Goal: Task Accomplishment & Management: Complete application form

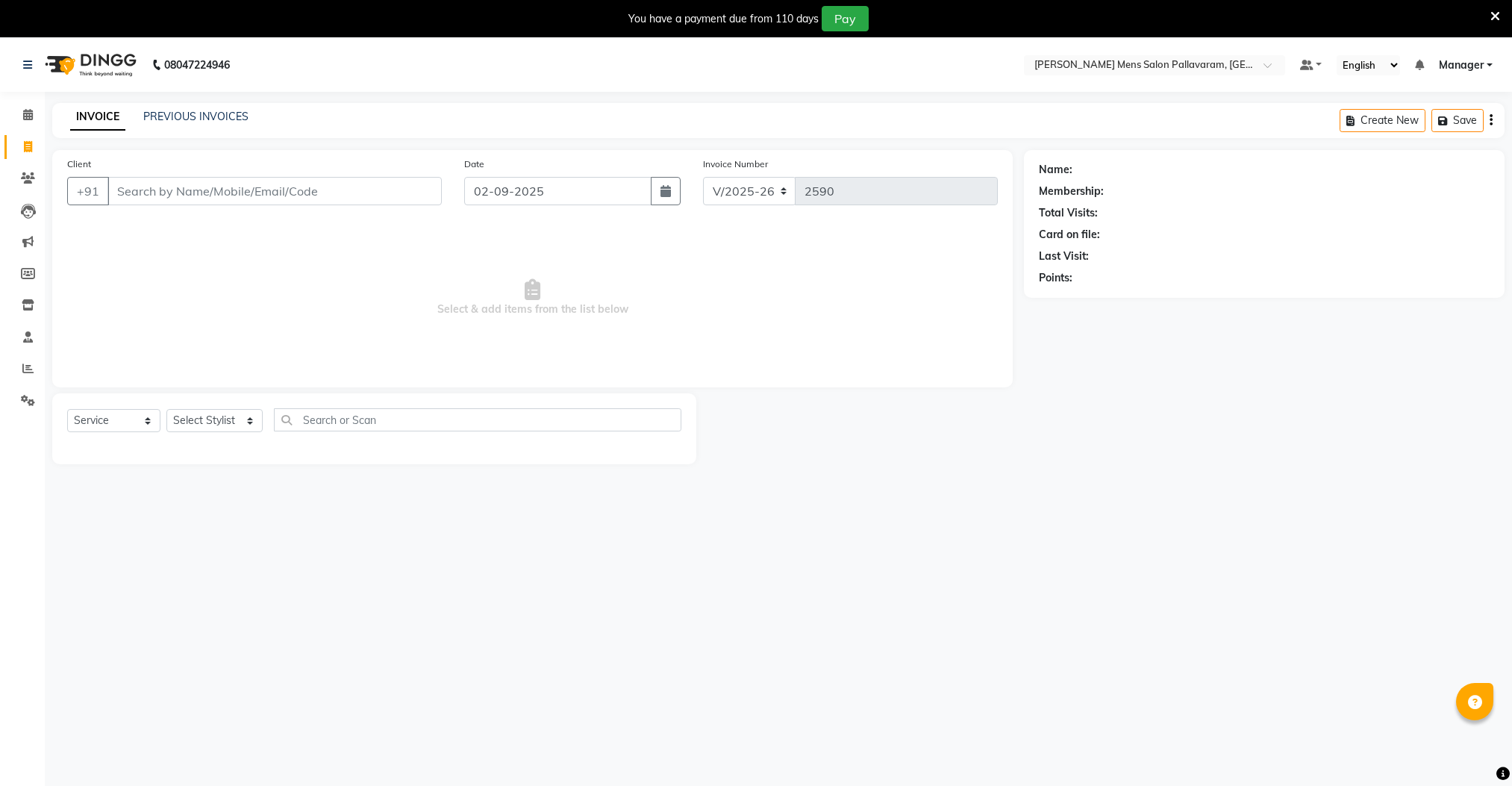
select select "8211"
select select "service"
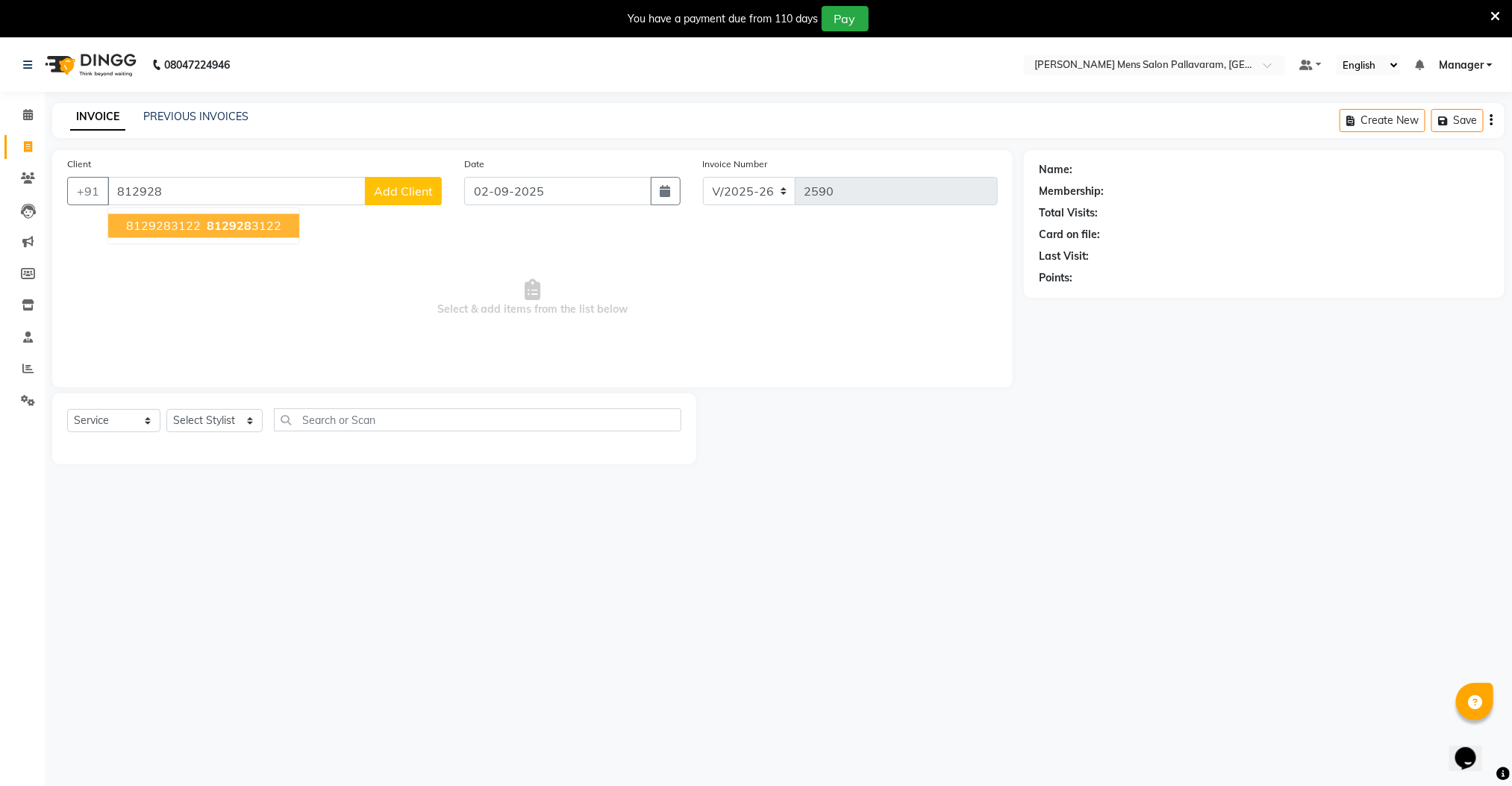
click at [236, 224] on span "812928" at bounding box center [229, 226] width 45 height 15
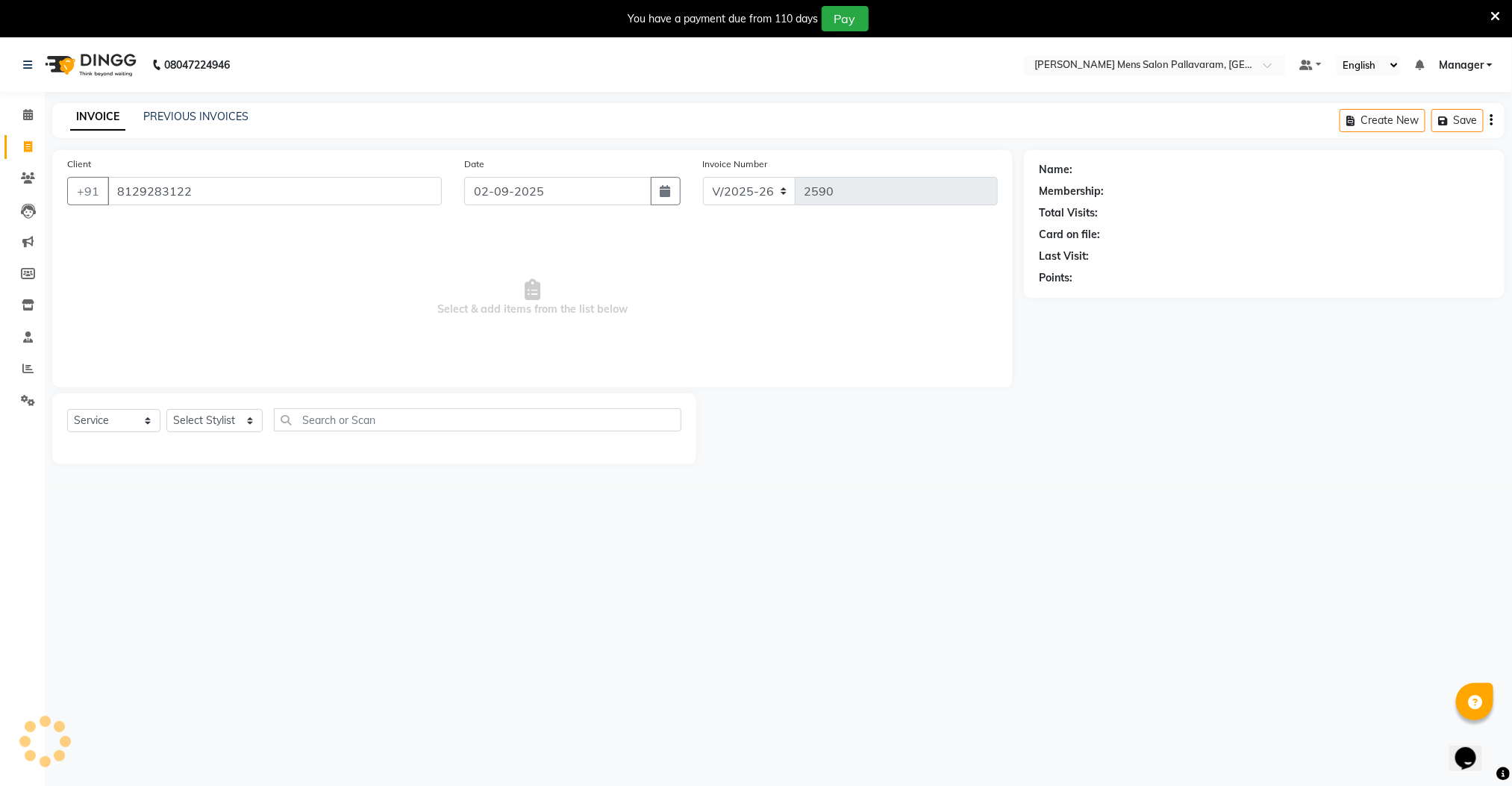
type input "8129283122"
click at [222, 423] on select "Select Stylist Manager [PERSON_NAME] [PERSON_NAME] [PERSON_NAME]" at bounding box center [214, 421] width 96 height 23
select select "78843"
click at [166, 410] on select "Select Stylist Manager [PERSON_NAME] [PERSON_NAME] [PERSON_NAME]" at bounding box center [214, 421] width 96 height 23
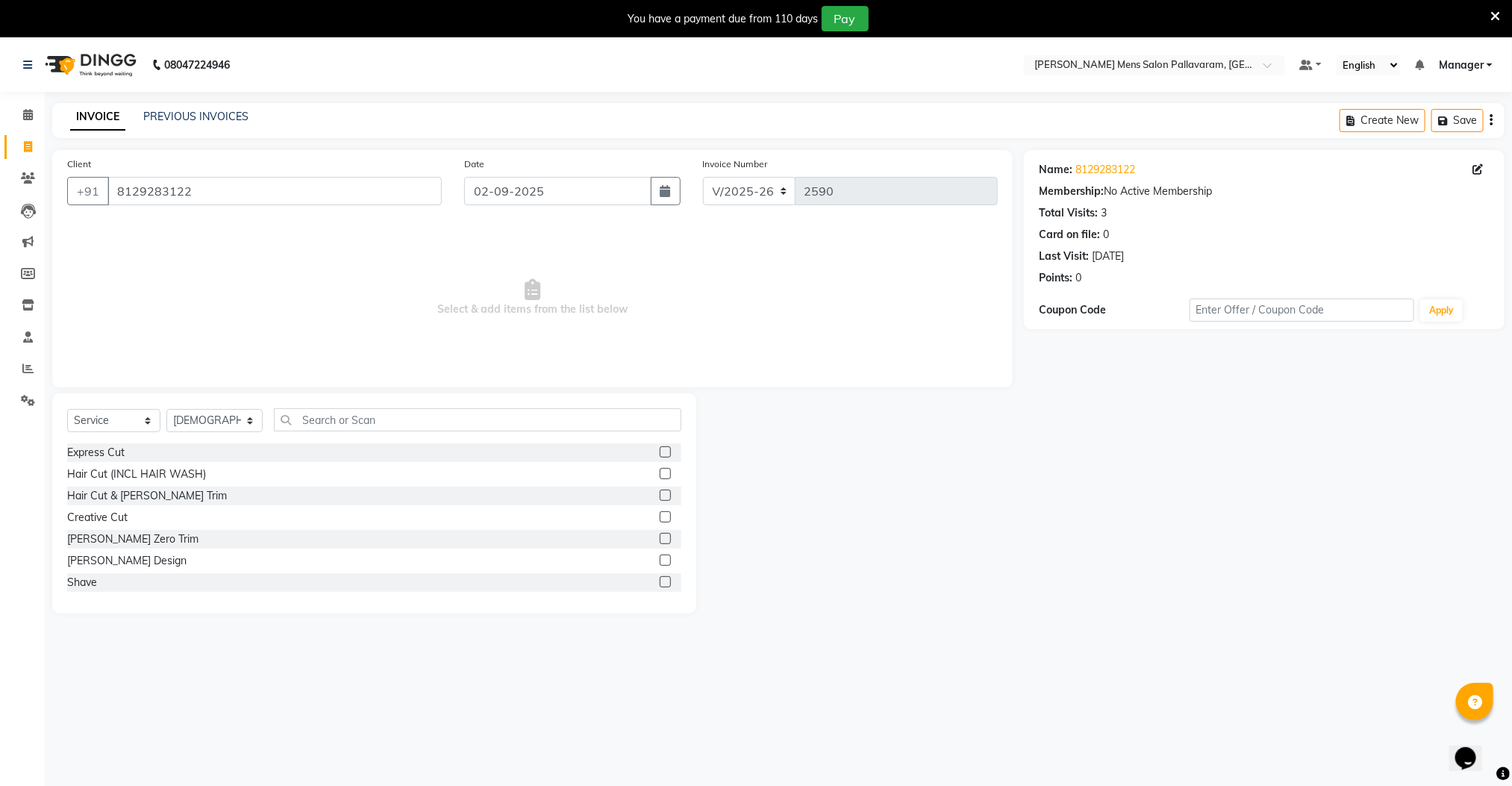
click at [660, 495] on label at bounding box center [665, 495] width 11 height 11
click at [660, 495] on input "checkbox" at bounding box center [665, 497] width 10 height 10
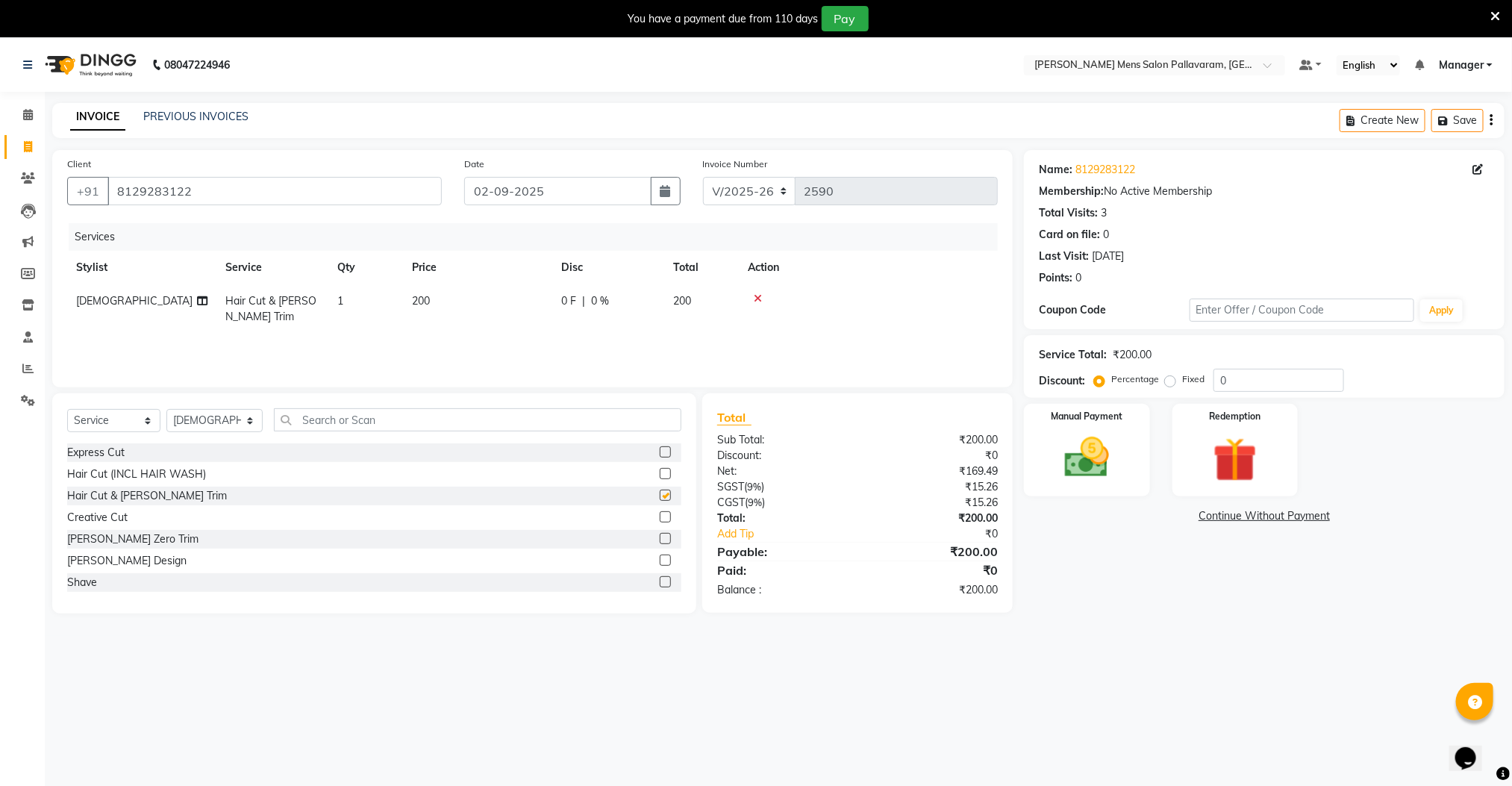
checkbox input "false"
click at [194, 421] on select "Select Stylist Manager [PERSON_NAME] [PERSON_NAME] [PERSON_NAME]" at bounding box center [214, 421] width 96 height 23
select select "89182"
click at [166, 410] on select "Select Stylist Manager [PERSON_NAME] [PERSON_NAME] [PERSON_NAME]" at bounding box center [214, 421] width 96 height 23
click at [660, 495] on label at bounding box center [665, 495] width 11 height 11
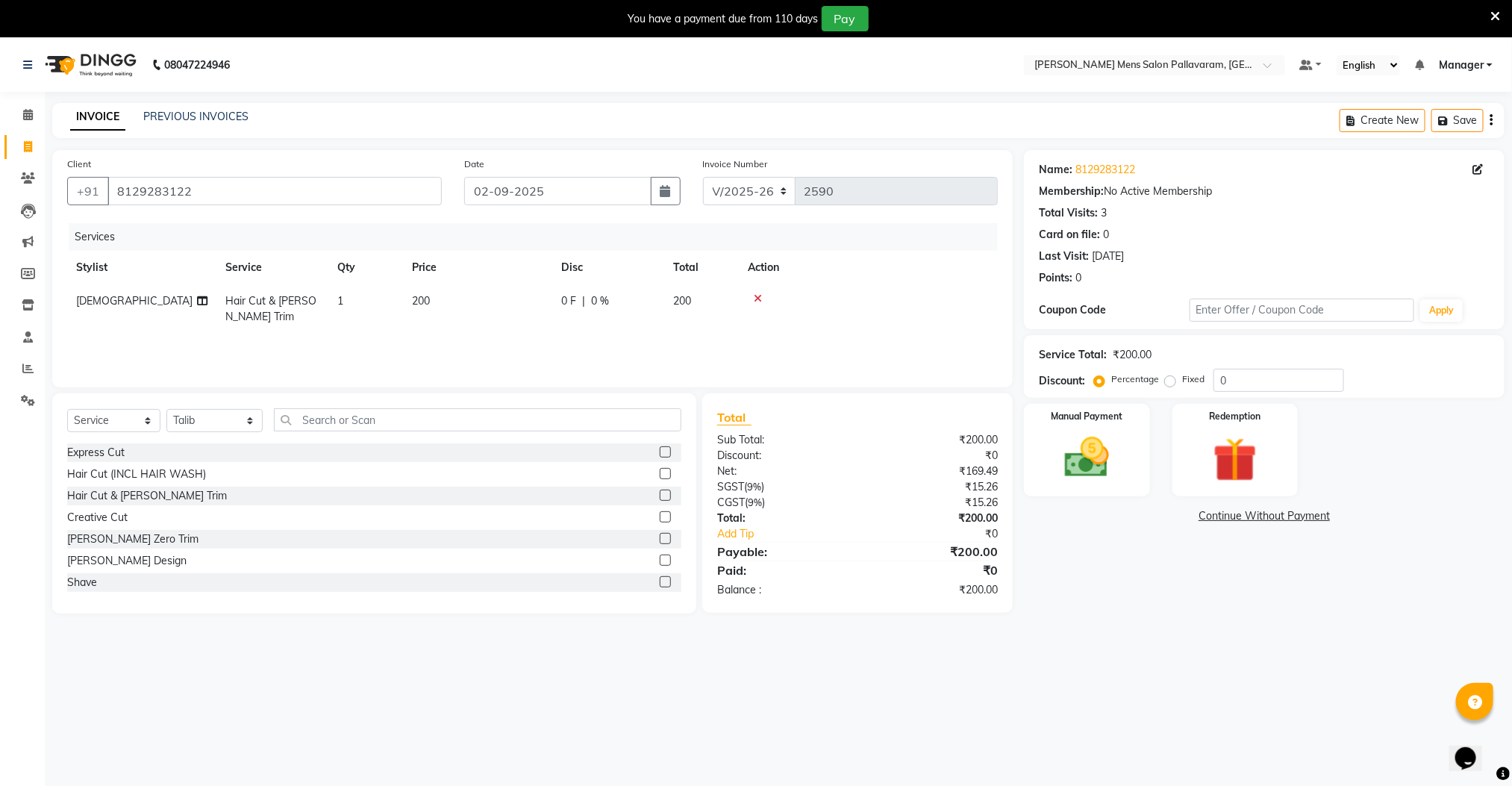
click at [660, 495] on input "checkbox" at bounding box center [665, 497] width 10 height 10
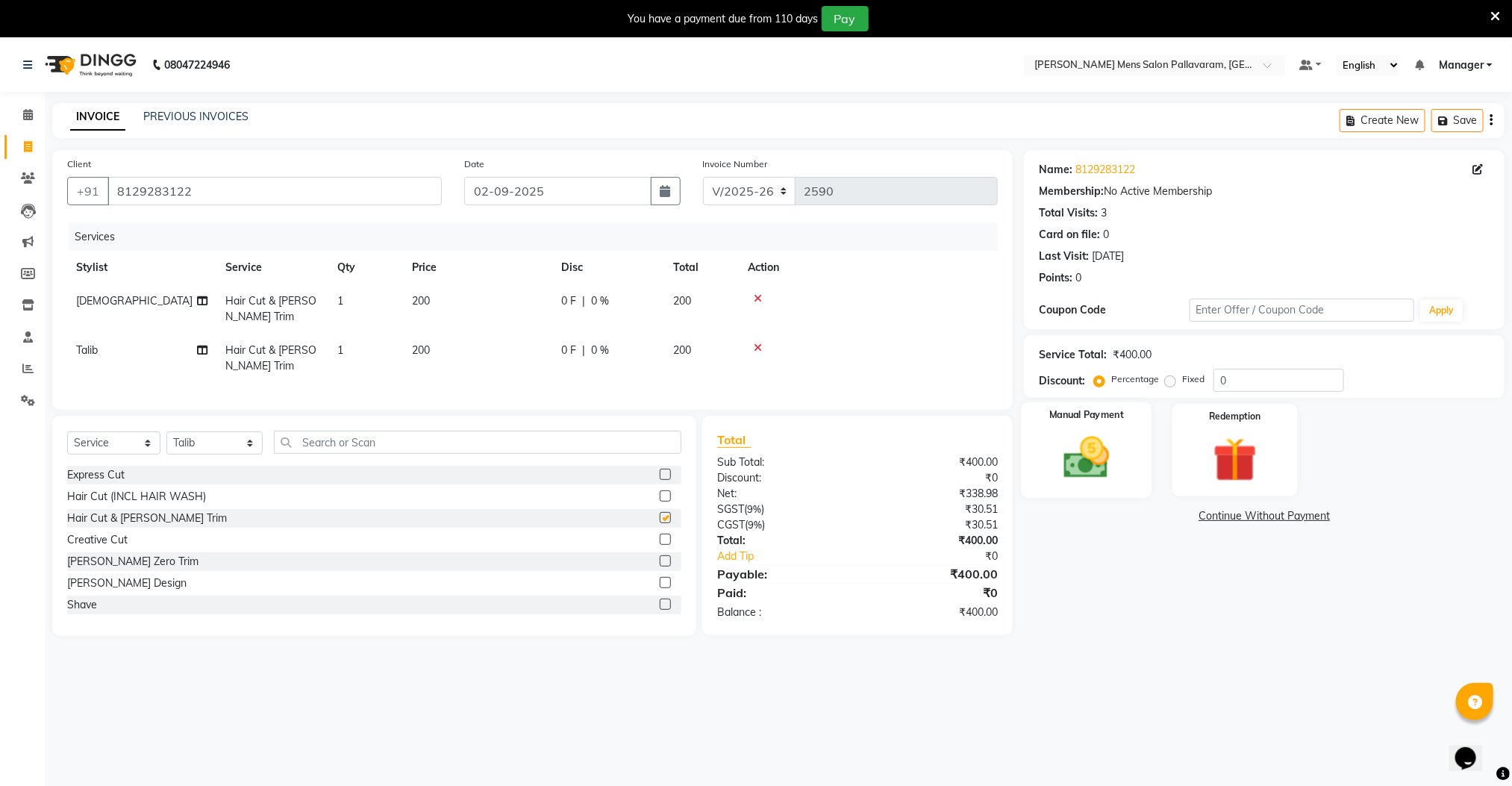
checkbox input "false"
click at [1073, 459] on img at bounding box center [1086, 458] width 75 height 53
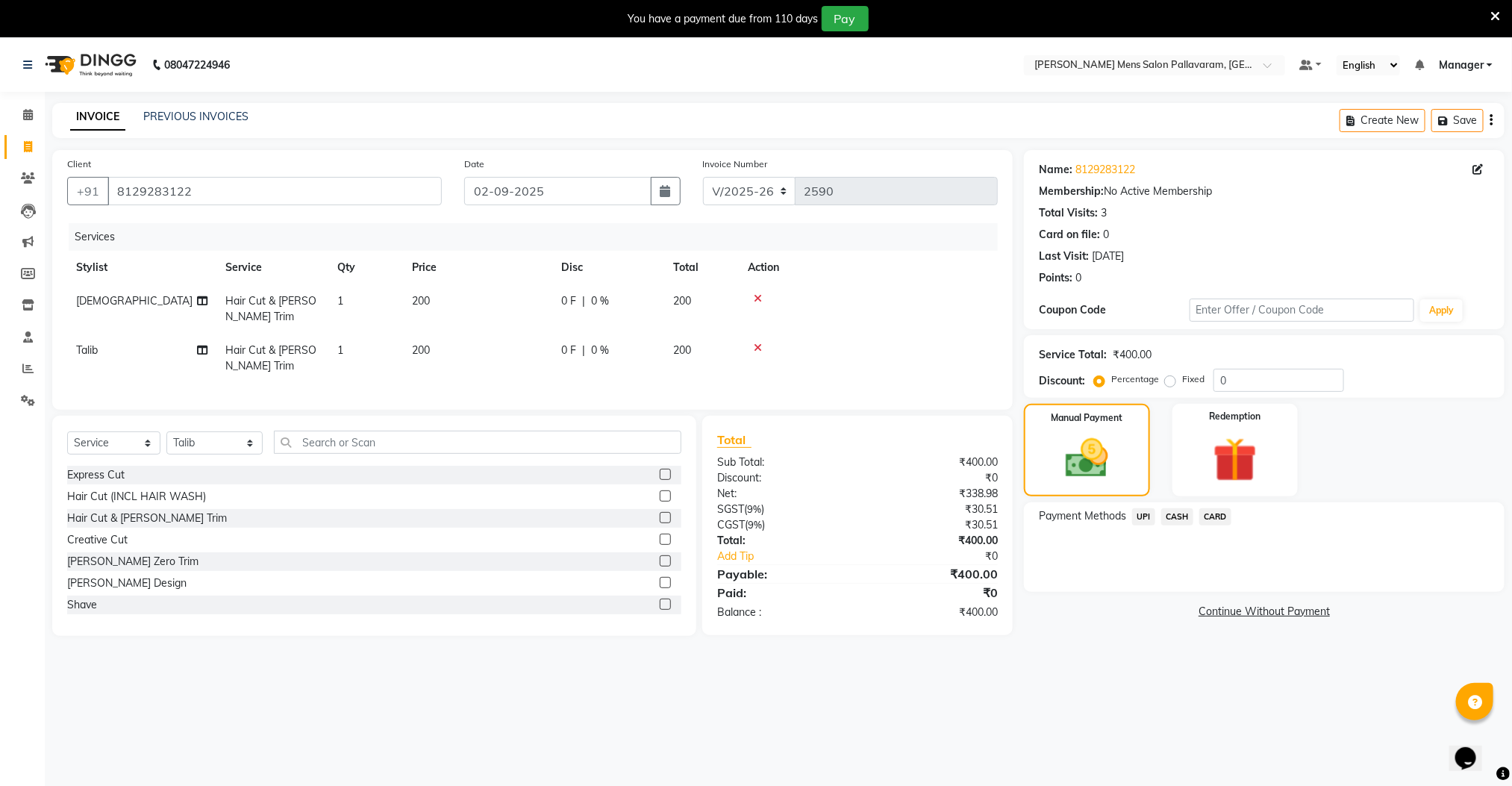
click at [1171, 516] on span "CASH" at bounding box center [1177, 517] width 32 height 17
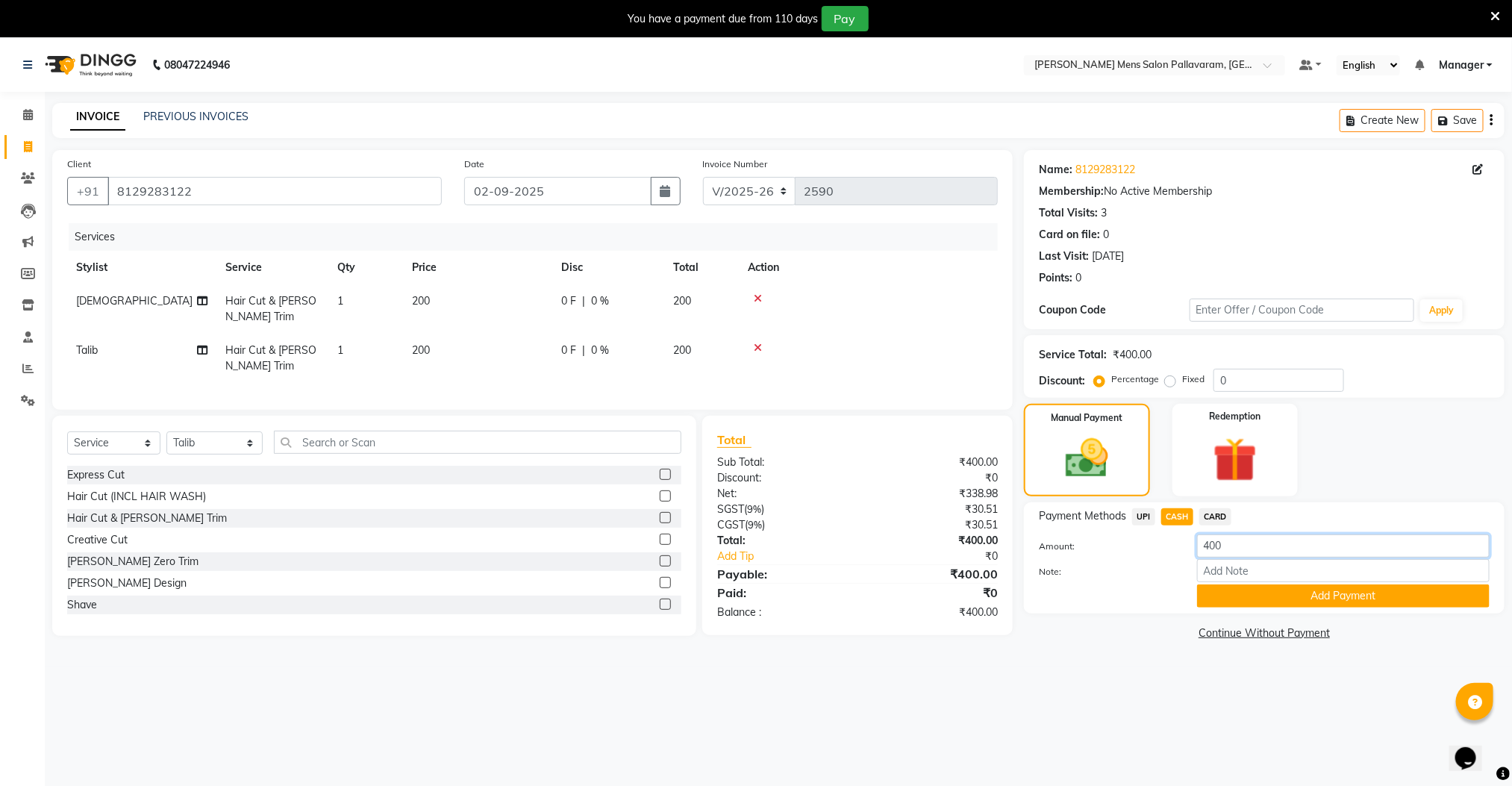
drag, startPoint x: 1252, startPoint y: 545, endPoint x: 1134, endPoint y: 534, distance: 118.5
click at [1140, 542] on div "Amount: 400" at bounding box center [1263, 547] width 473 height 26
type input "200"
drag, startPoint x: 1245, startPoint y: 592, endPoint x: 1184, endPoint y: 538, distance: 81.5
click at [1239, 587] on button "Add Payment" at bounding box center [1343, 596] width 293 height 23
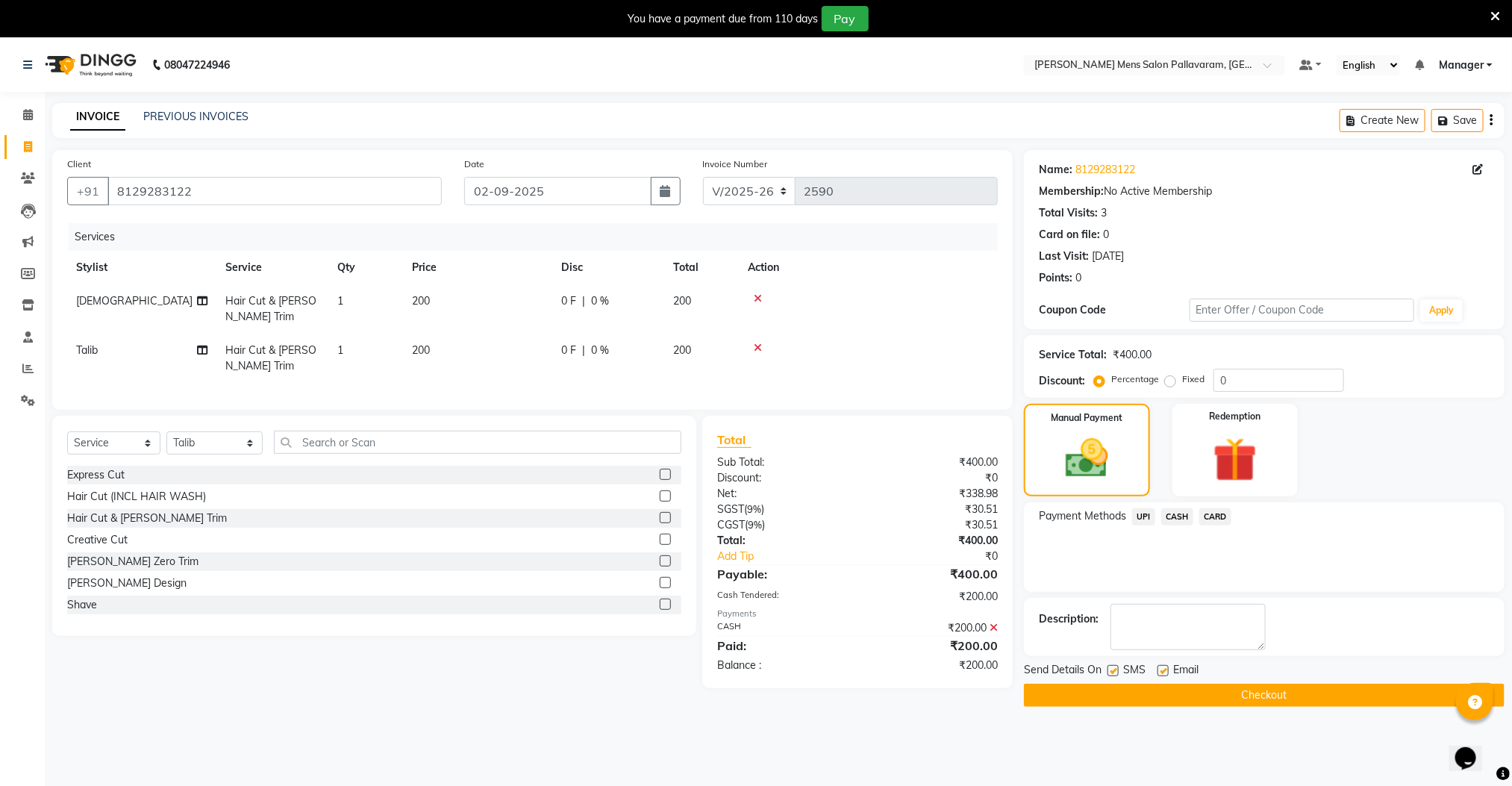
click at [1142, 516] on span "UPI" at bounding box center [1144, 517] width 23 height 17
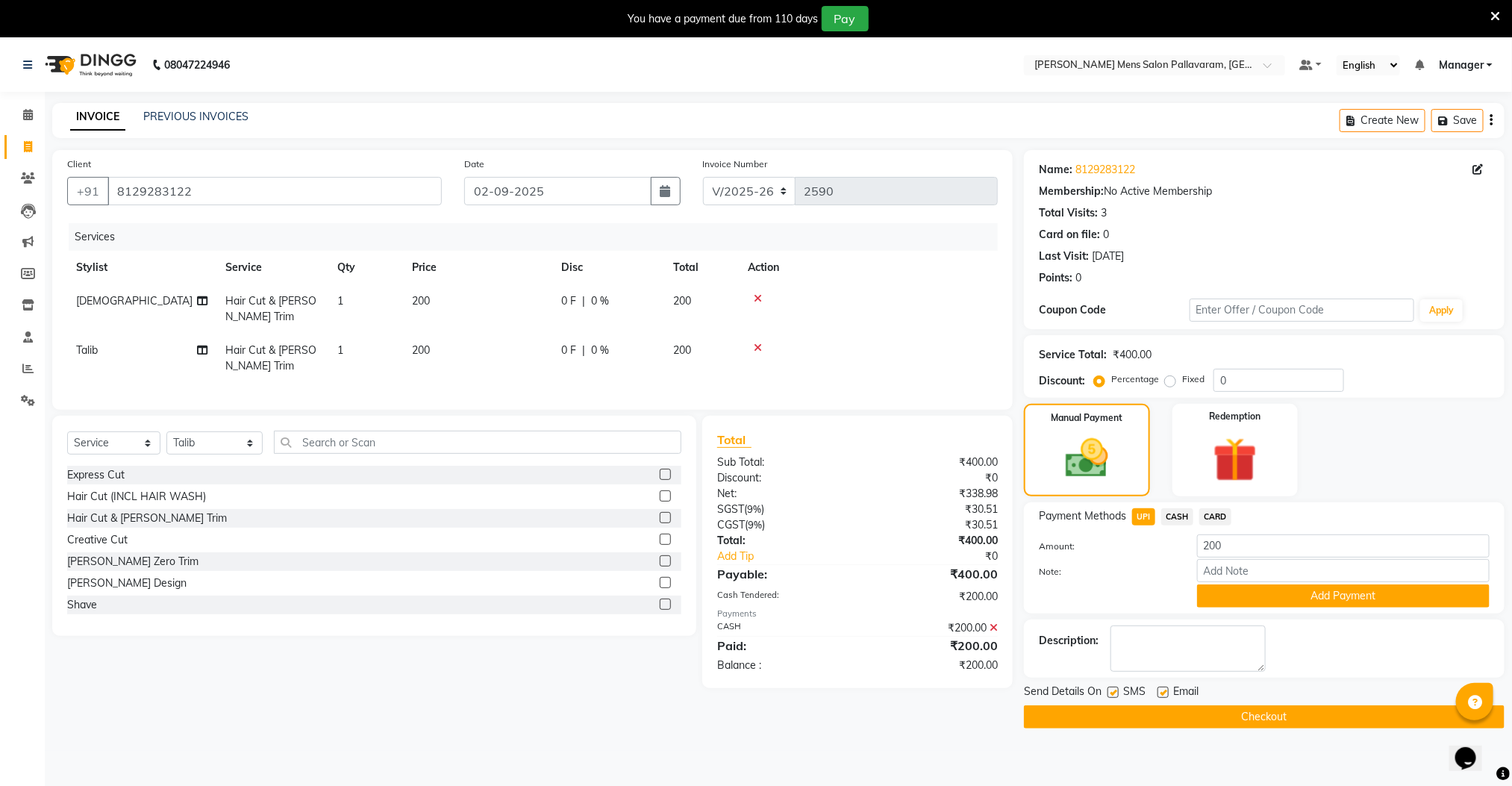
click at [1232, 601] on button "Add Payment" at bounding box center [1343, 596] width 293 height 23
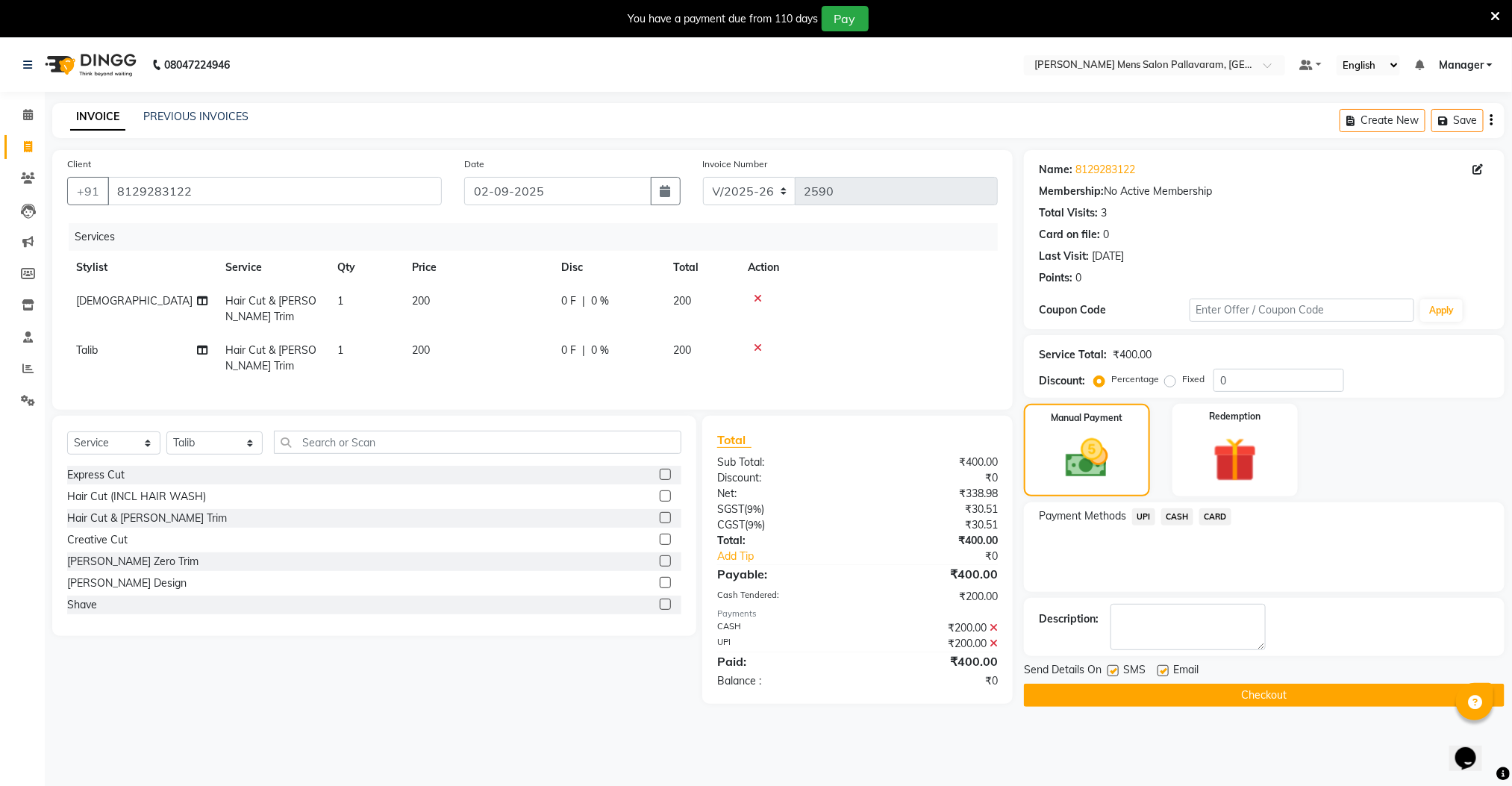
click at [1239, 701] on button "Checkout" at bounding box center [1264, 695] width 480 height 23
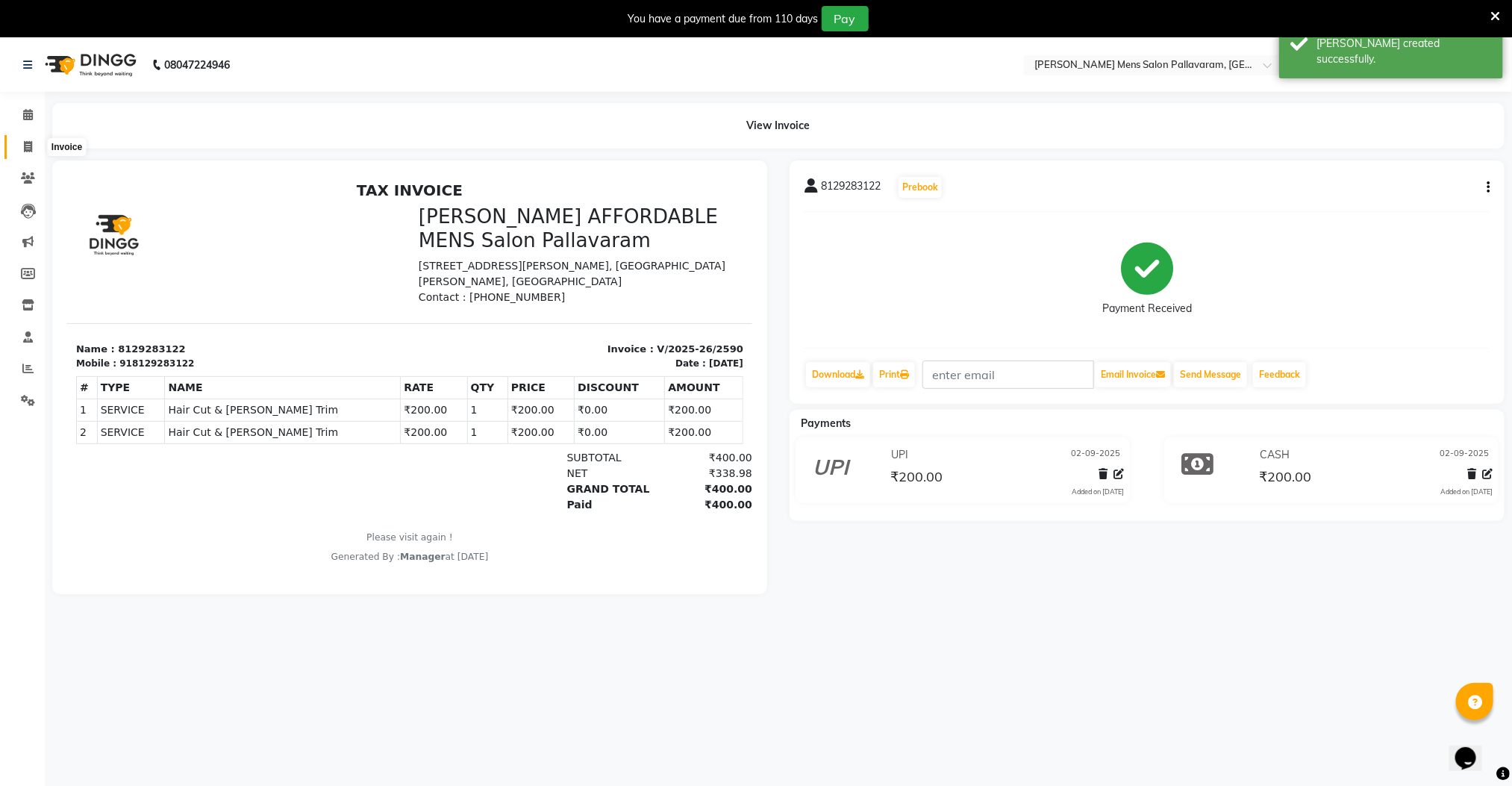
click at [30, 142] on icon at bounding box center [28, 146] width 8 height 11
select select "8211"
select select "service"
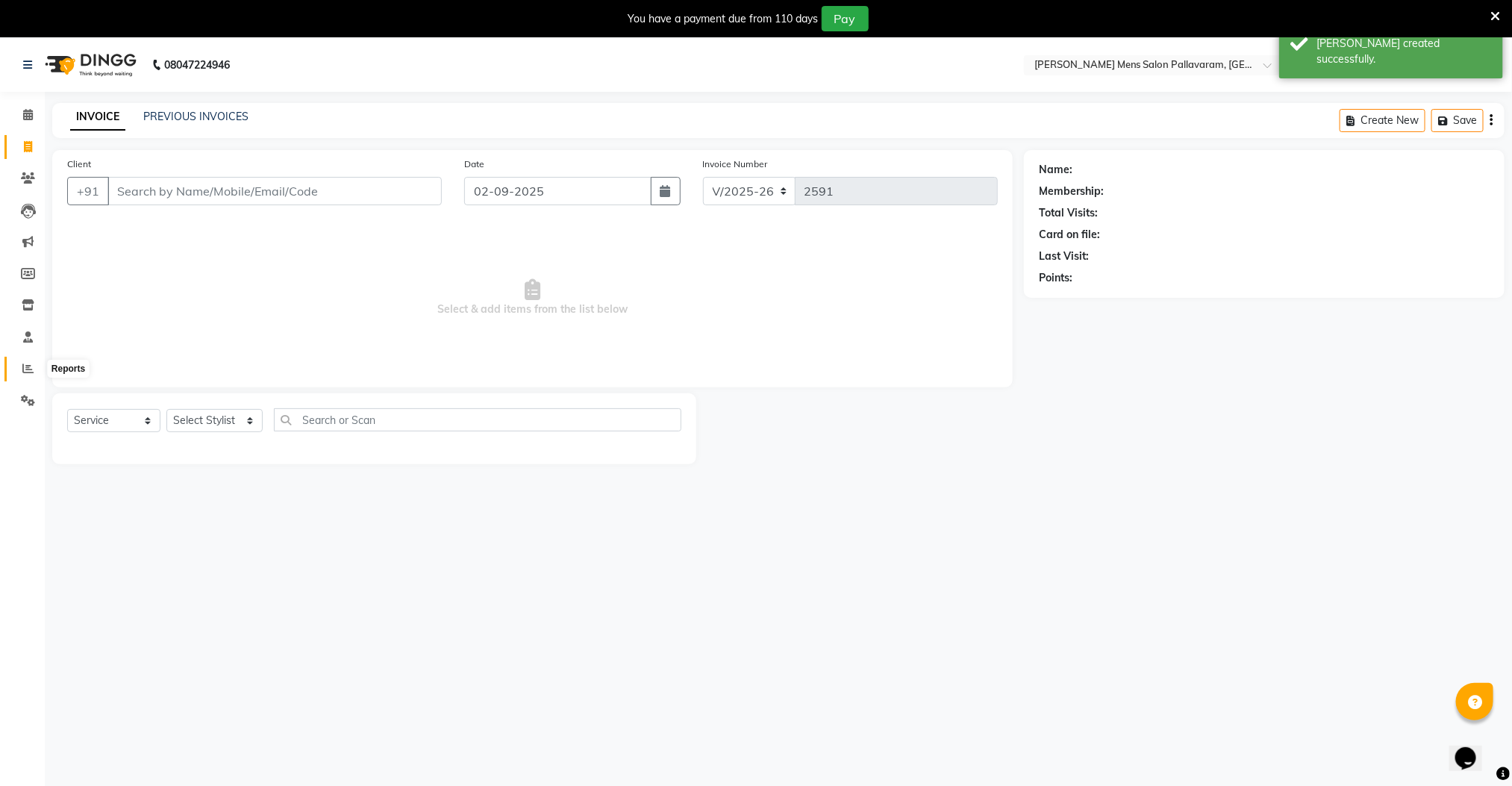
click at [23, 365] on icon at bounding box center [27, 368] width 11 height 11
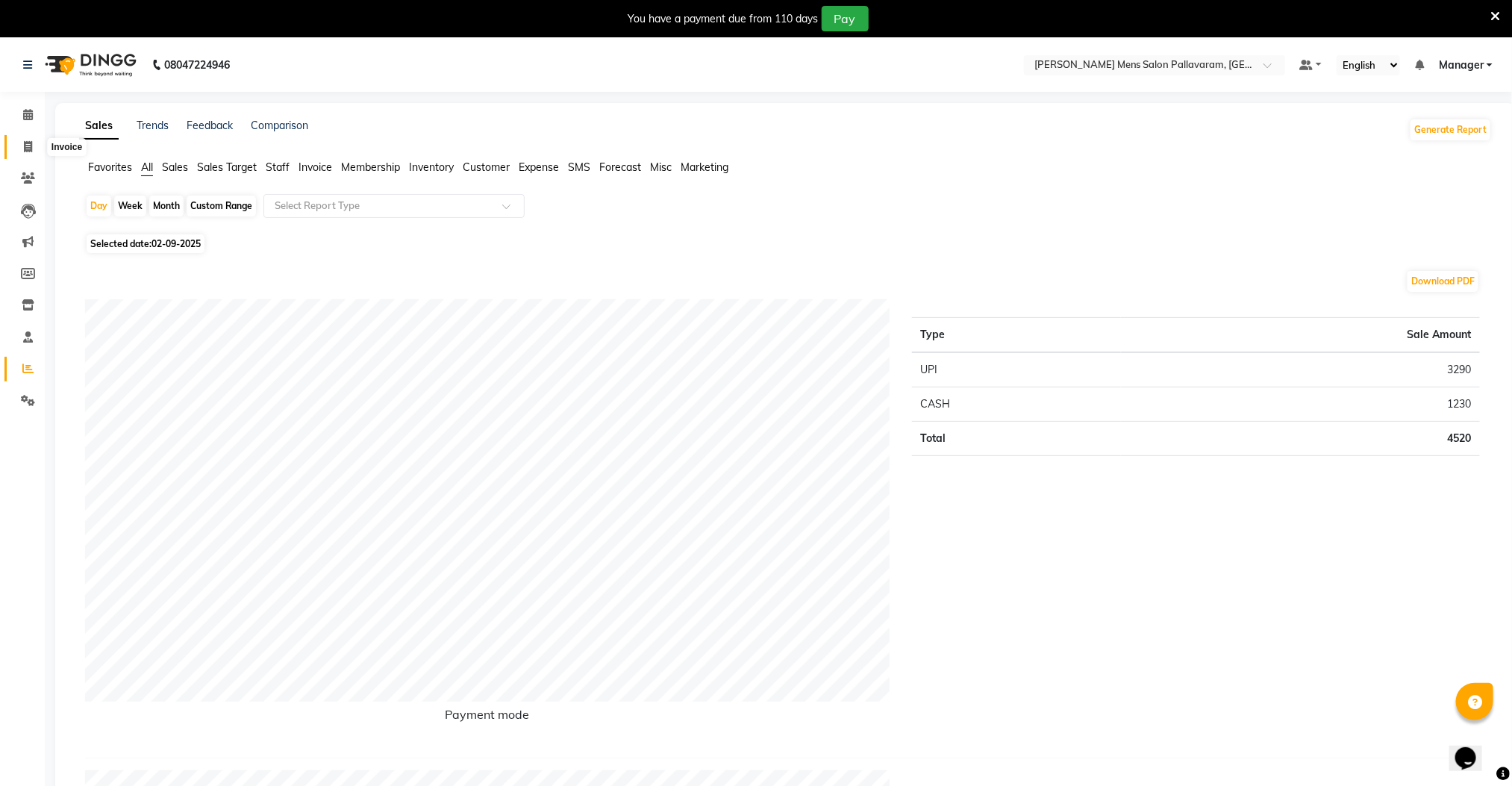
click at [27, 146] on icon at bounding box center [28, 146] width 8 height 11
select select "8211"
select select "service"
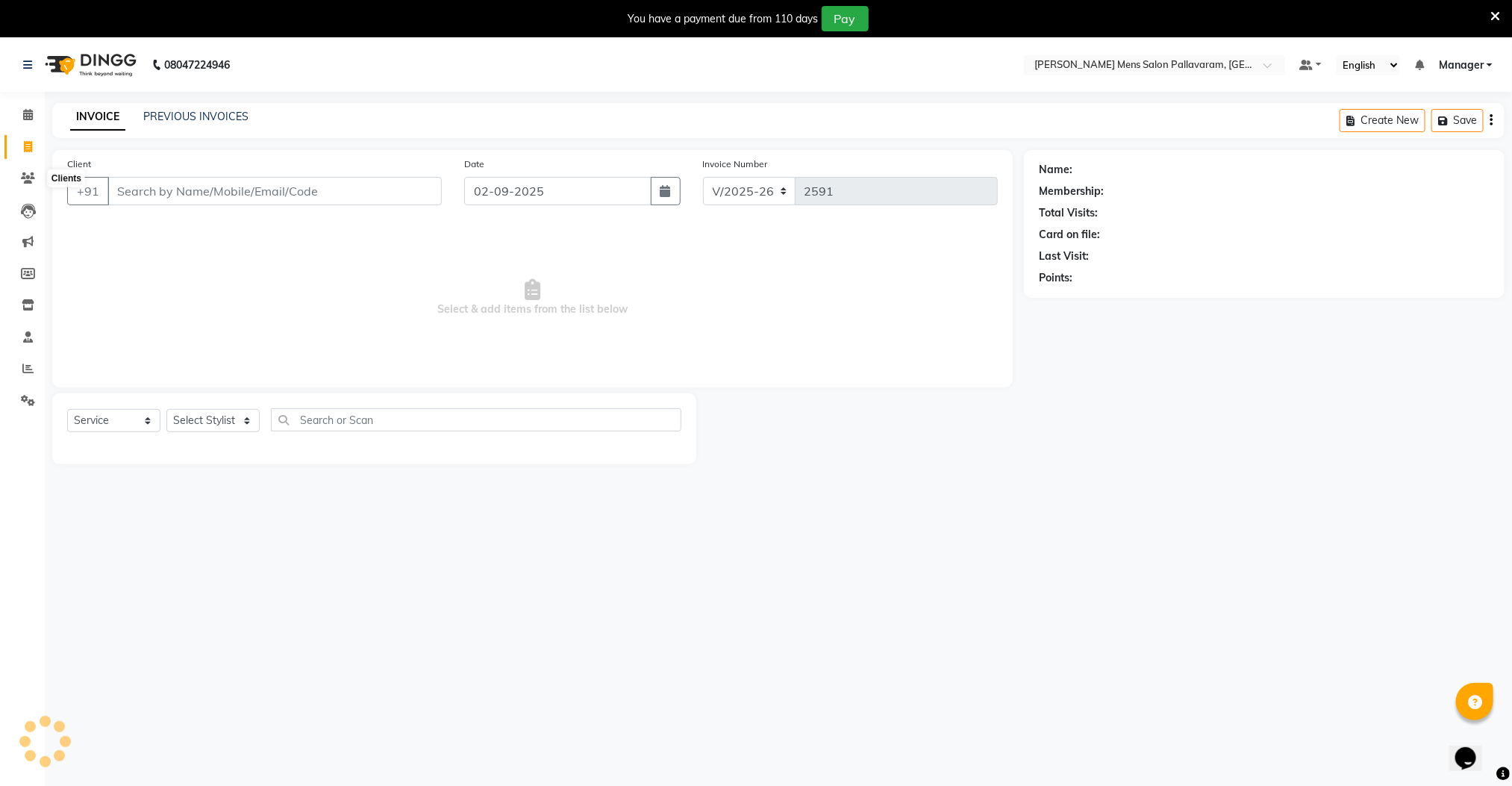
scroll to position [38, 0]
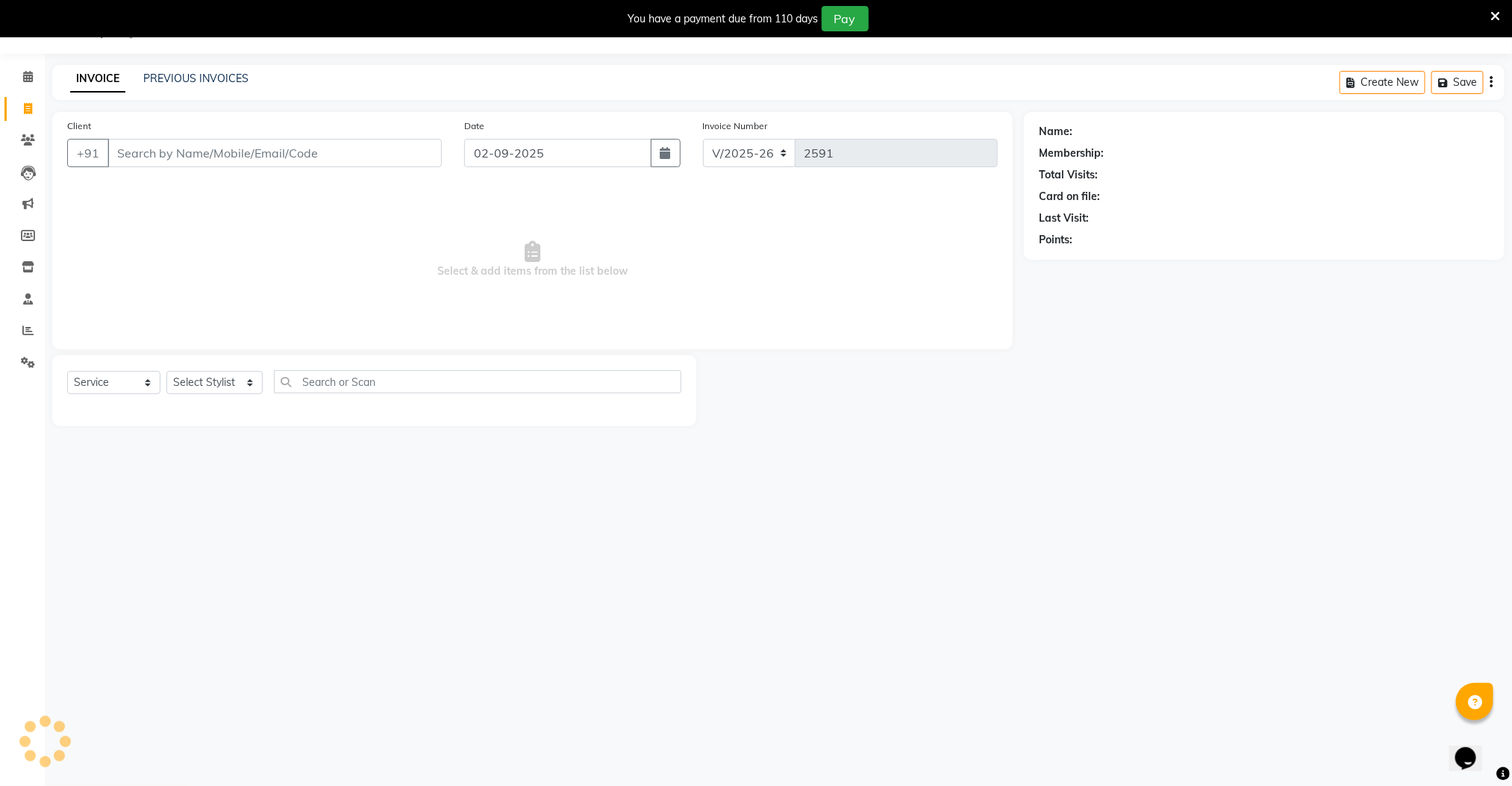
click at [189, 162] on input "Client" at bounding box center [274, 153] width 334 height 28
type input "9789811083"
click at [215, 386] on select "Select Stylist Manager [PERSON_NAME] [PERSON_NAME] [PERSON_NAME]" at bounding box center [214, 383] width 96 height 23
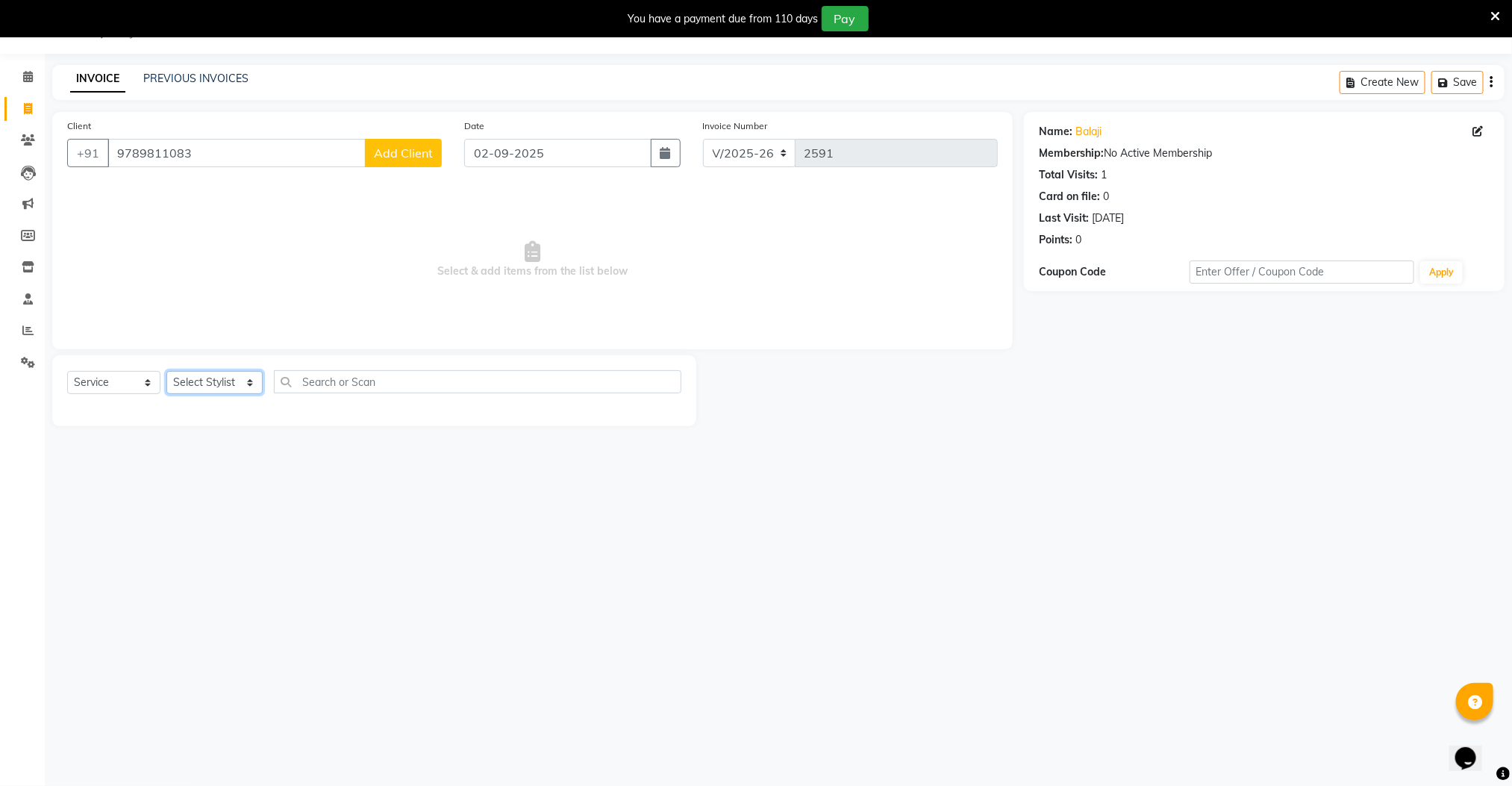
select select "89182"
click at [166, 372] on select "Select Stylist Manager [PERSON_NAME] [PERSON_NAME] [PERSON_NAME]" at bounding box center [214, 383] width 96 height 23
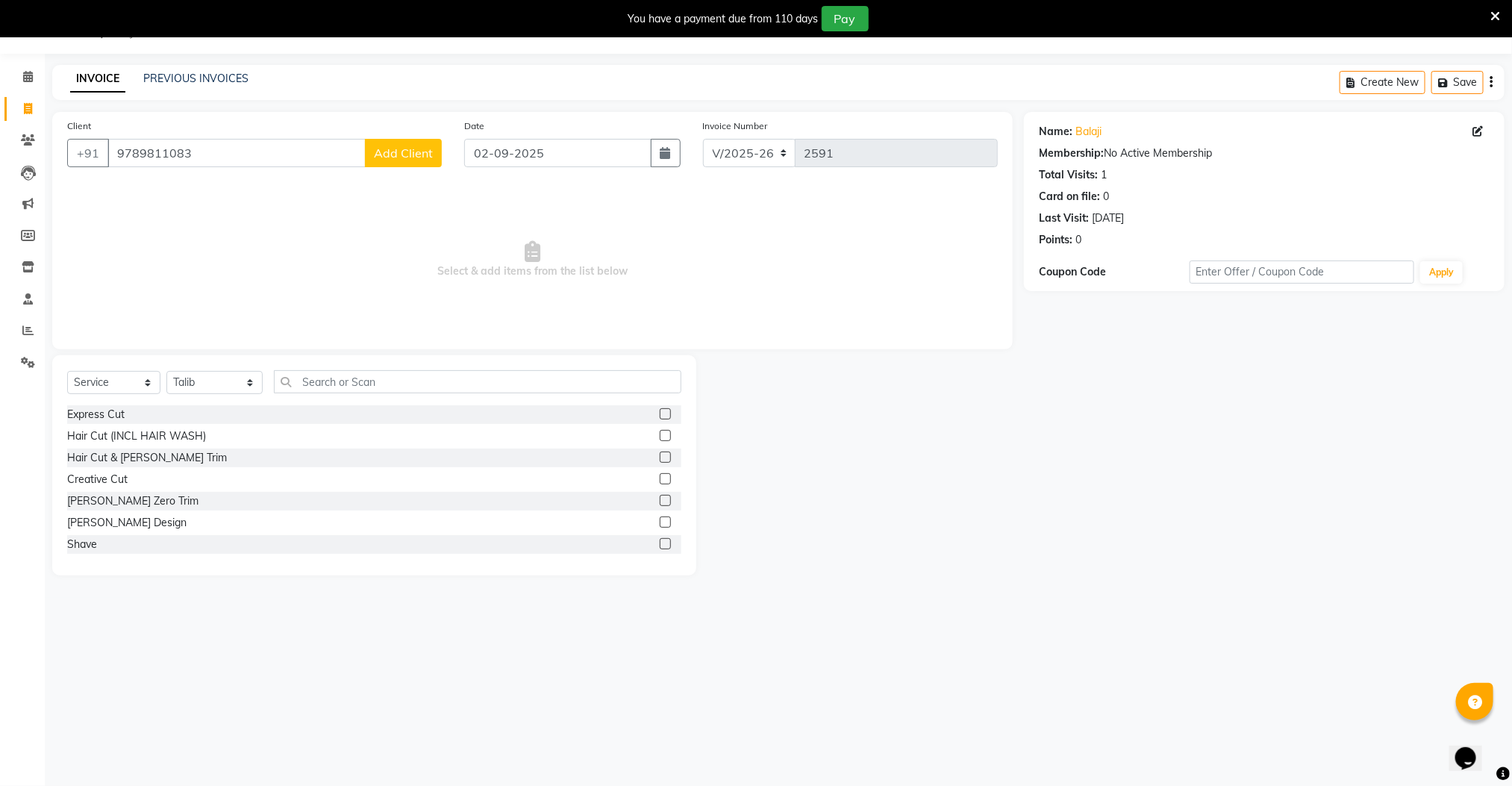
drag, startPoint x: 646, startPoint y: 524, endPoint x: 618, endPoint y: 507, distance: 32.8
click at [660, 522] on label at bounding box center [665, 522] width 11 height 11
click at [660, 522] on input "checkbox" at bounding box center [665, 523] width 10 height 10
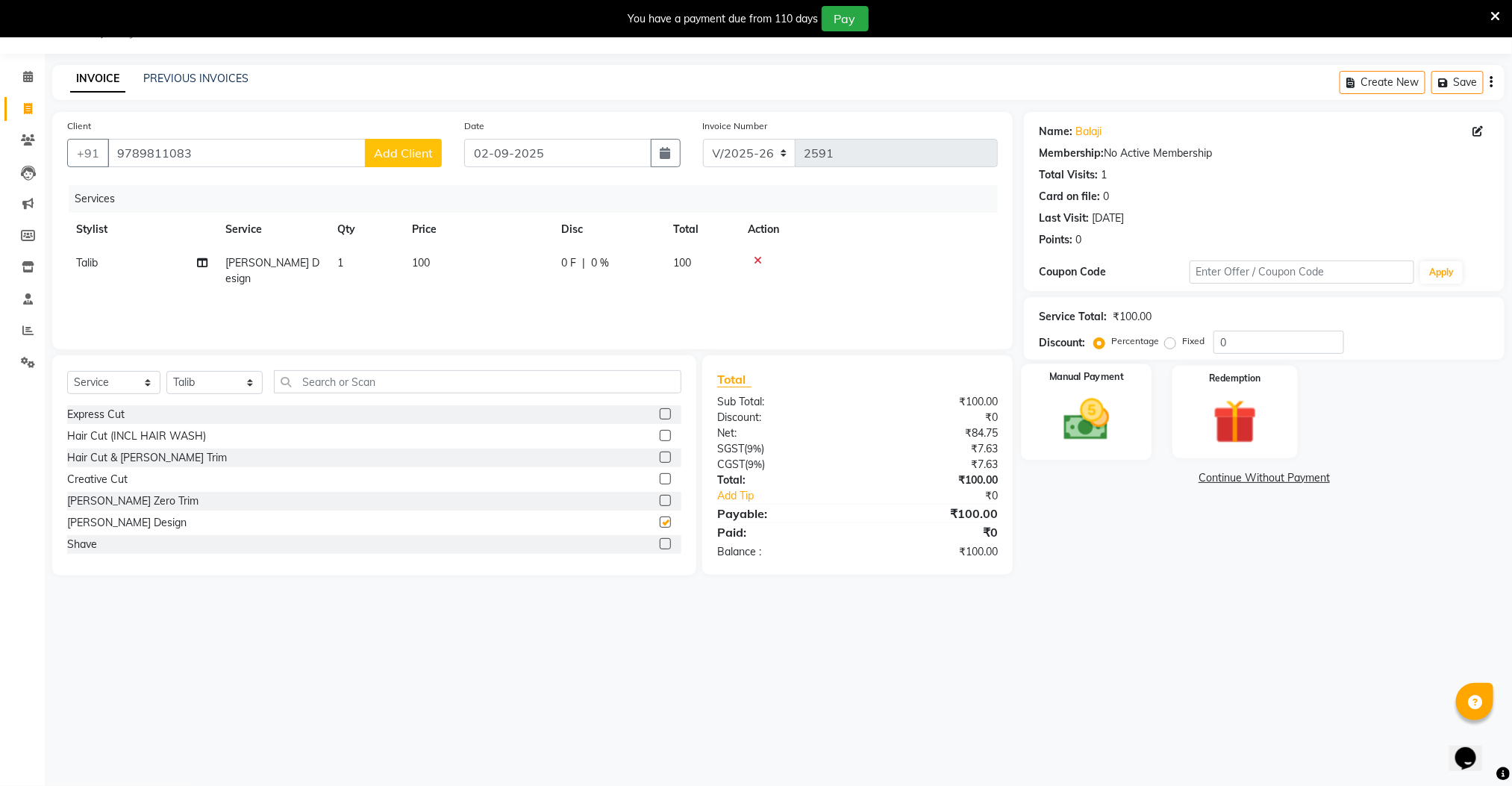
checkbox input "false"
click at [1086, 424] on img at bounding box center [1086, 420] width 75 height 53
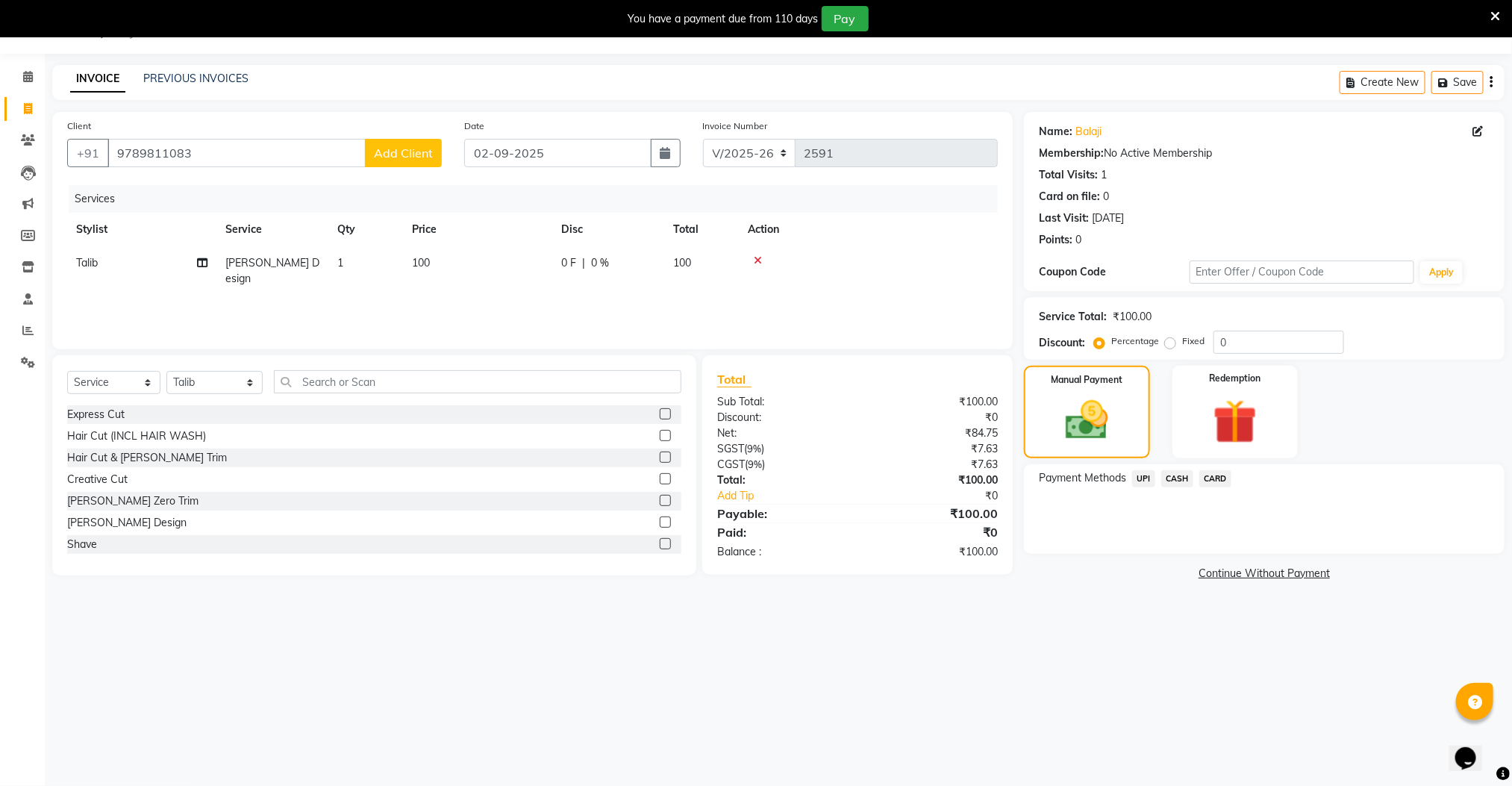
click at [1143, 482] on span "UPI" at bounding box center [1144, 479] width 23 height 17
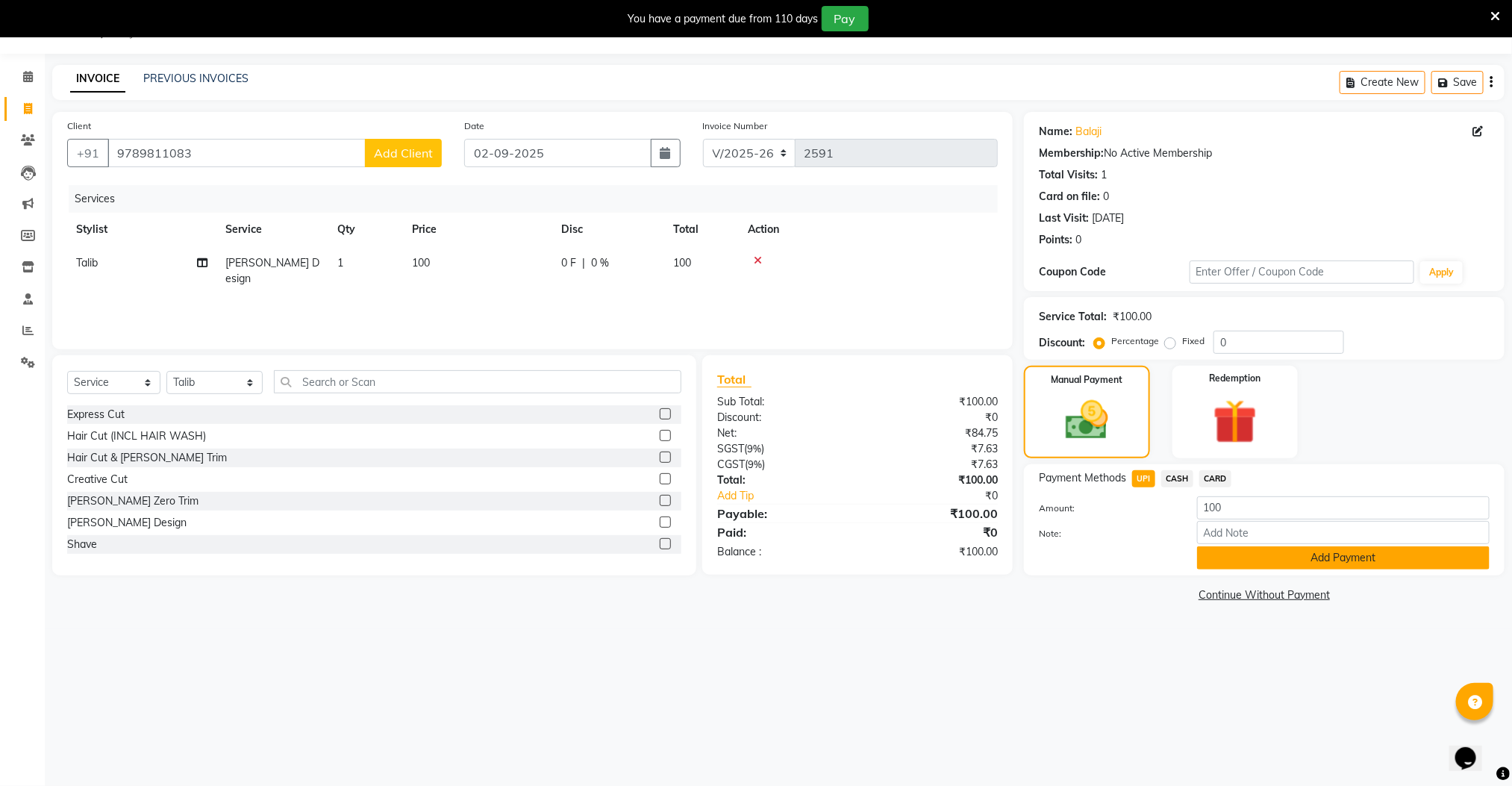
click at [1257, 558] on button "Add Payment" at bounding box center [1343, 558] width 293 height 23
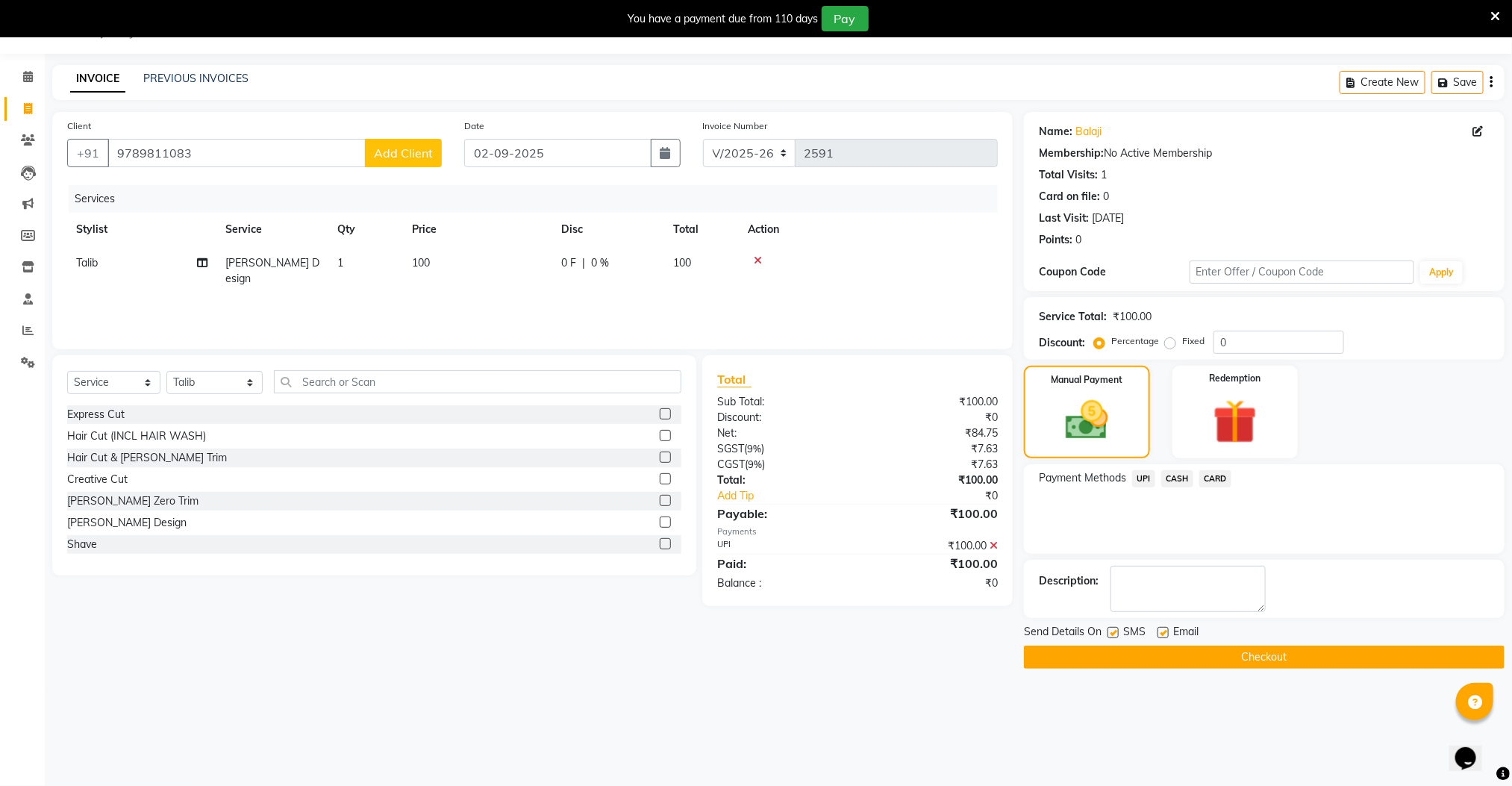
click at [1249, 665] on button "Checkout" at bounding box center [1264, 658] width 480 height 23
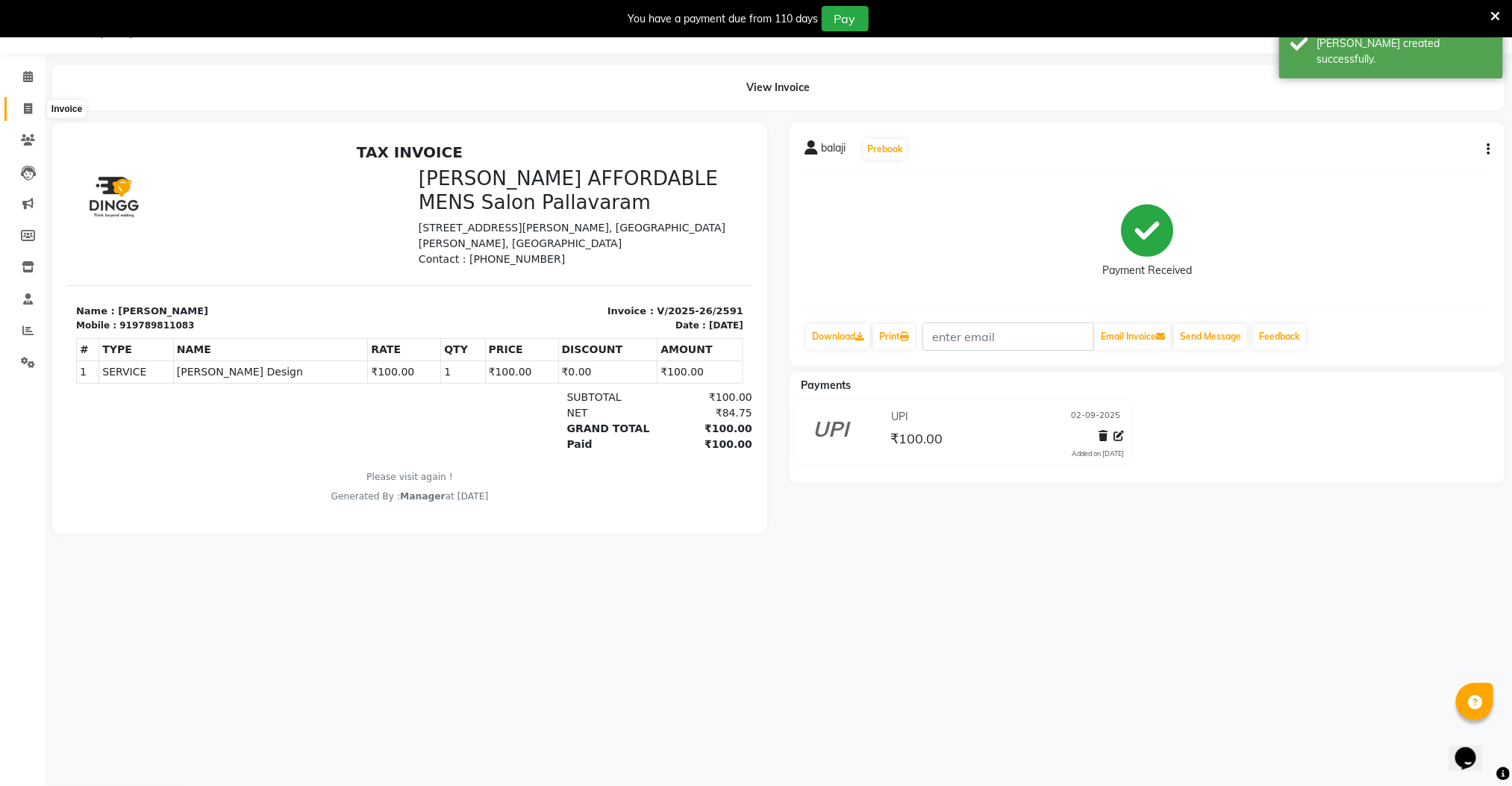
click at [25, 108] on icon at bounding box center [28, 108] width 8 height 11
select select "service"
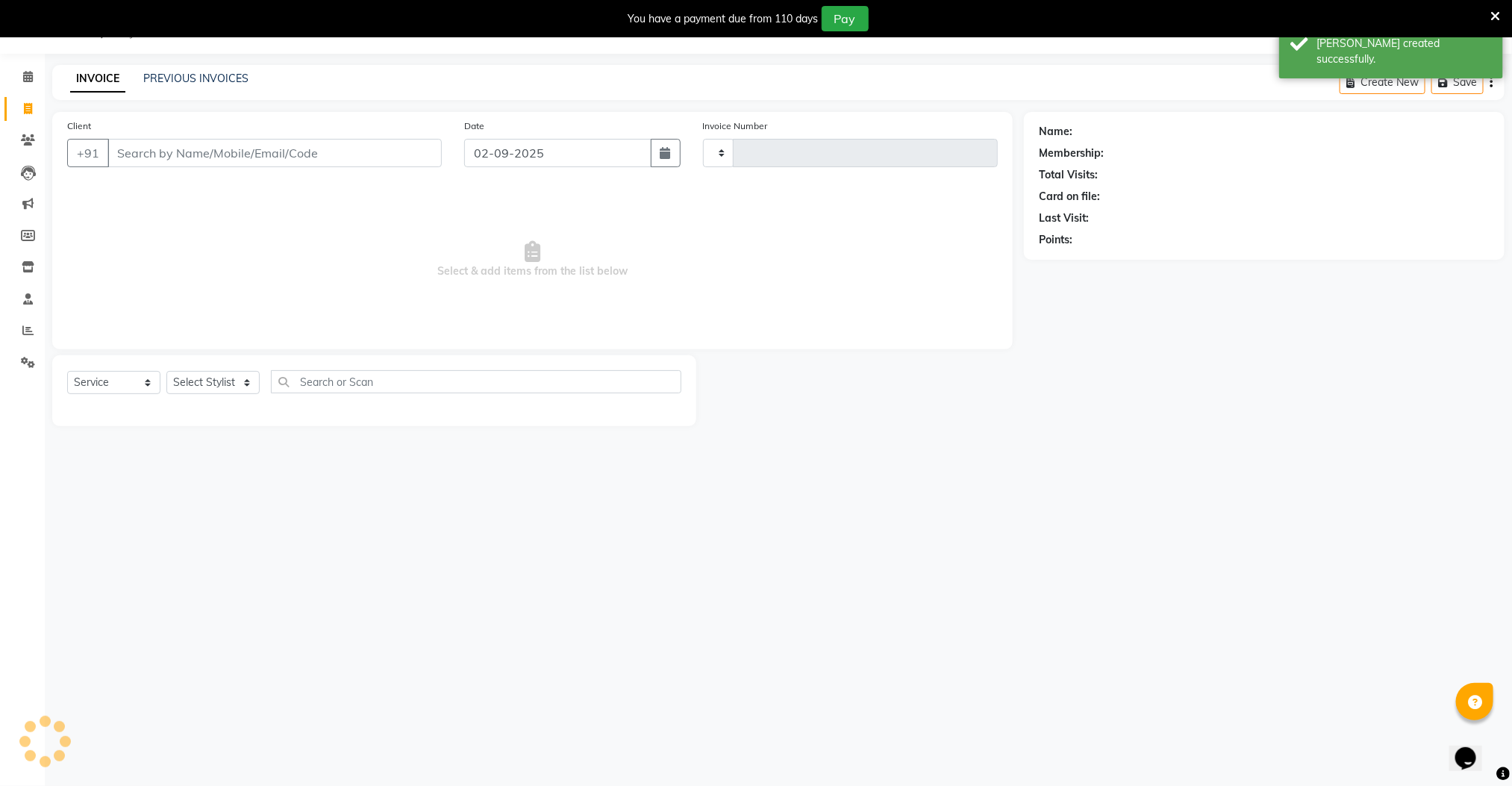
type input "2592"
select select "8211"
click at [23, 330] on icon at bounding box center [27, 330] width 11 height 11
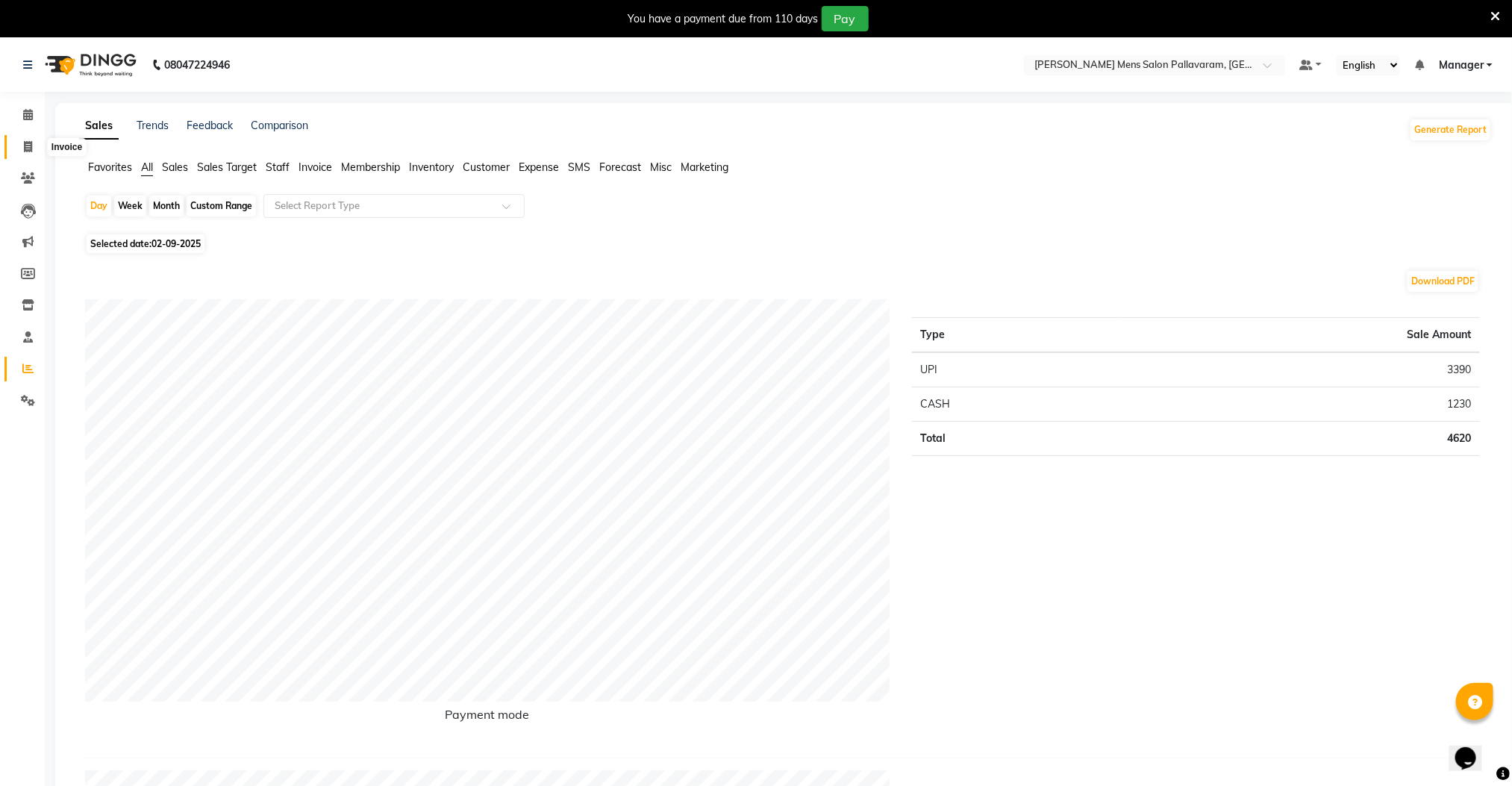
click at [26, 146] on icon at bounding box center [28, 146] width 8 height 11
select select "8211"
select select "service"
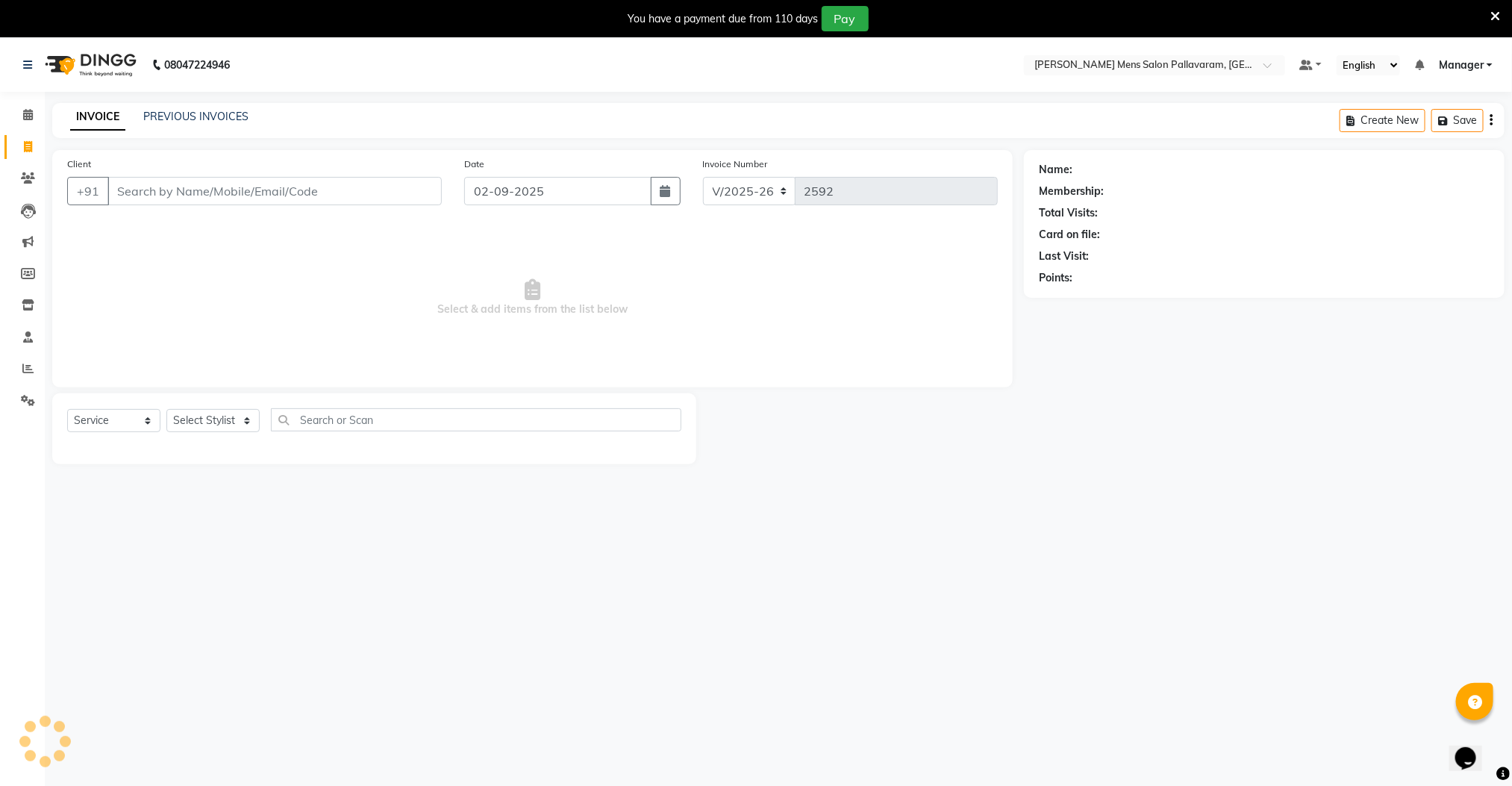
scroll to position [38, 0]
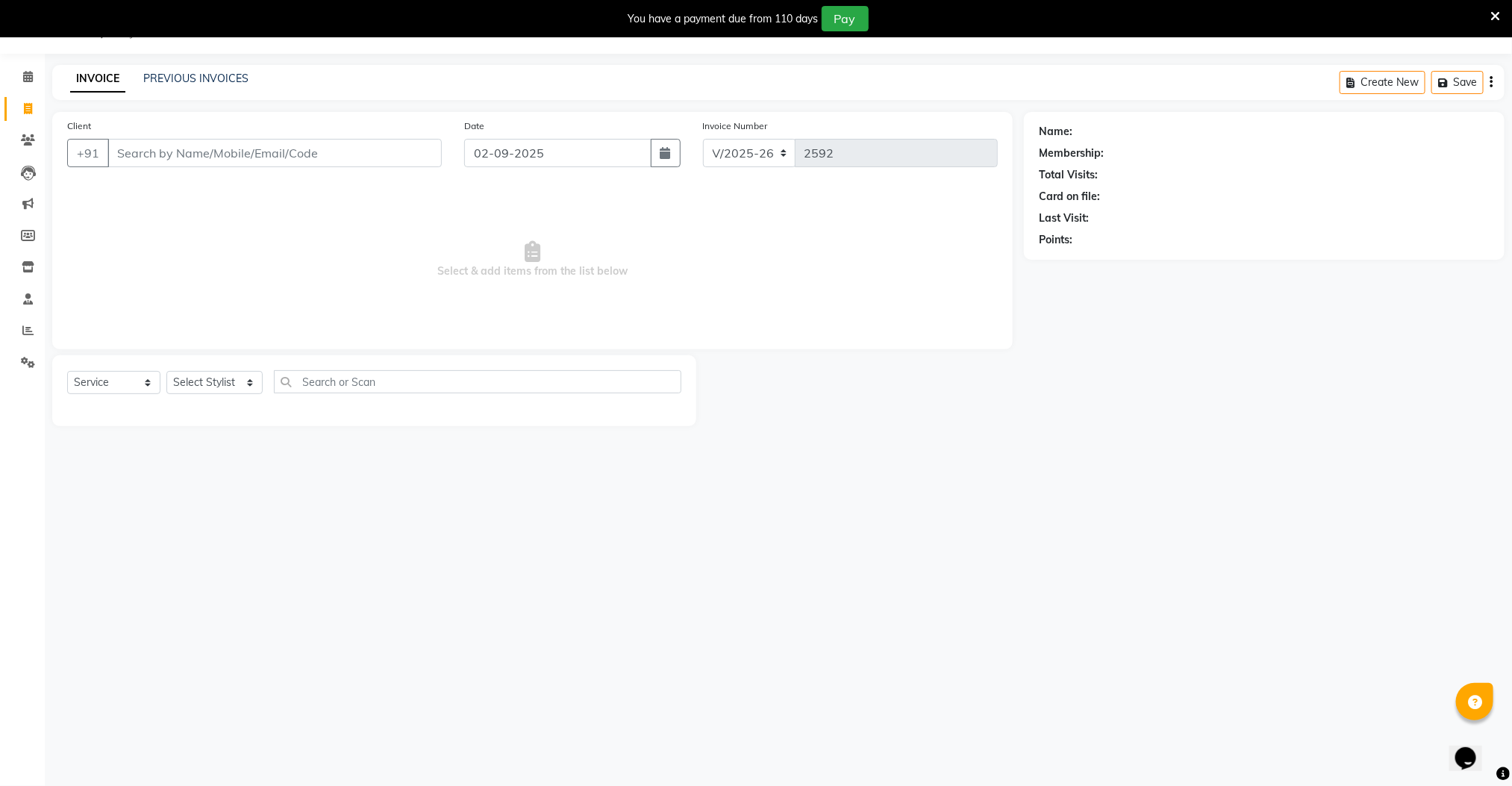
click at [749, 16] on div "You have a payment due from 110 days" at bounding box center [723, 18] width 190 height 16
click at [601, 18] on div "You have a payment due from 110 days Pay" at bounding box center [748, 18] width 1485 height 26
click at [190, 166] on input "Client" at bounding box center [274, 153] width 334 height 28
type input "9551570089"
click at [382, 153] on span "Add Client" at bounding box center [403, 153] width 59 height 15
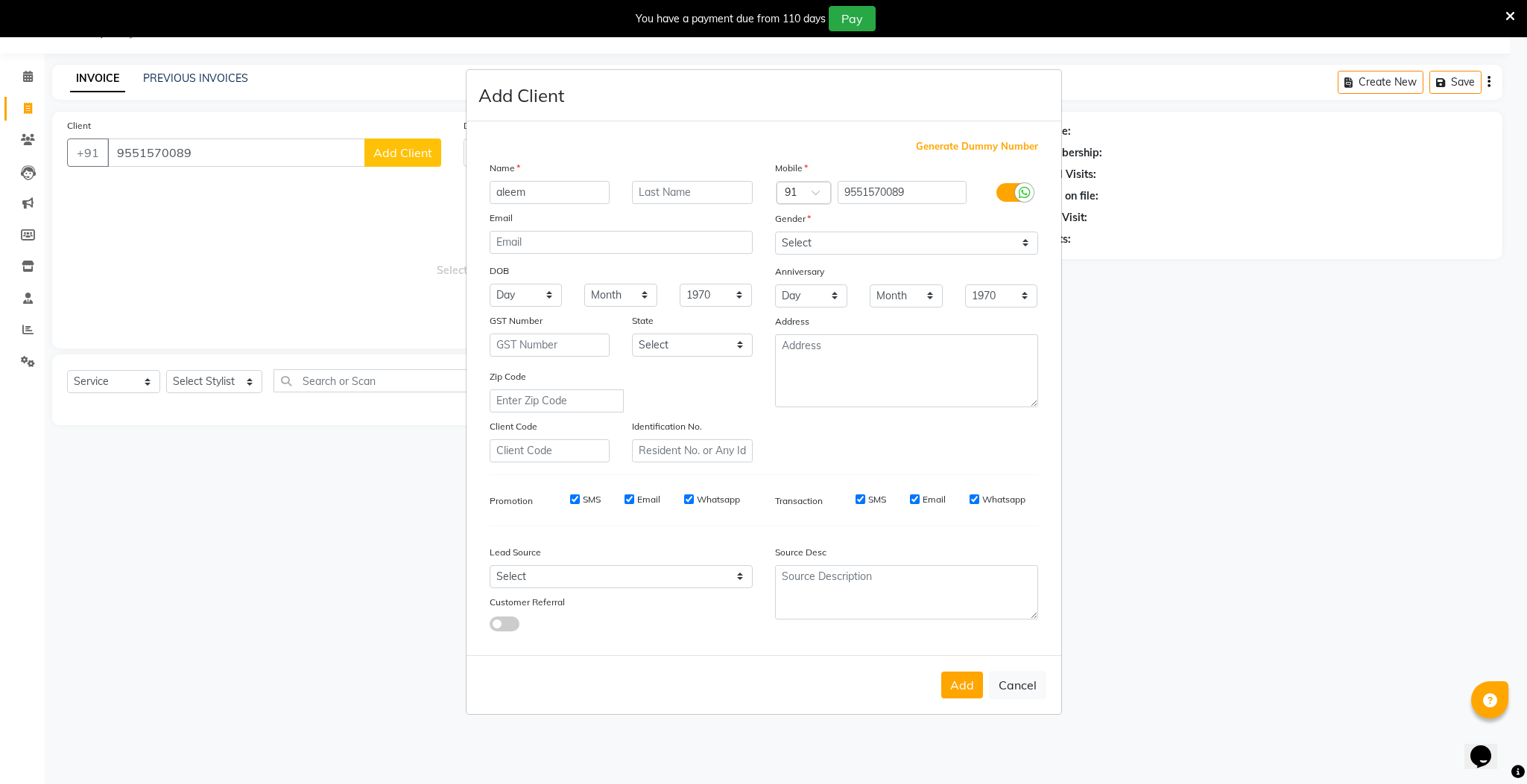
type input "aleem"
click at [839, 240] on select "Select [DEMOGRAPHIC_DATA] [DEMOGRAPHIC_DATA] Other Prefer Not To Say" at bounding box center [906, 243] width 263 height 23
select select "[DEMOGRAPHIC_DATA]"
click at [775, 232] on select "Select [DEMOGRAPHIC_DATA] [DEMOGRAPHIC_DATA] Other Prefer Not To Say" at bounding box center [906, 243] width 263 height 23
click at [959, 673] on button "Add" at bounding box center [962, 685] width 41 height 27
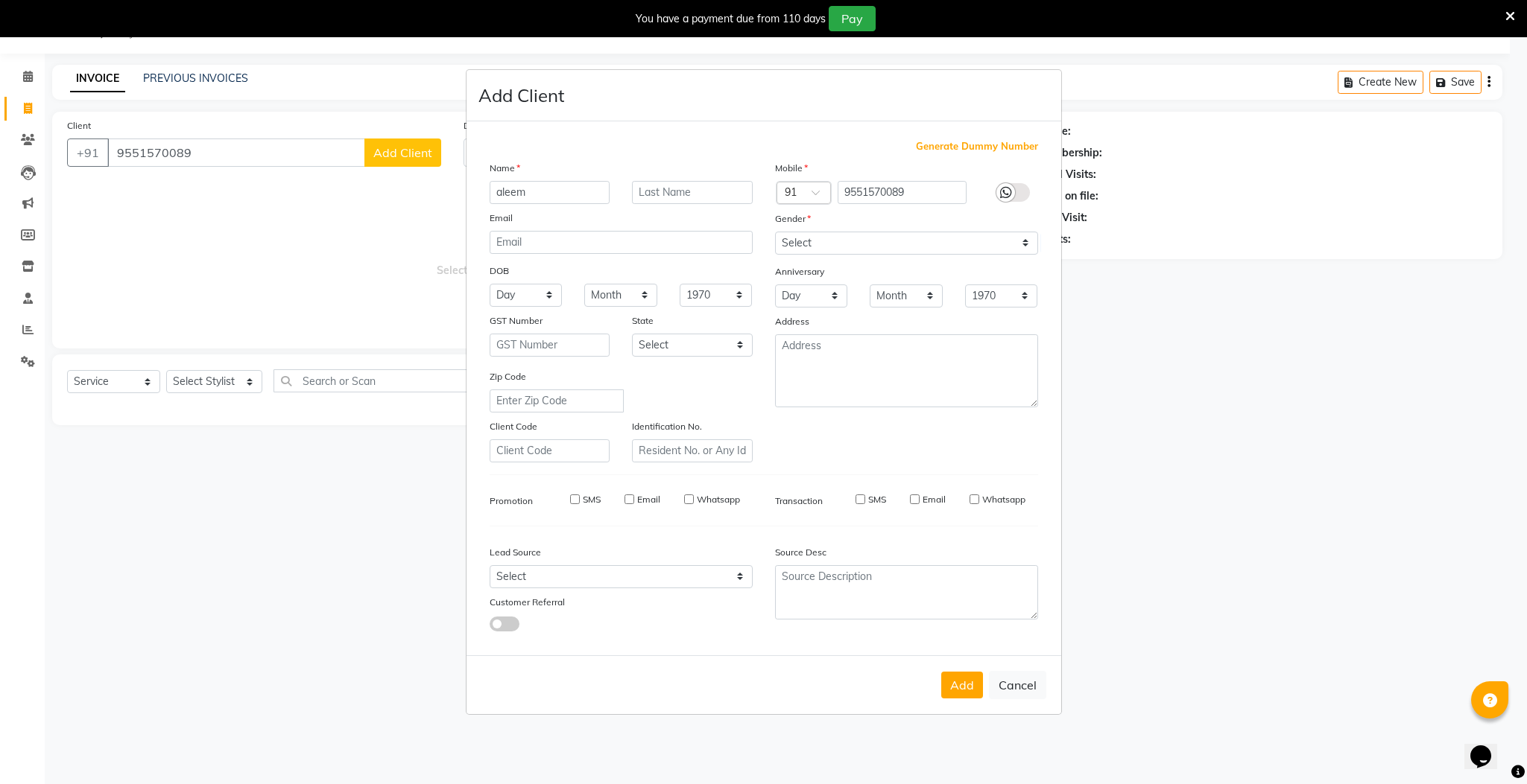
select select
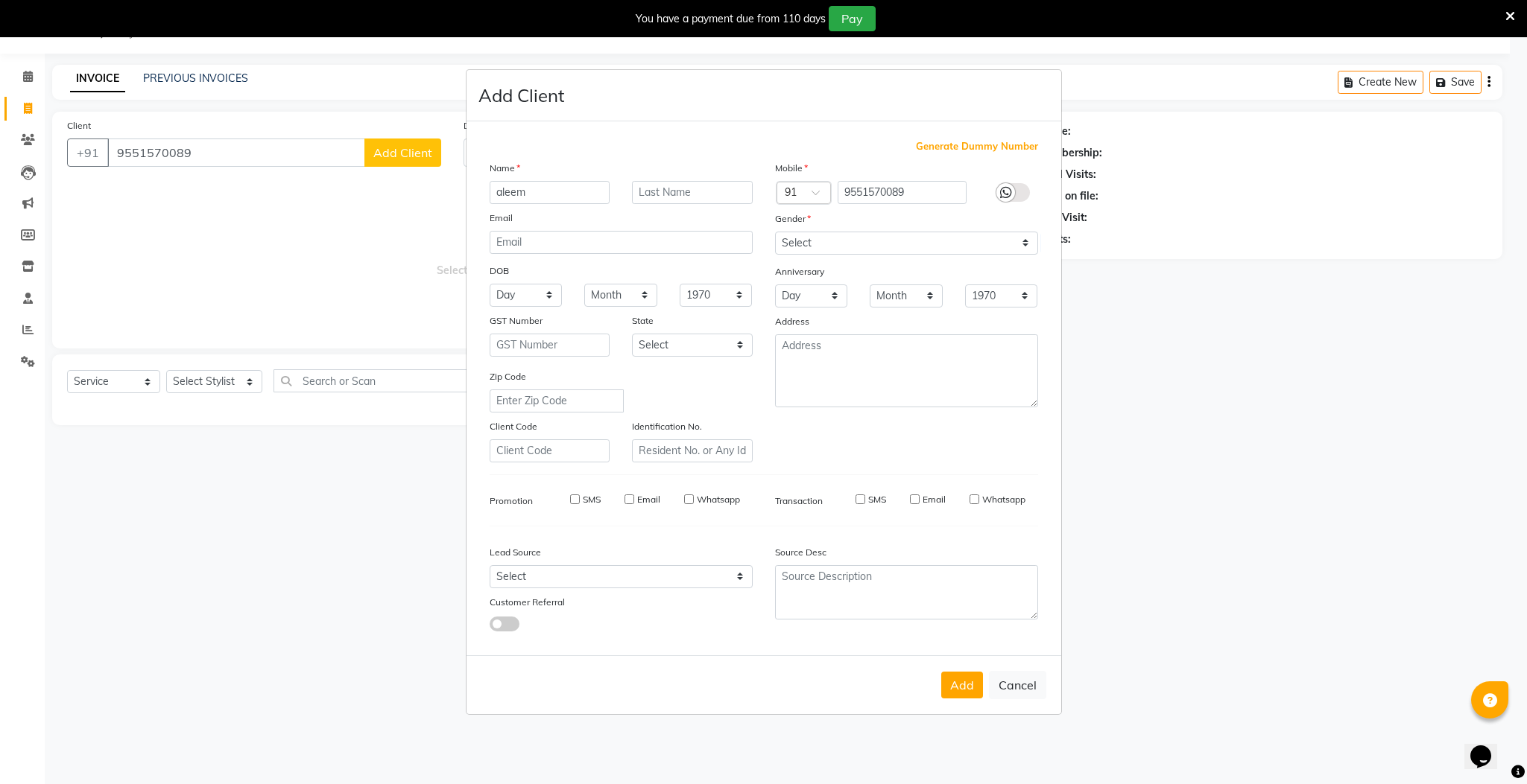
select select
checkbox input "false"
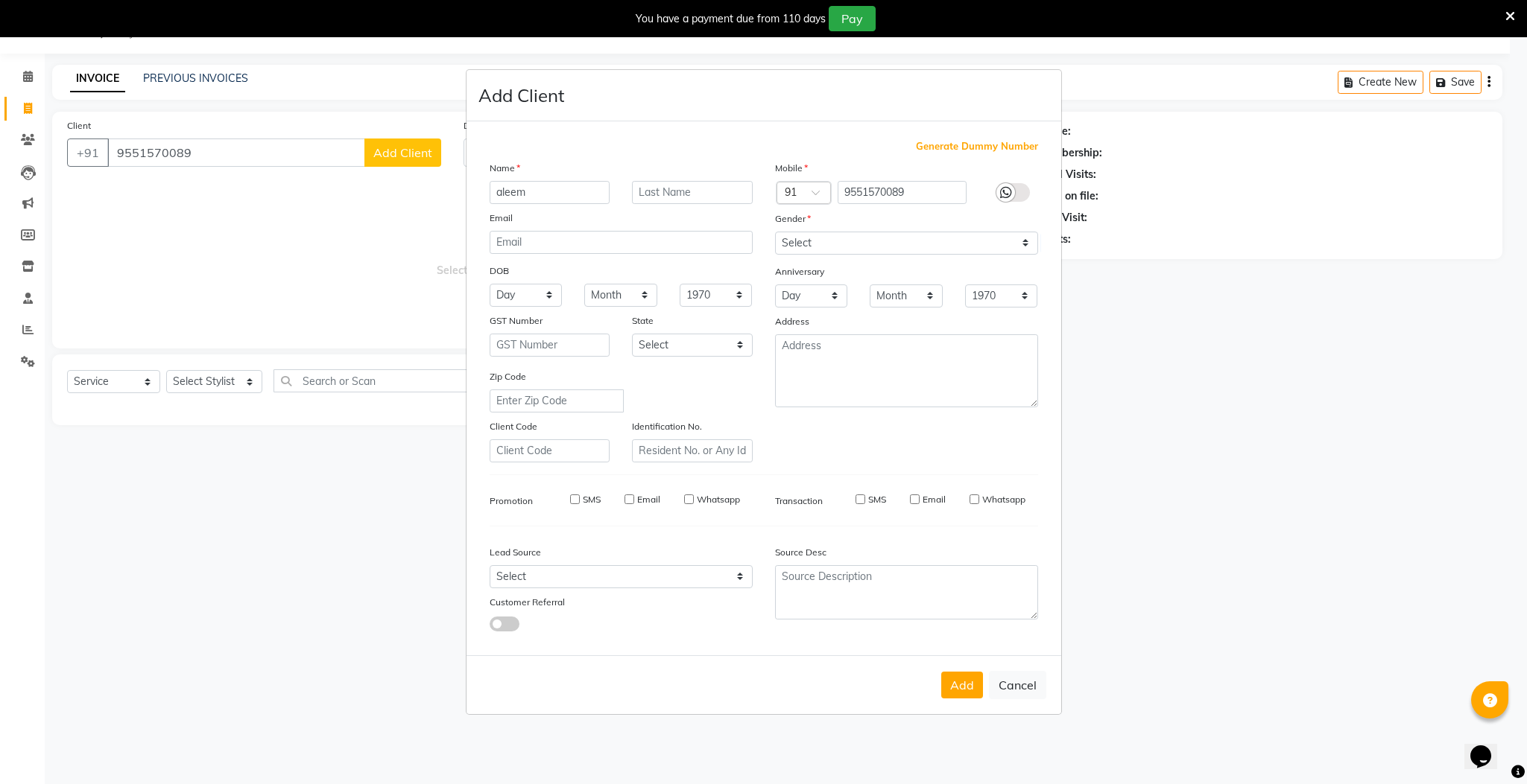
checkbox input "false"
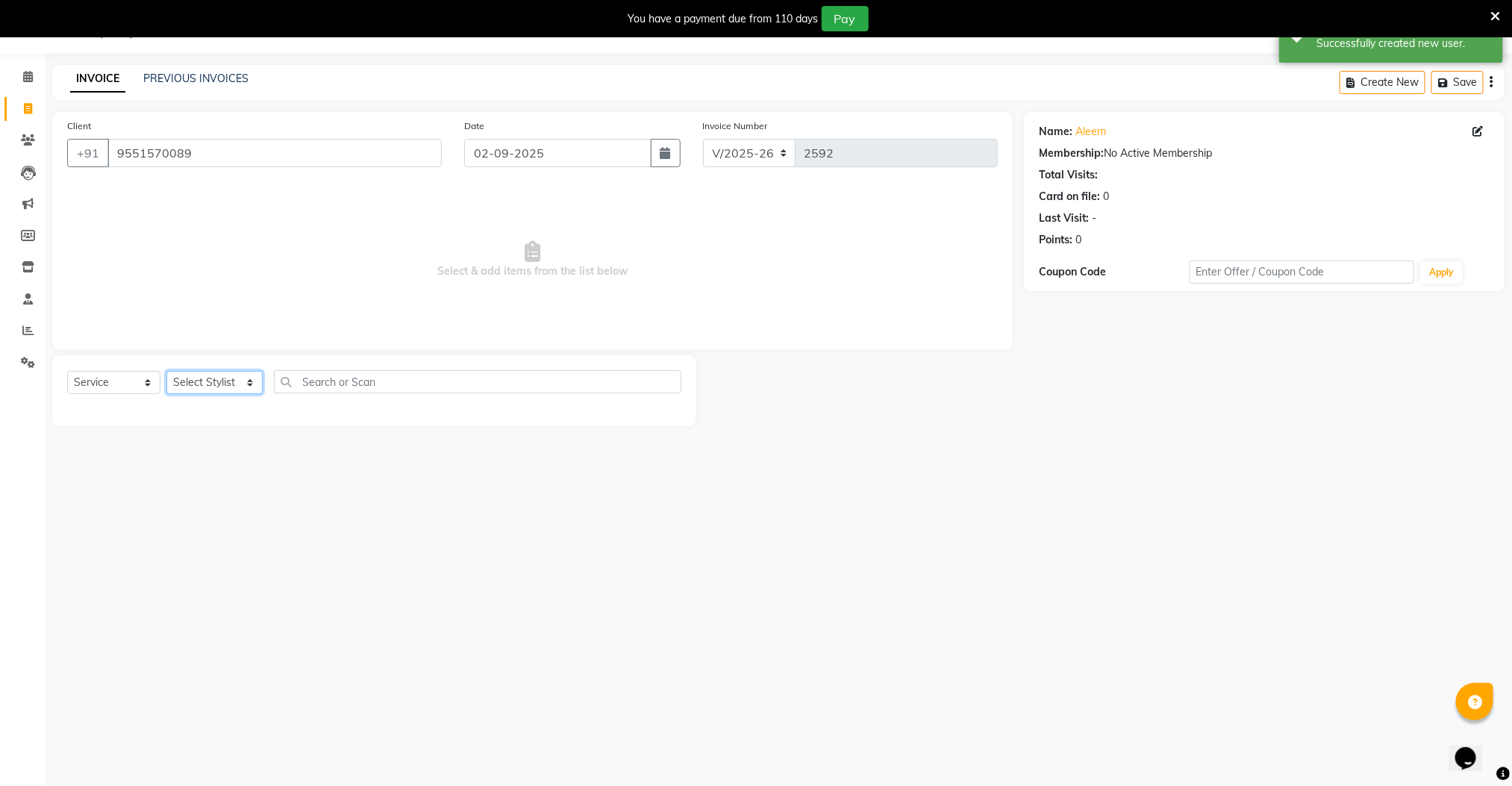
click at [243, 379] on select "Select Stylist Manager [PERSON_NAME] [PERSON_NAME] [PERSON_NAME]" at bounding box center [214, 383] width 96 height 23
select select "78843"
click at [166, 372] on select "Select Stylist Manager [PERSON_NAME] [PERSON_NAME] [PERSON_NAME]" at bounding box center [214, 383] width 96 height 23
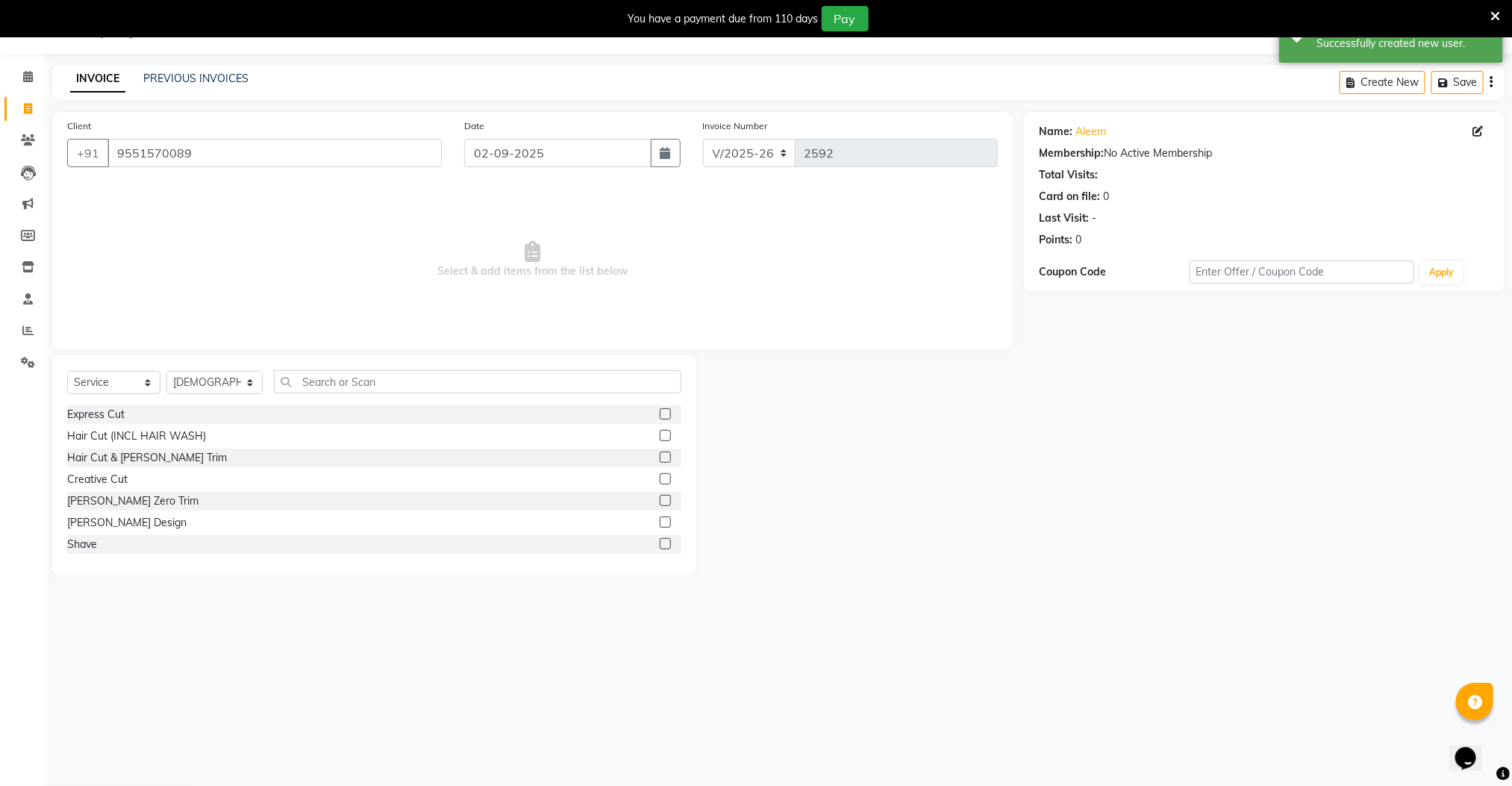
click at [660, 452] on div at bounding box center [671, 458] width 22 height 18
click at [660, 460] on label at bounding box center [665, 457] width 11 height 11
click at [660, 460] on input "checkbox" at bounding box center [665, 458] width 10 height 10
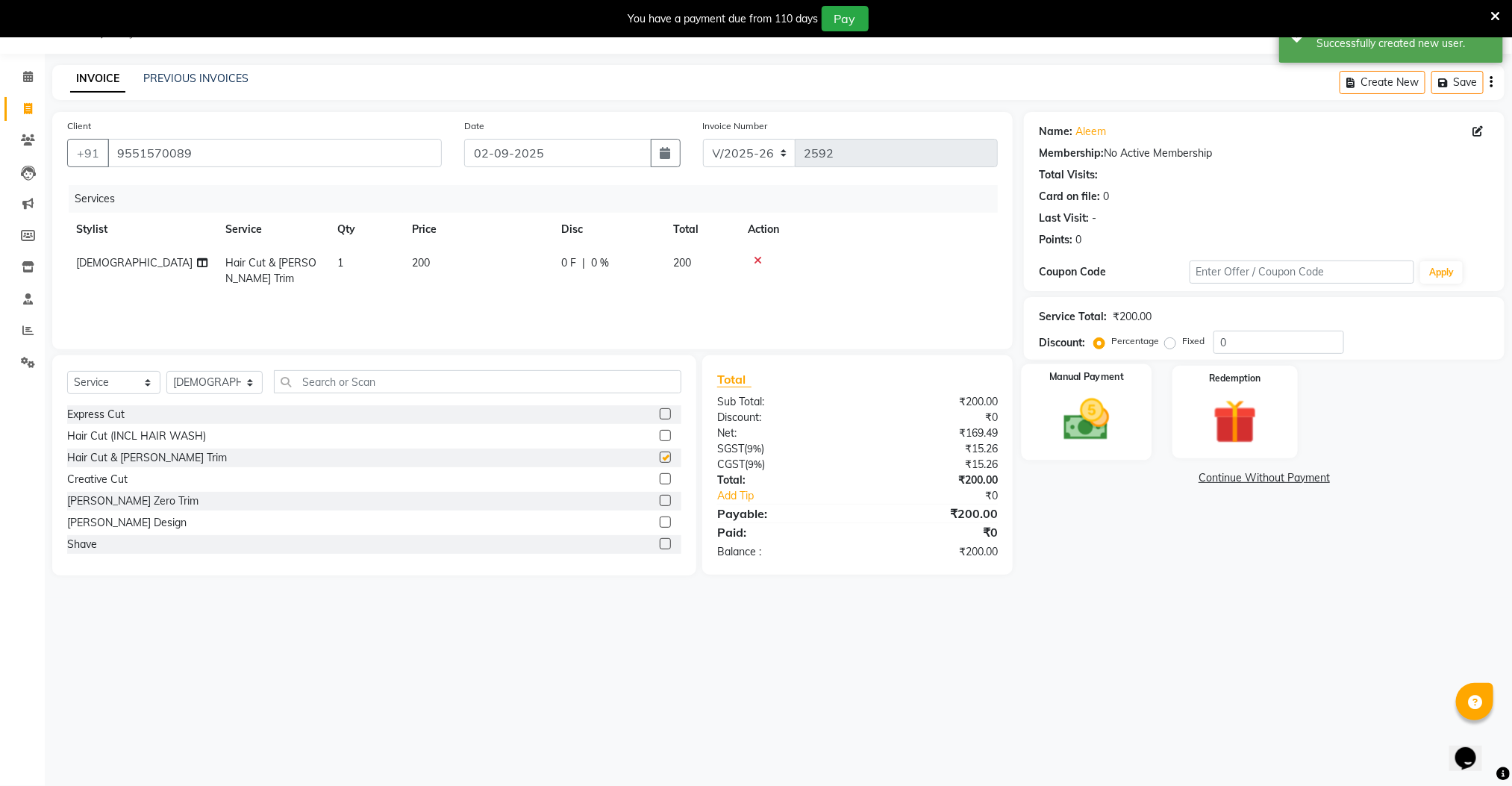
checkbox input "false"
click at [1118, 444] on img at bounding box center [1086, 420] width 75 height 53
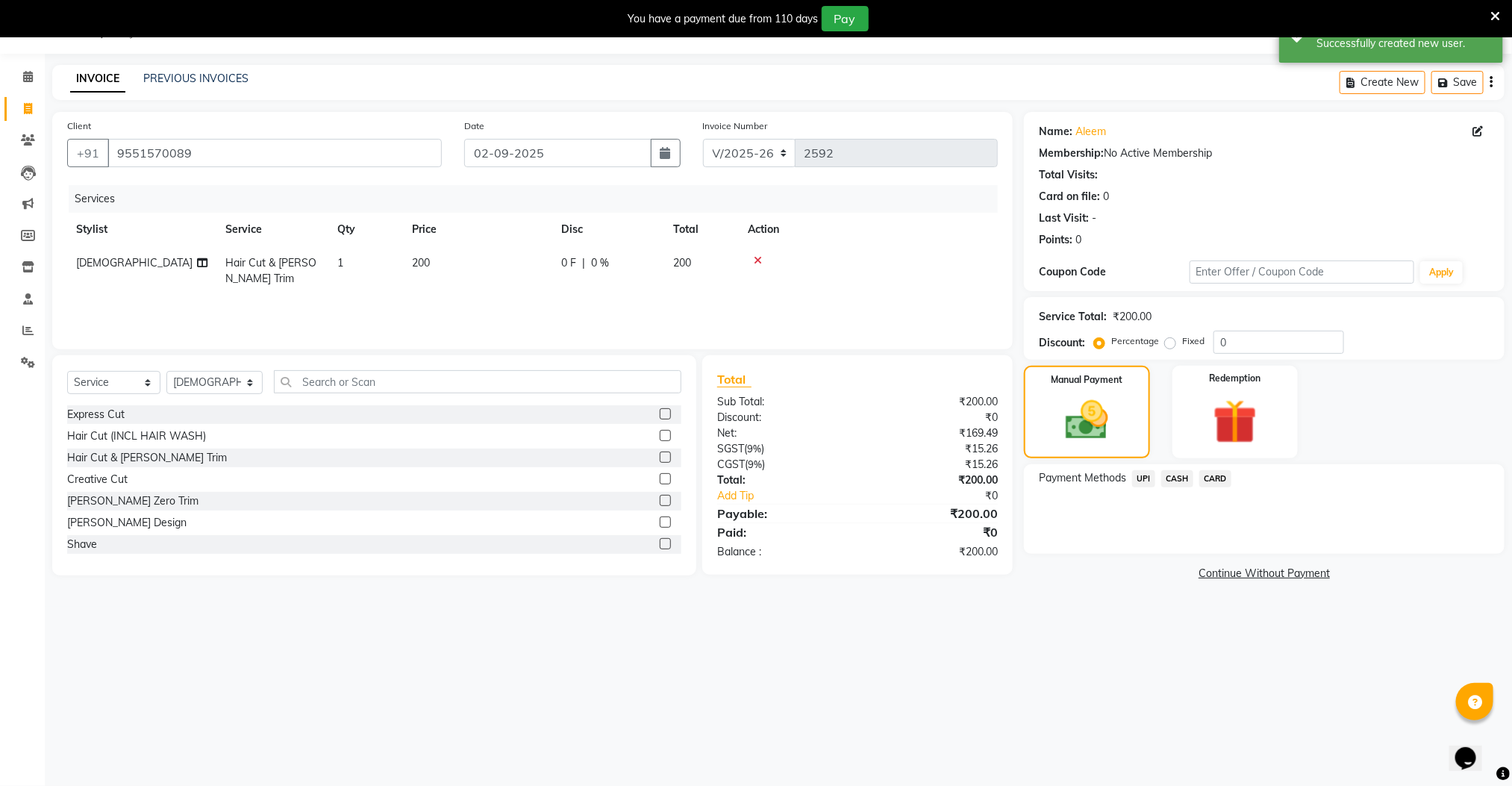
click at [1174, 480] on span "CASH" at bounding box center [1177, 479] width 32 height 17
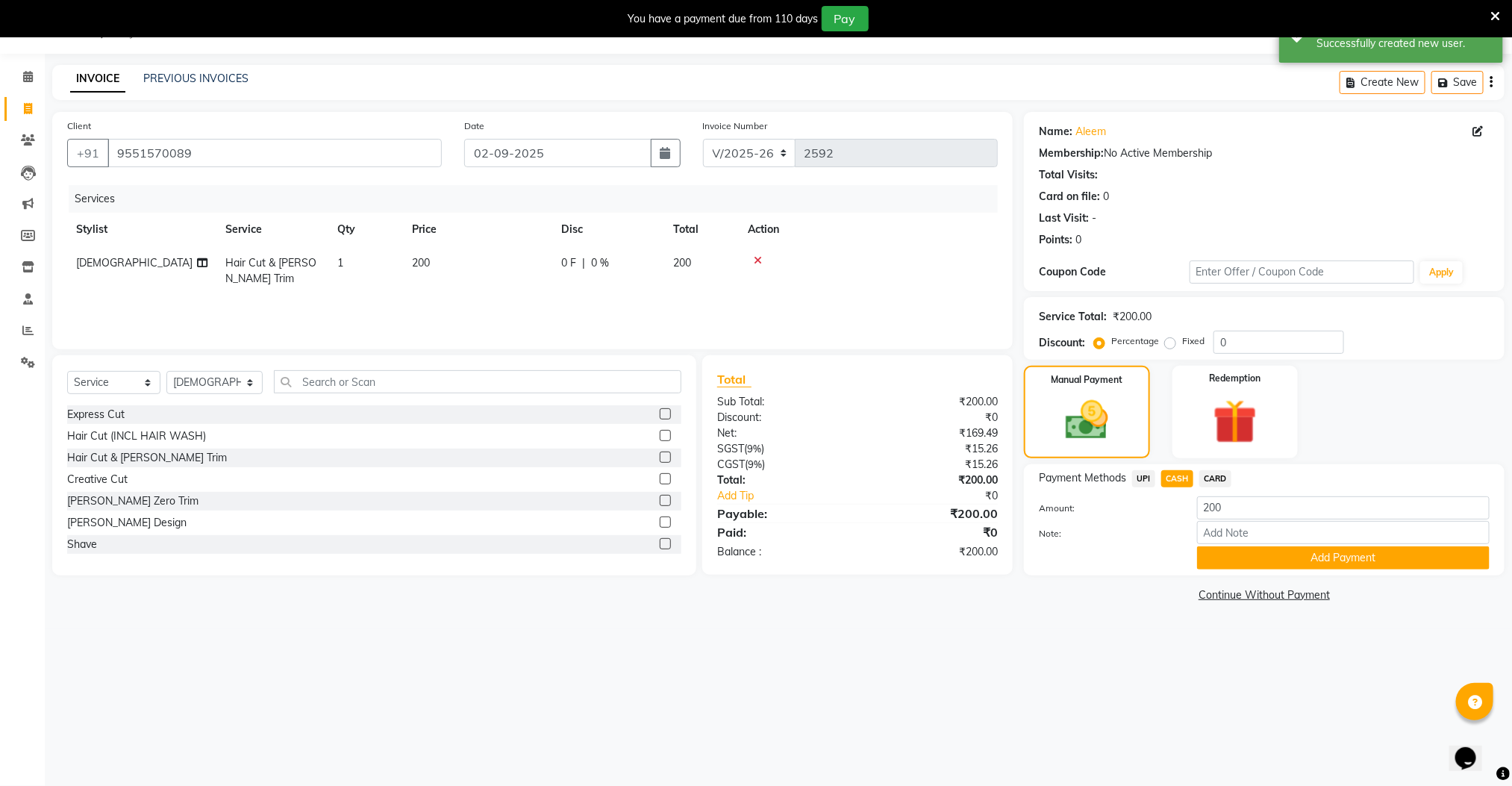
click at [1236, 556] on button "Add Payment" at bounding box center [1343, 558] width 293 height 23
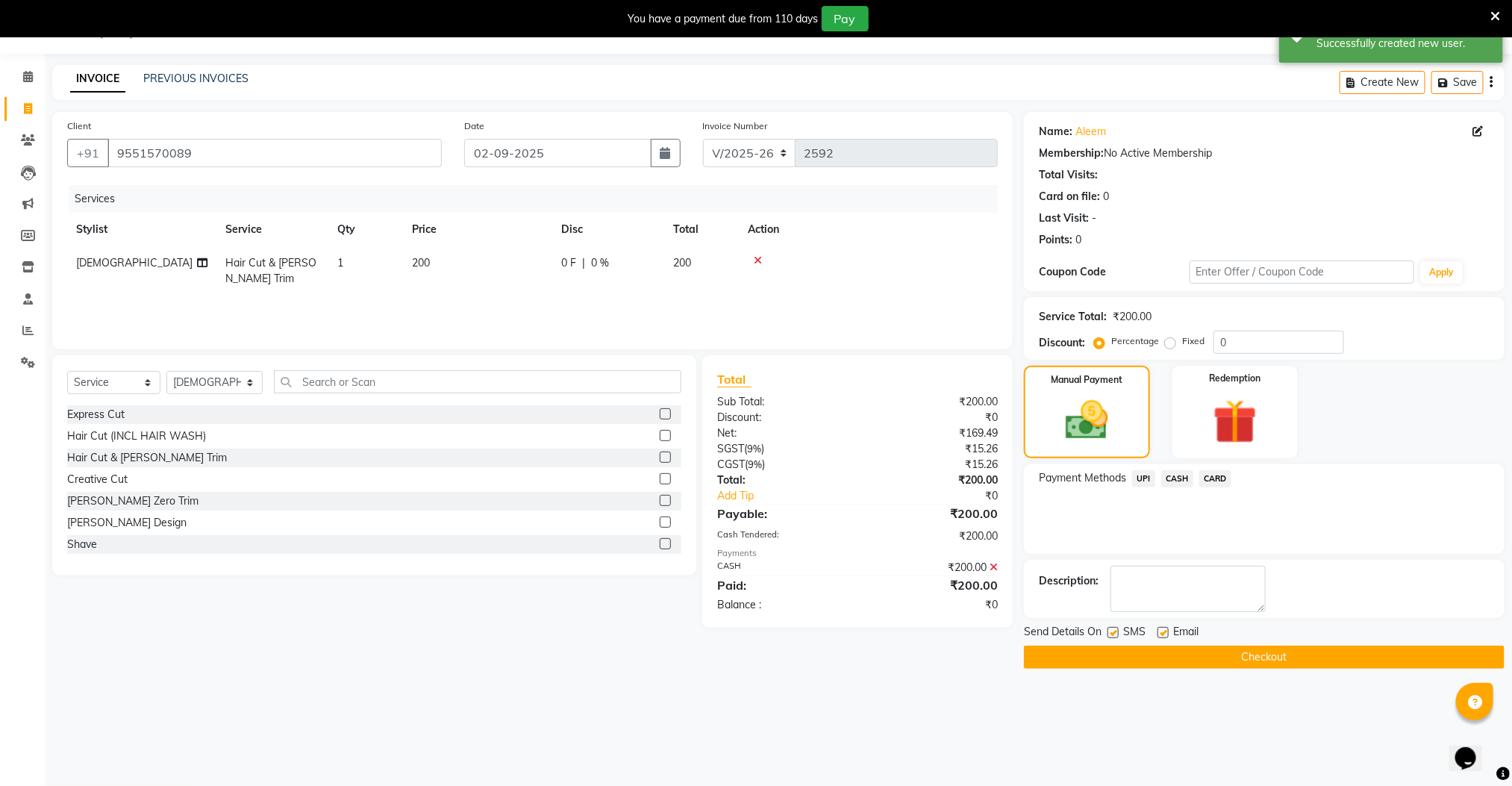
click at [1167, 657] on button "Checkout" at bounding box center [1264, 658] width 480 height 23
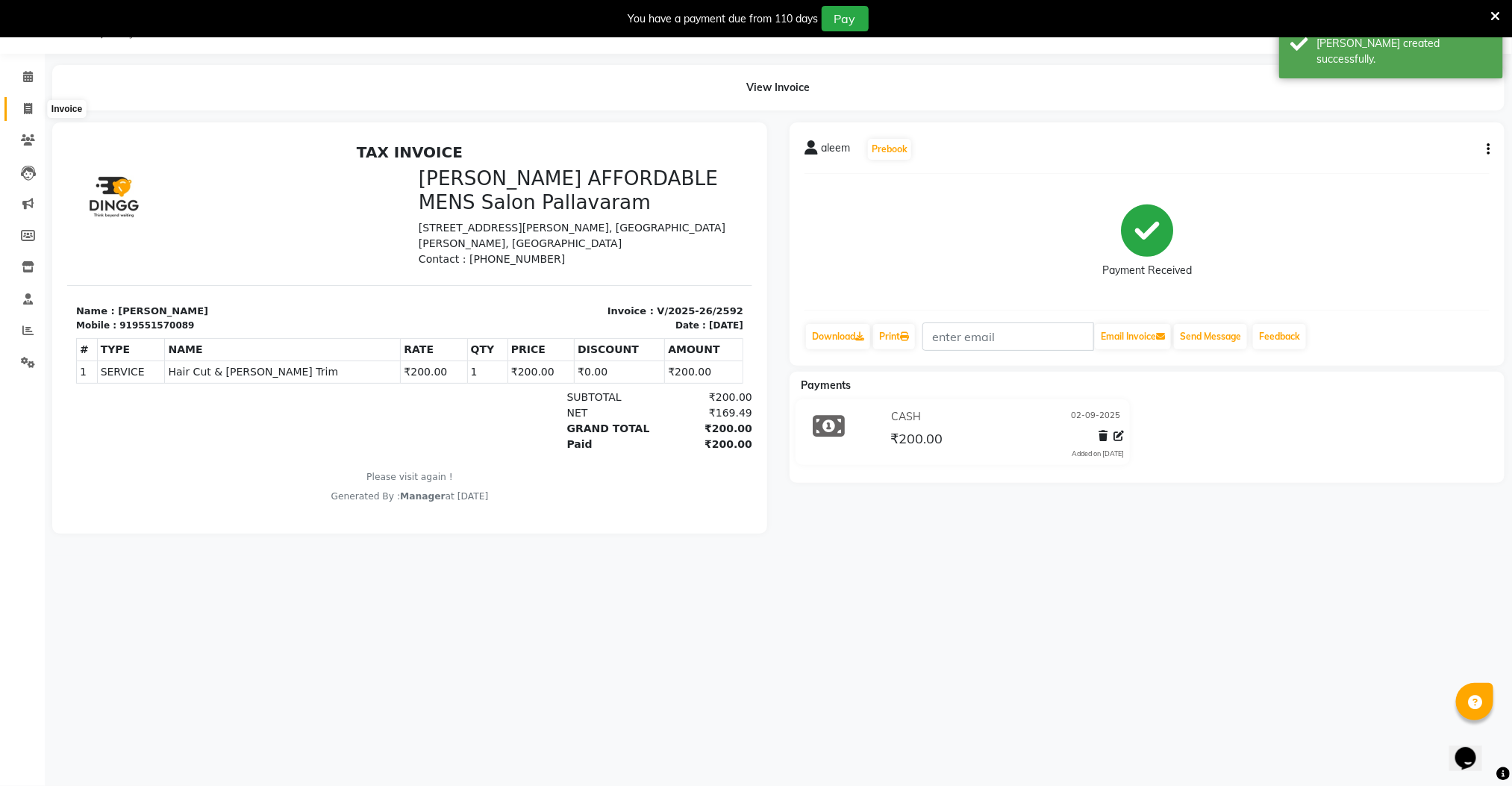
click at [22, 112] on span at bounding box center [27, 109] width 26 height 17
select select "8211"
select select "service"
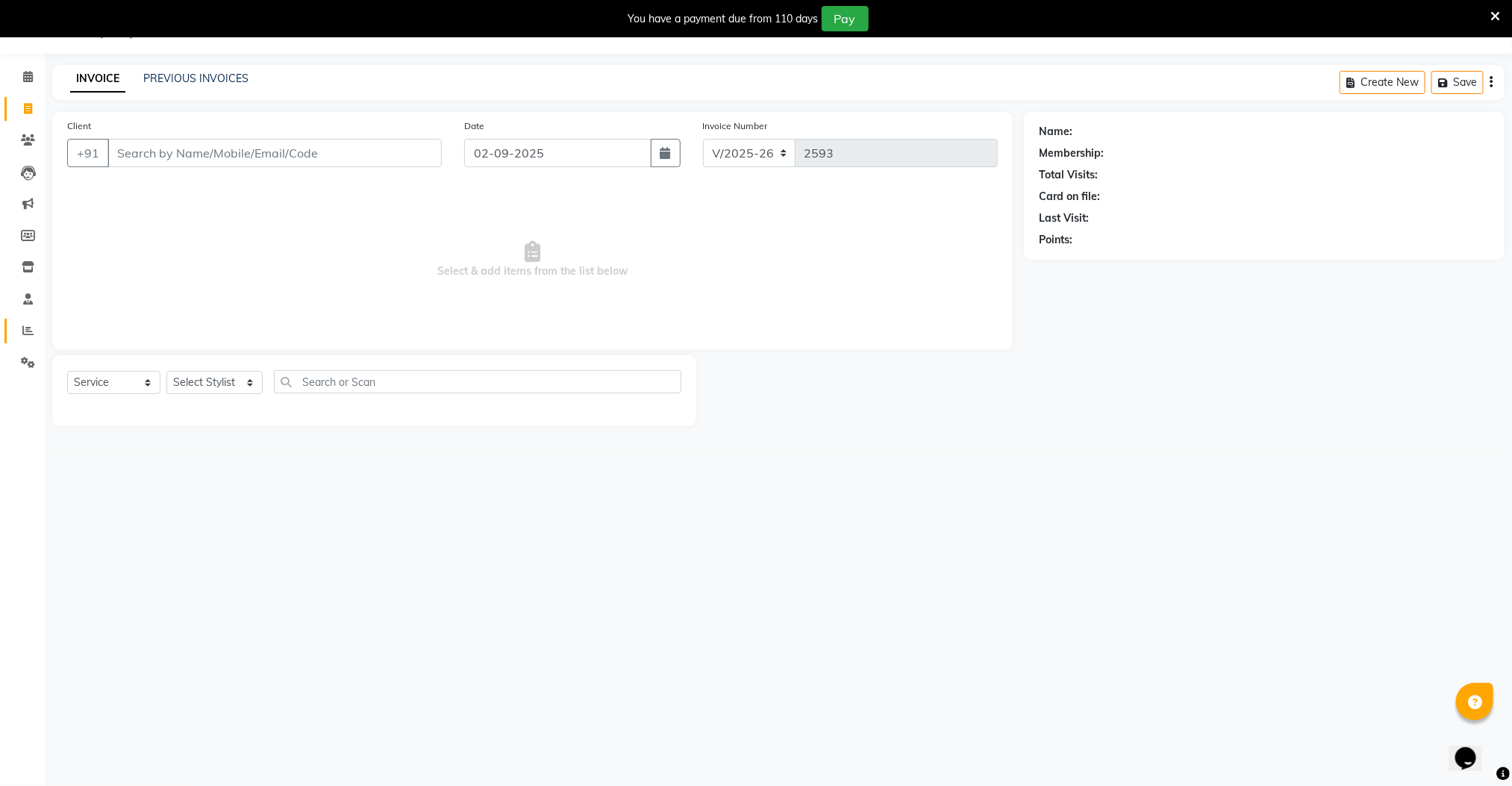
click at [29, 325] on icon at bounding box center [27, 330] width 11 height 11
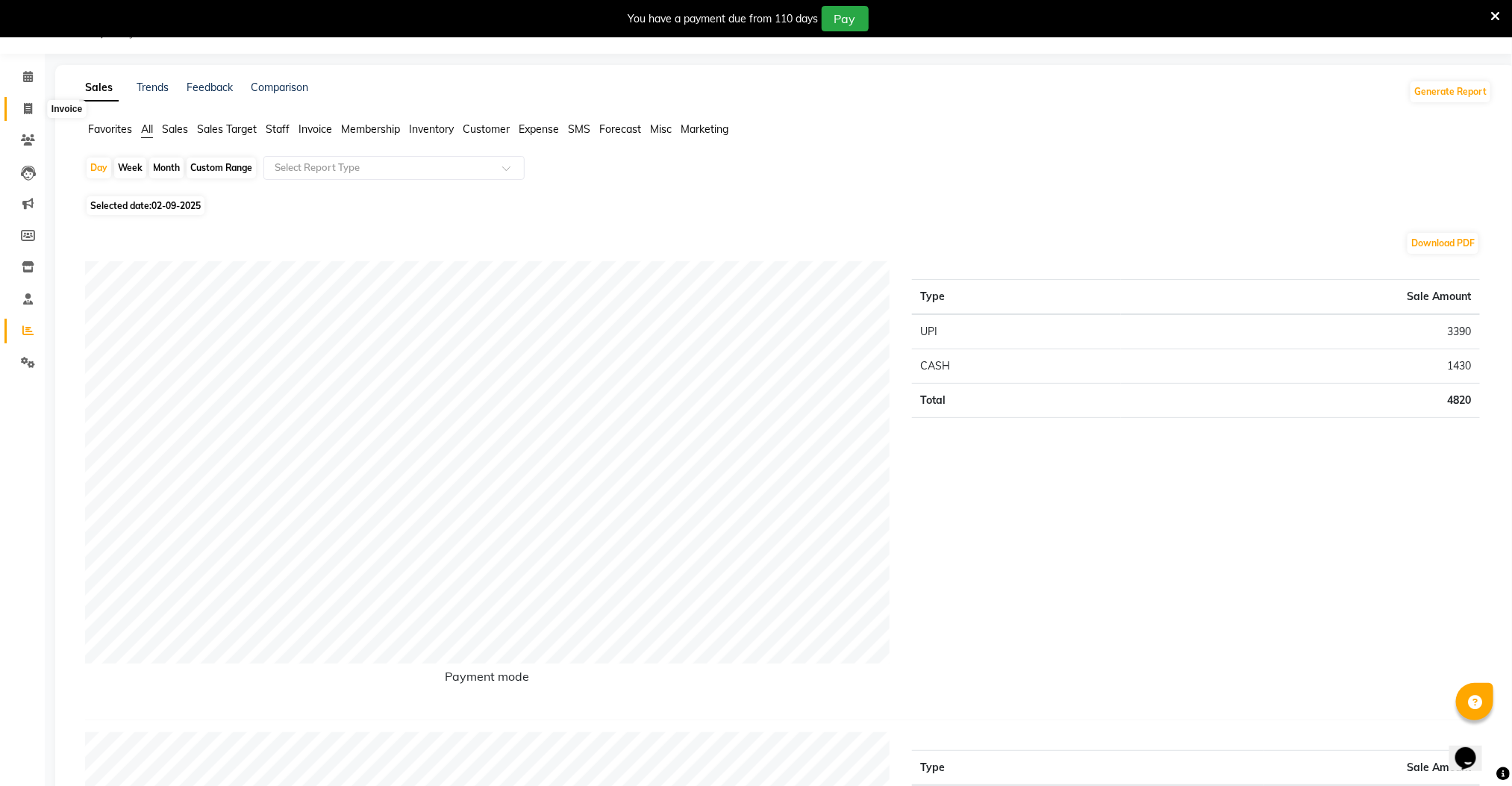
click at [26, 104] on icon at bounding box center [28, 108] width 8 height 11
select select "8211"
select select "service"
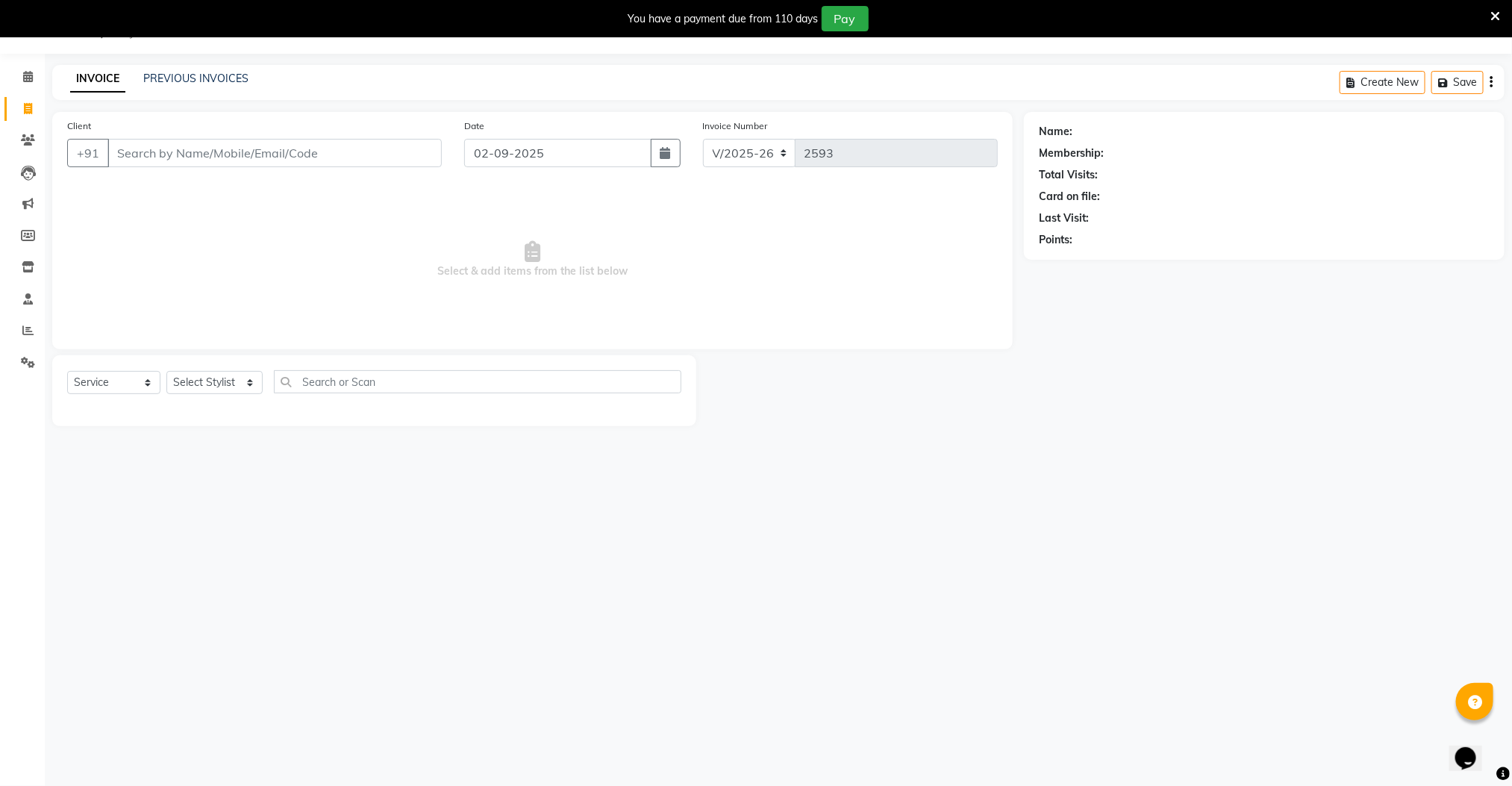
click at [361, 140] on input "Client" at bounding box center [274, 153] width 334 height 28
click at [27, 327] on icon at bounding box center [27, 330] width 11 height 11
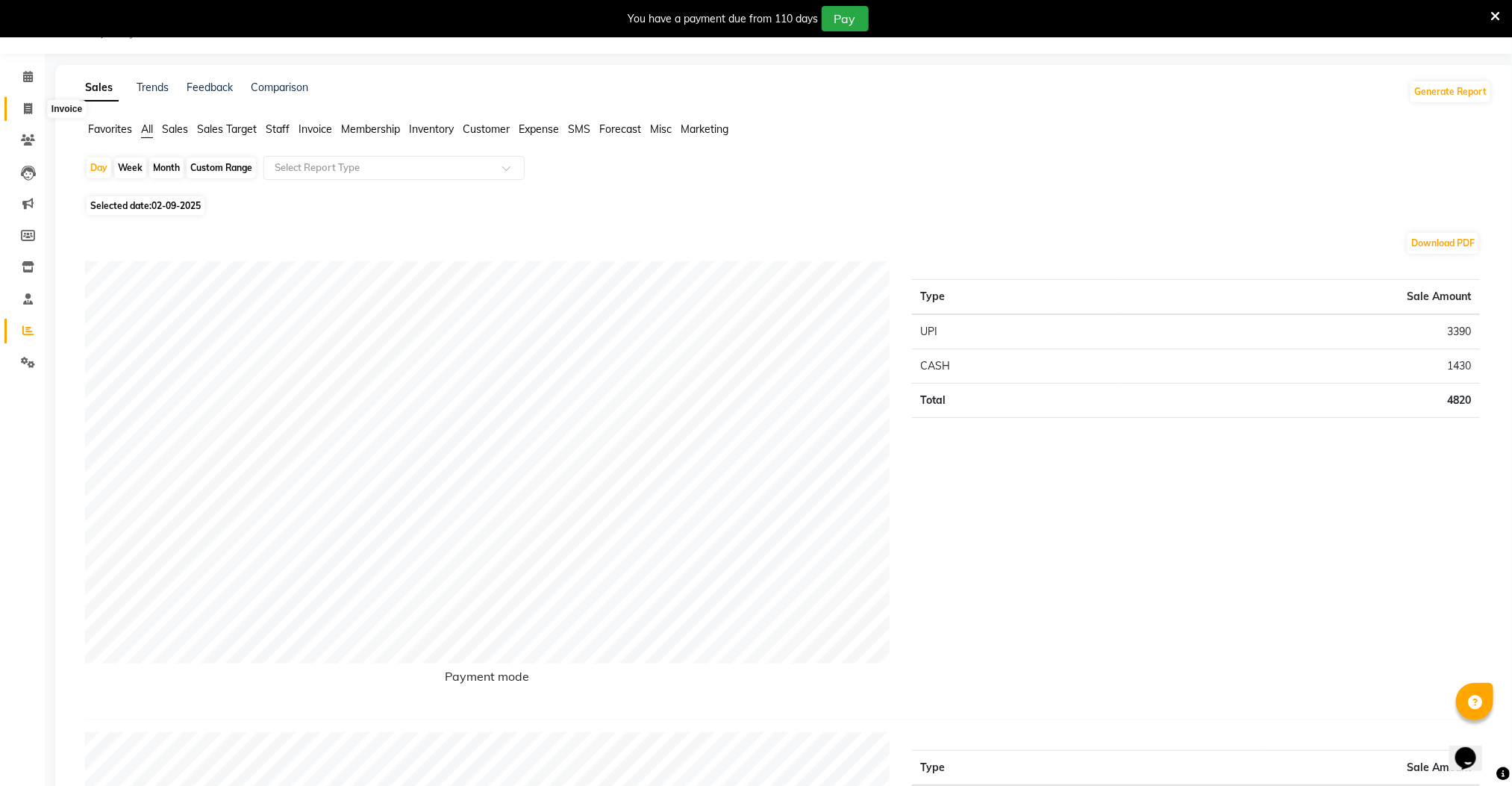
click at [29, 106] on icon at bounding box center [28, 108] width 8 height 11
select select "service"
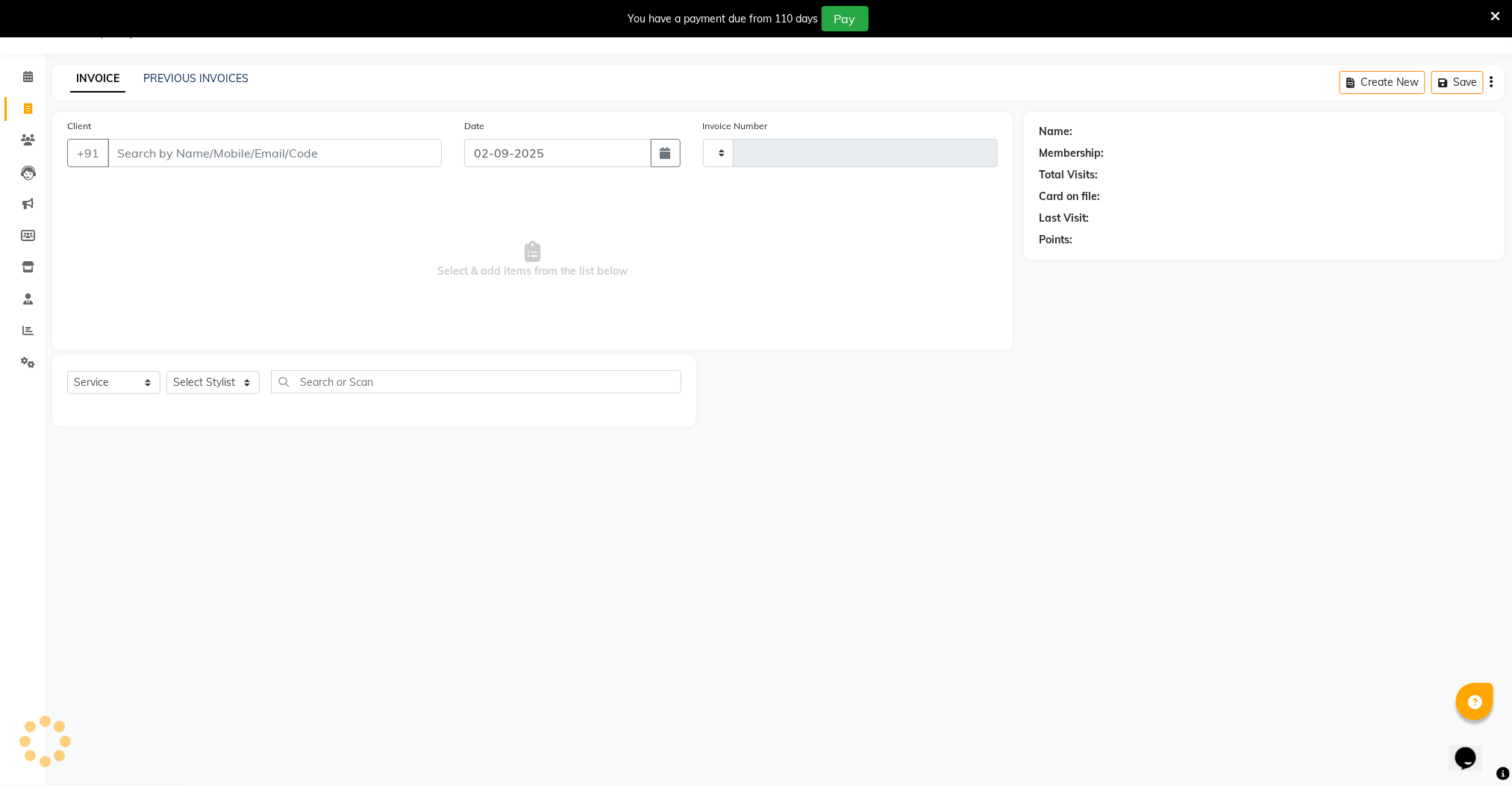
type input "2593"
select select "8211"
click at [211, 79] on link "PREVIOUS INVOICES" at bounding box center [195, 78] width 106 height 13
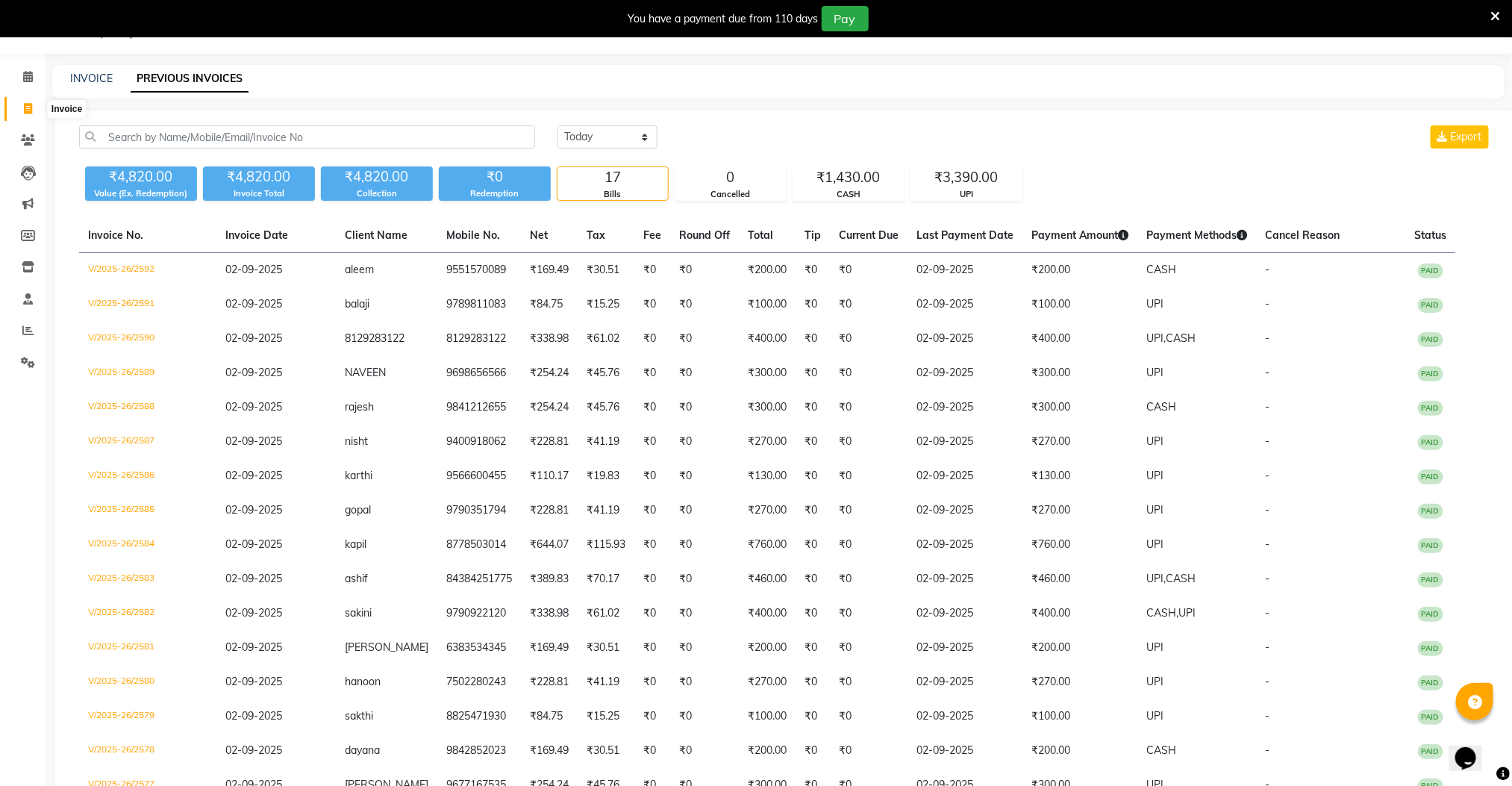
click at [27, 106] on icon at bounding box center [28, 108] width 8 height 11
select select "service"
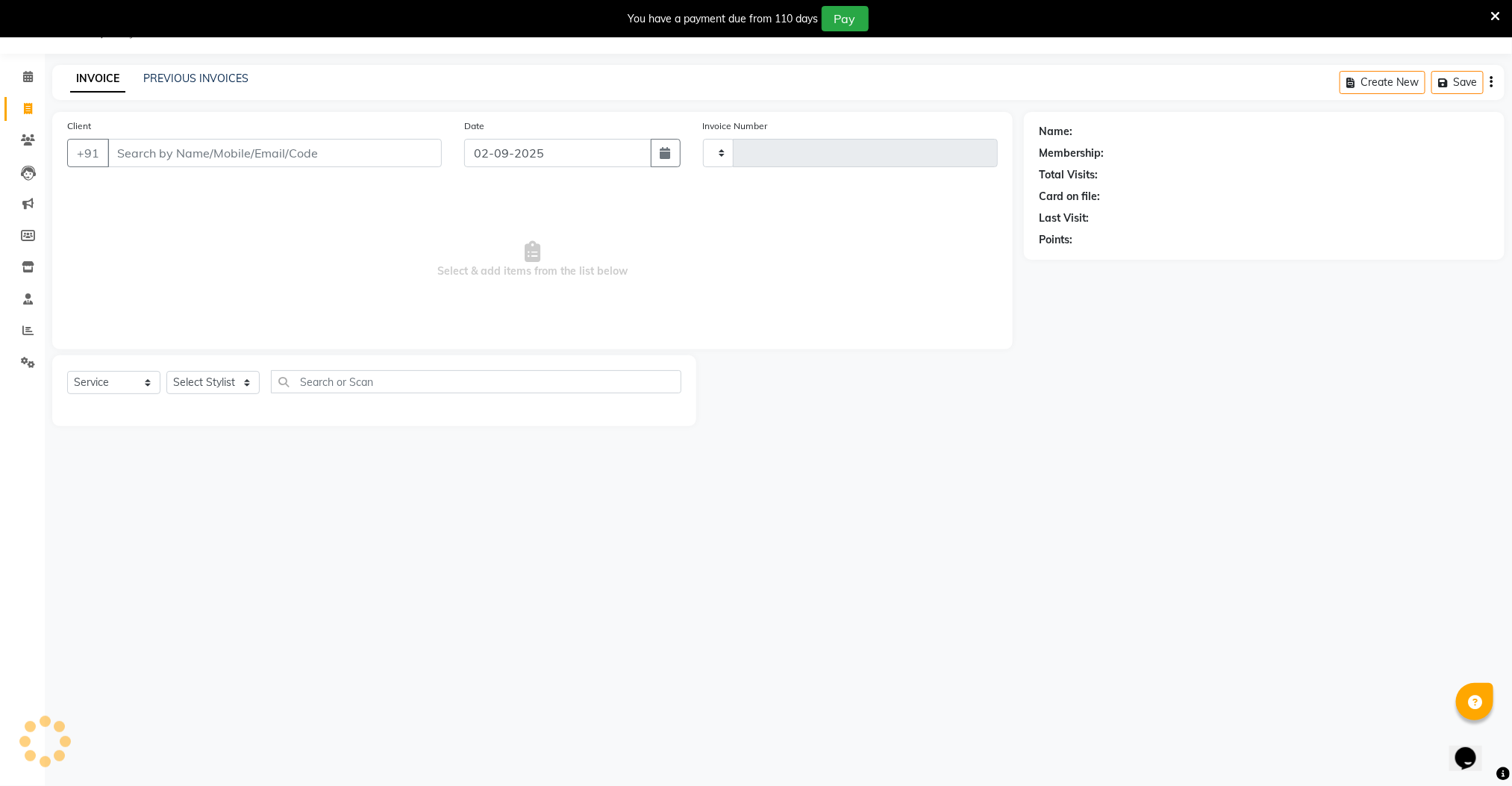
type input "2593"
select select "8211"
click at [27, 325] on icon at bounding box center [27, 330] width 11 height 11
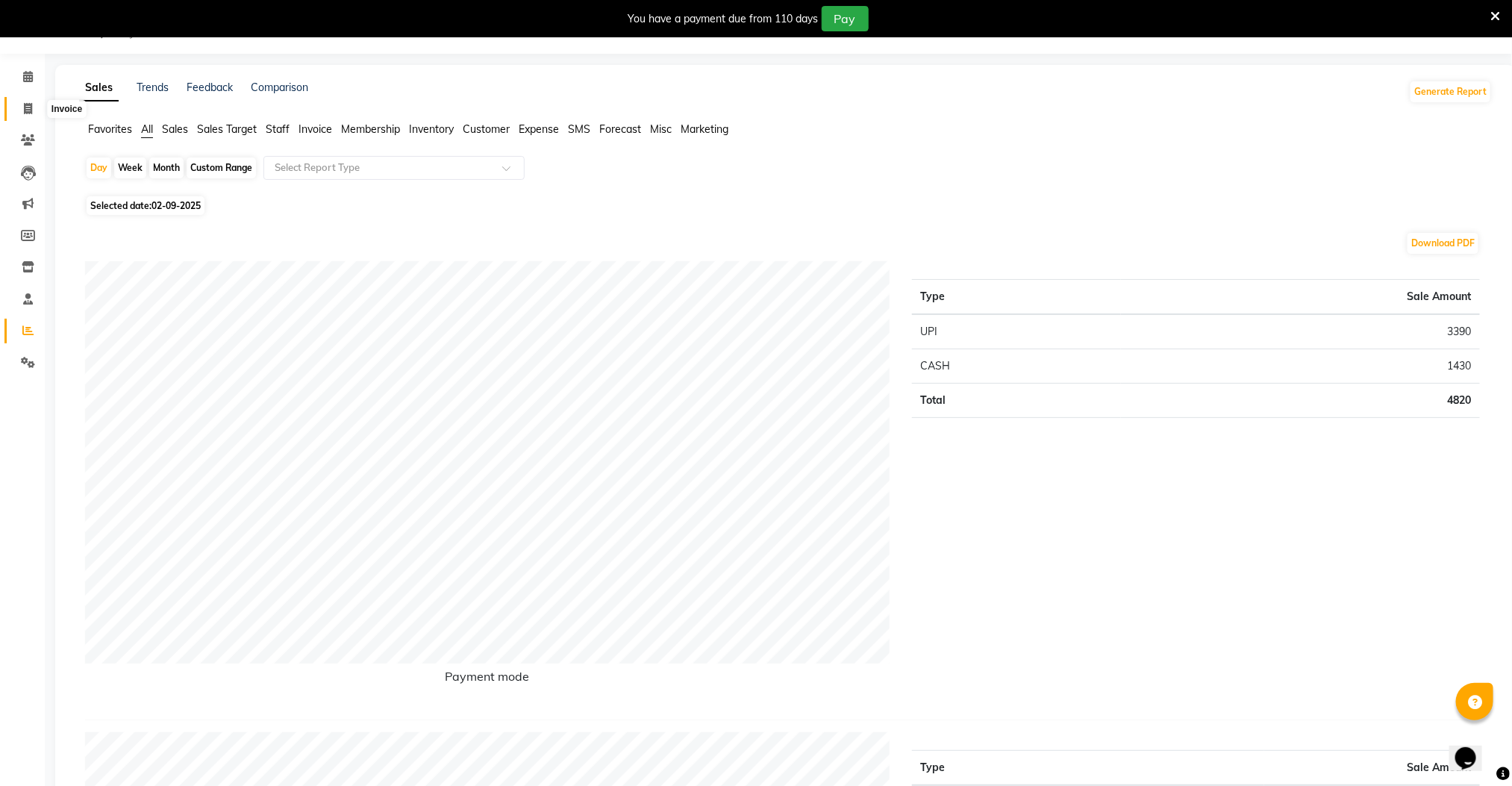
click at [26, 110] on icon at bounding box center [28, 108] width 8 height 11
select select "service"
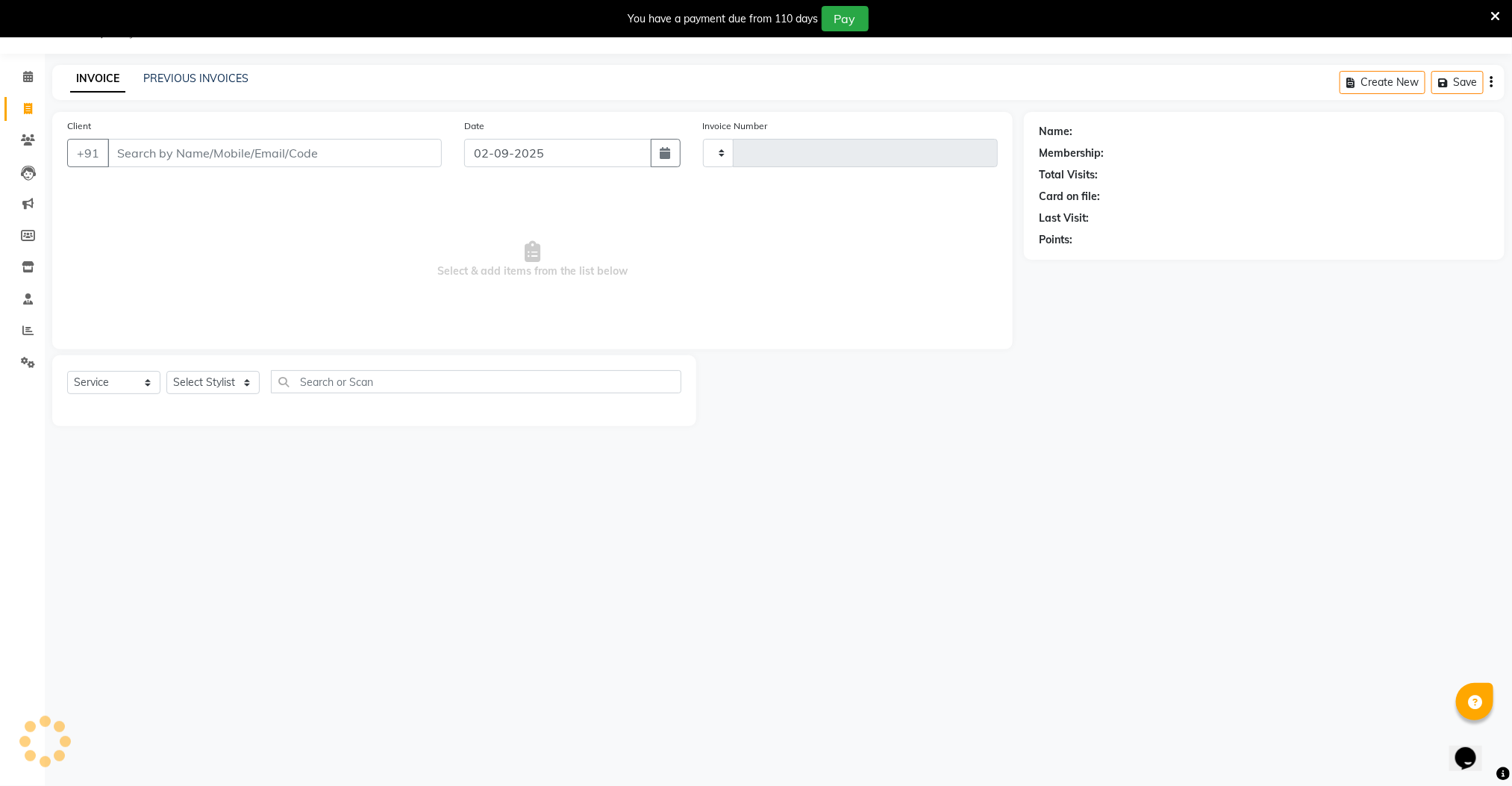
type input "2593"
select select "8211"
click at [26, 325] on icon at bounding box center [27, 330] width 11 height 11
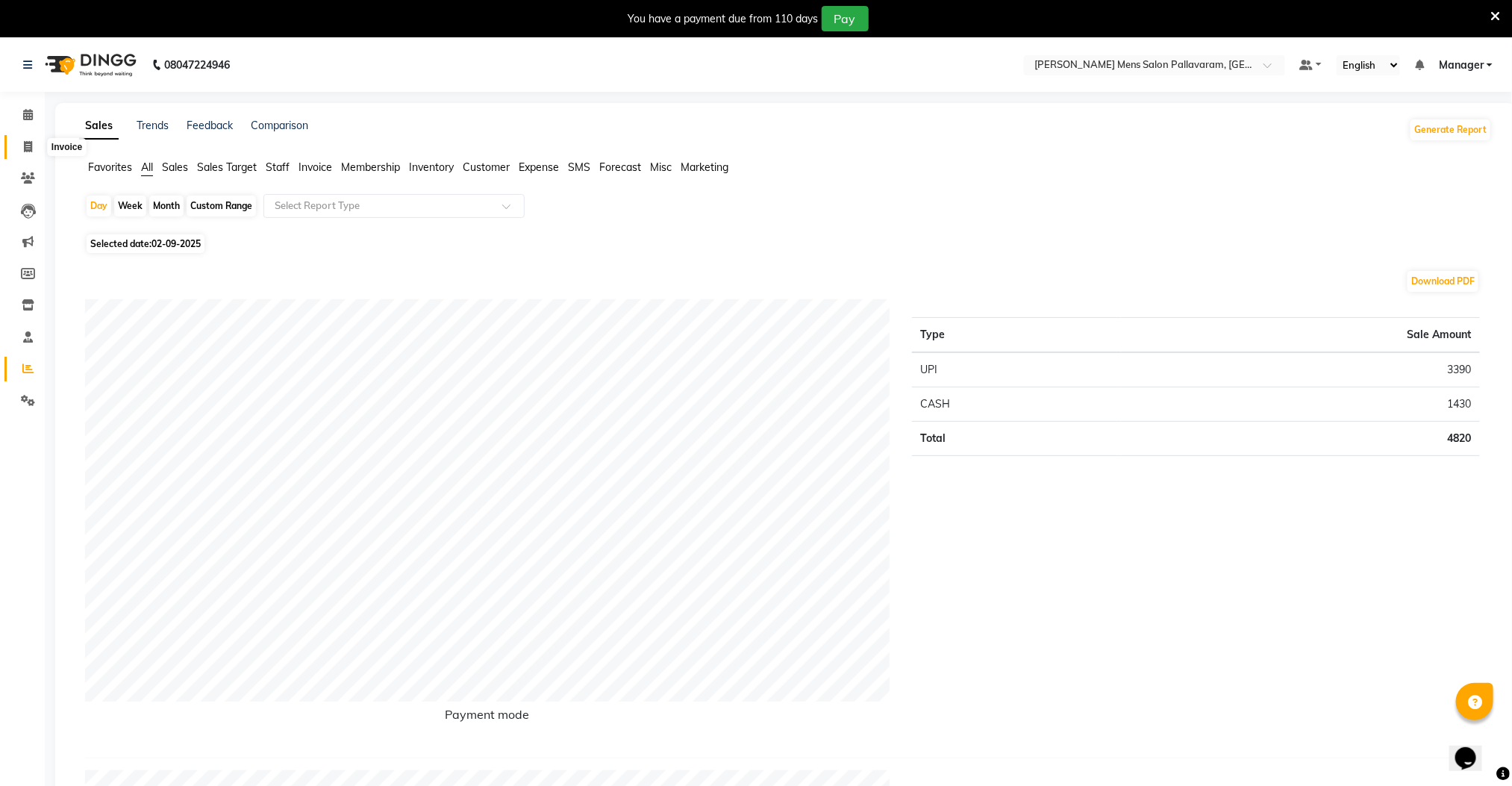
click at [27, 148] on icon at bounding box center [28, 146] width 8 height 11
select select "service"
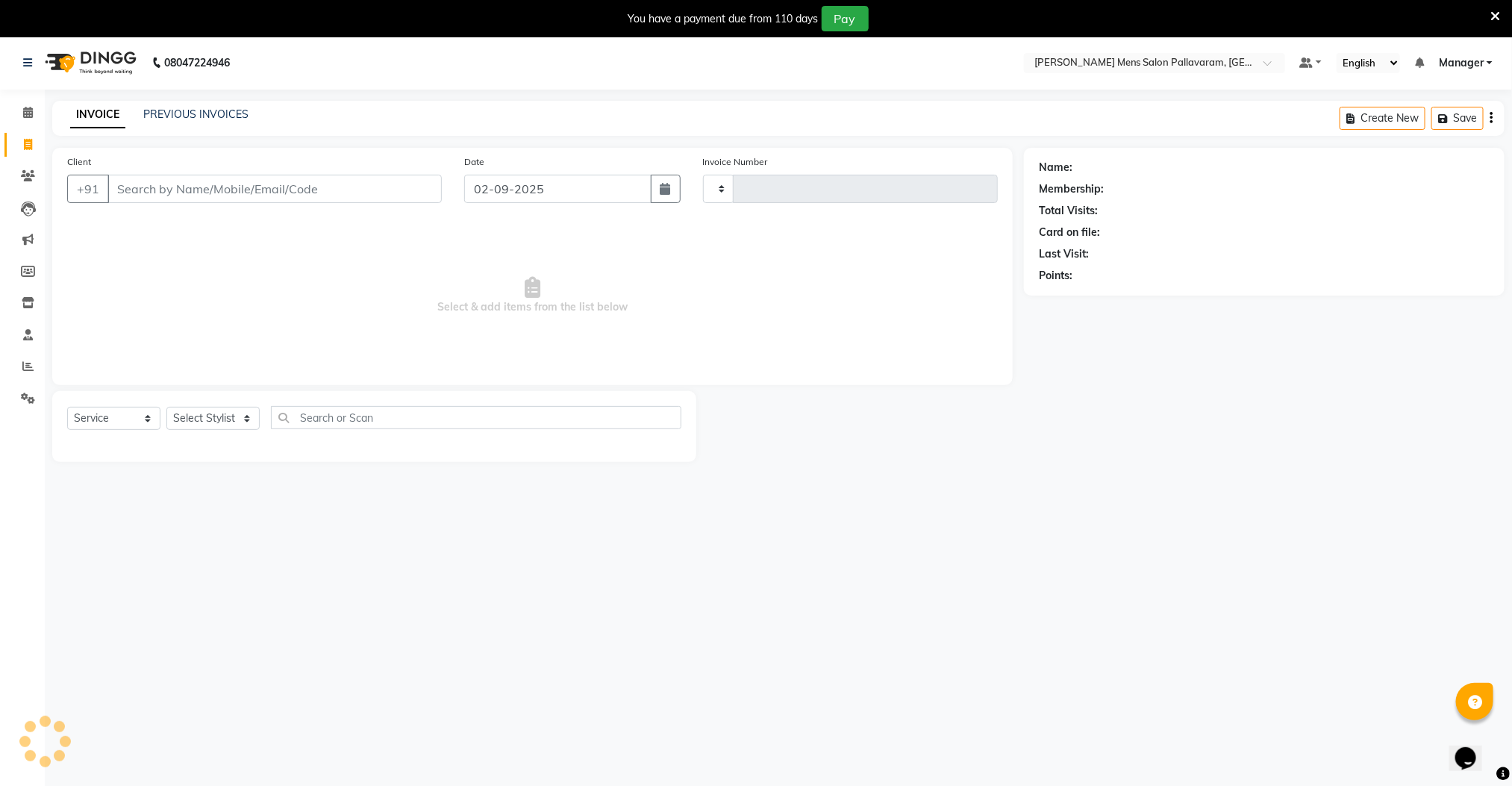
type input "2593"
select select "8211"
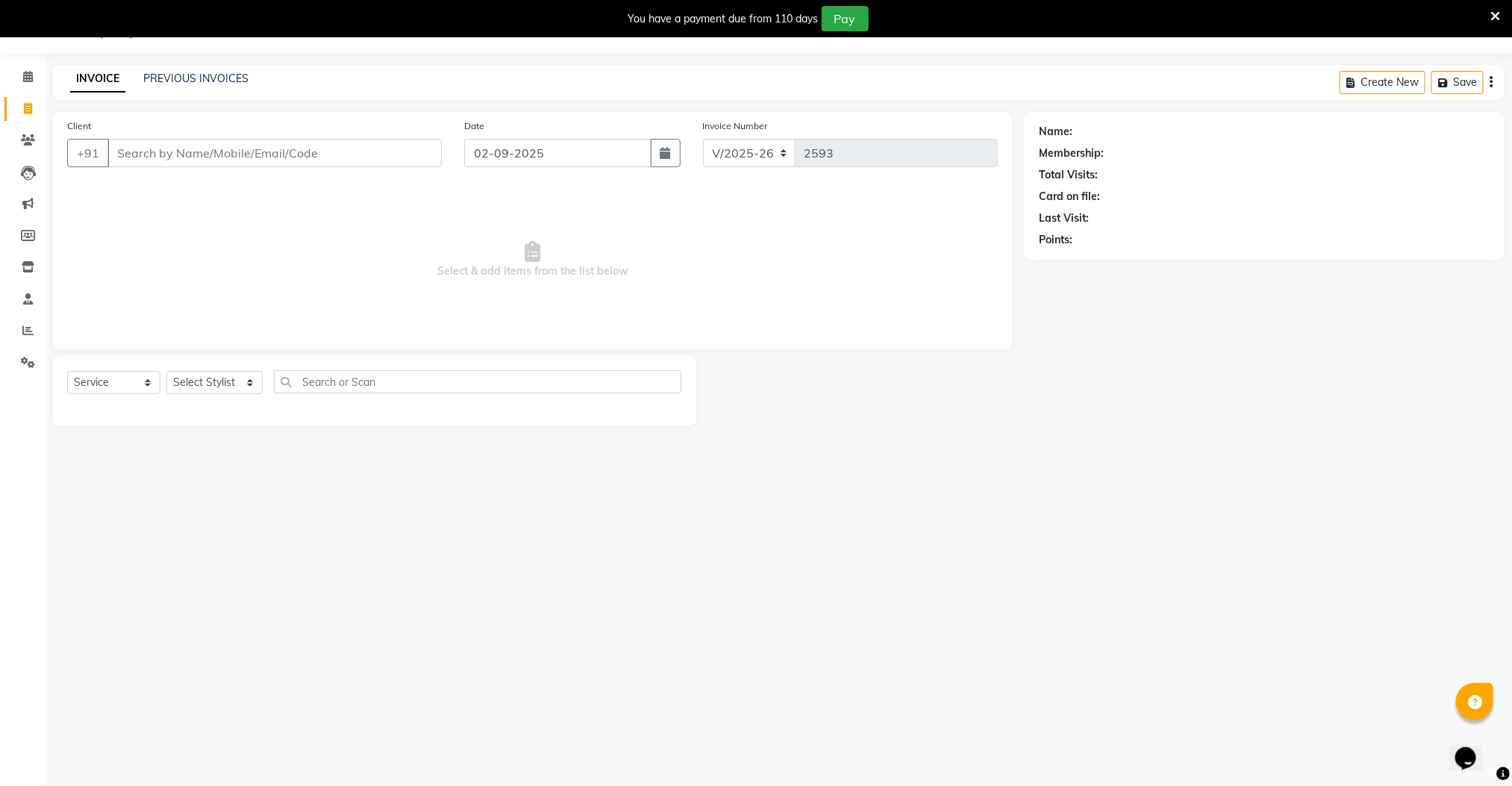
click at [285, 144] on input "Client" at bounding box center [274, 153] width 334 height 28
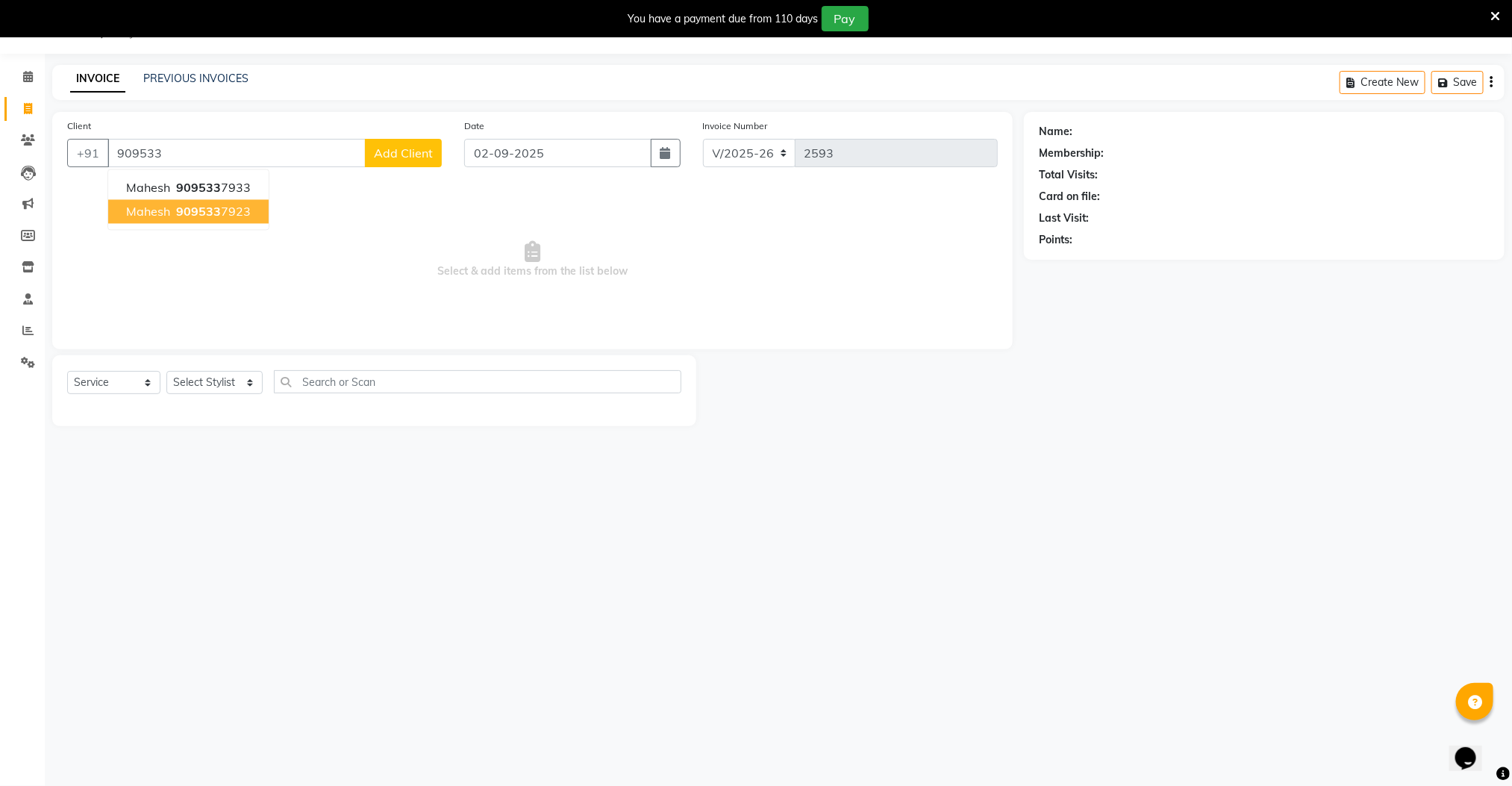
click at [188, 218] on span "909533" at bounding box center [199, 212] width 45 height 15
type input "9095337923"
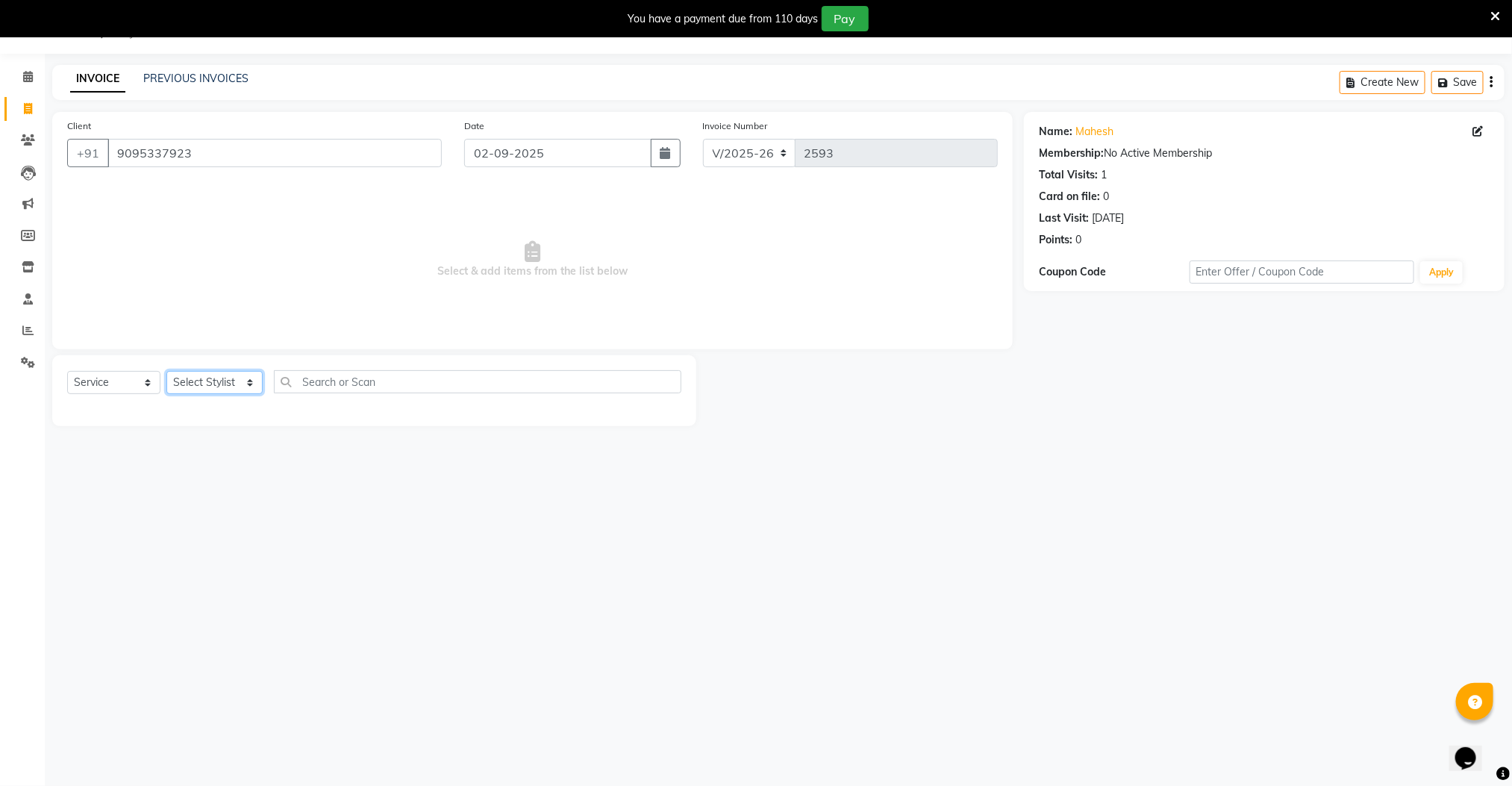
click at [209, 372] on select "Select Stylist Manager [PERSON_NAME] [PERSON_NAME] [PERSON_NAME]" at bounding box center [214, 383] width 96 height 23
select select "89182"
click at [166, 372] on select "Select Stylist Manager [PERSON_NAME] [PERSON_NAME] [PERSON_NAME]" at bounding box center [214, 383] width 96 height 23
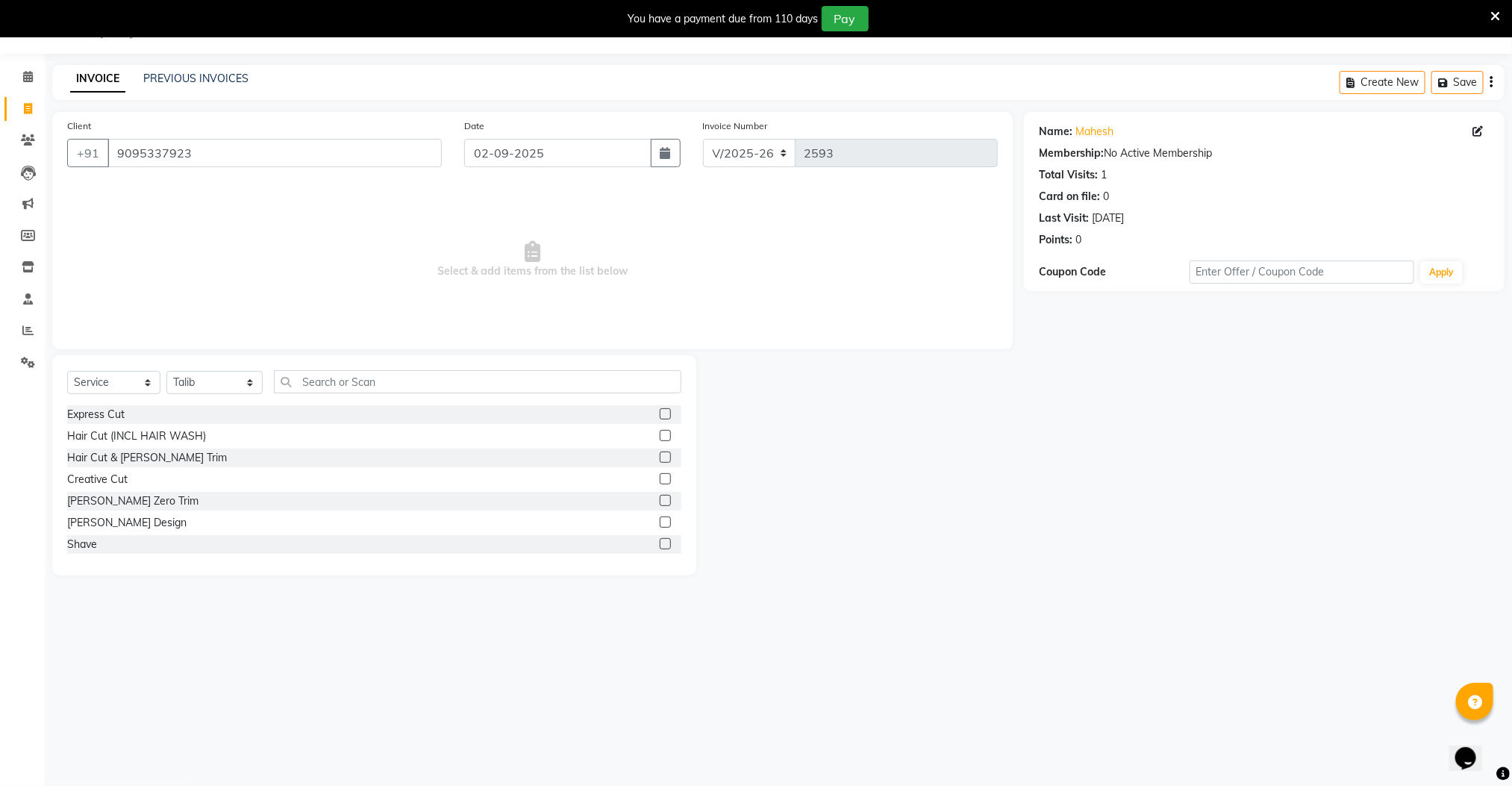
click at [660, 453] on label at bounding box center [665, 457] width 11 height 11
click at [660, 453] on input "checkbox" at bounding box center [665, 458] width 10 height 10
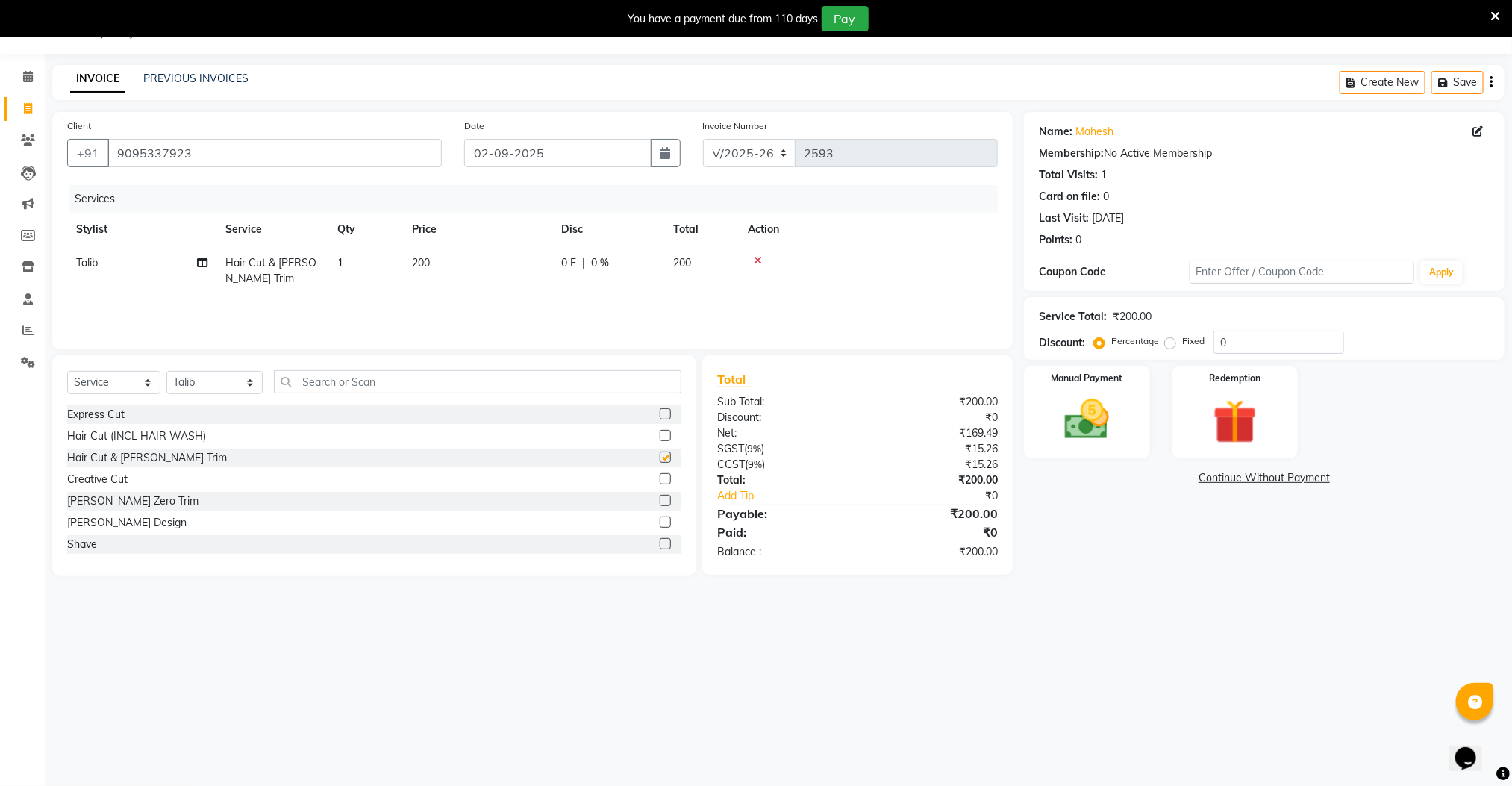
checkbox input "false"
click at [1086, 428] on img at bounding box center [1086, 420] width 75 height 53
click at [1174, 475] on span "CASH" at bounding box center [1177, 479] width 32 height 17
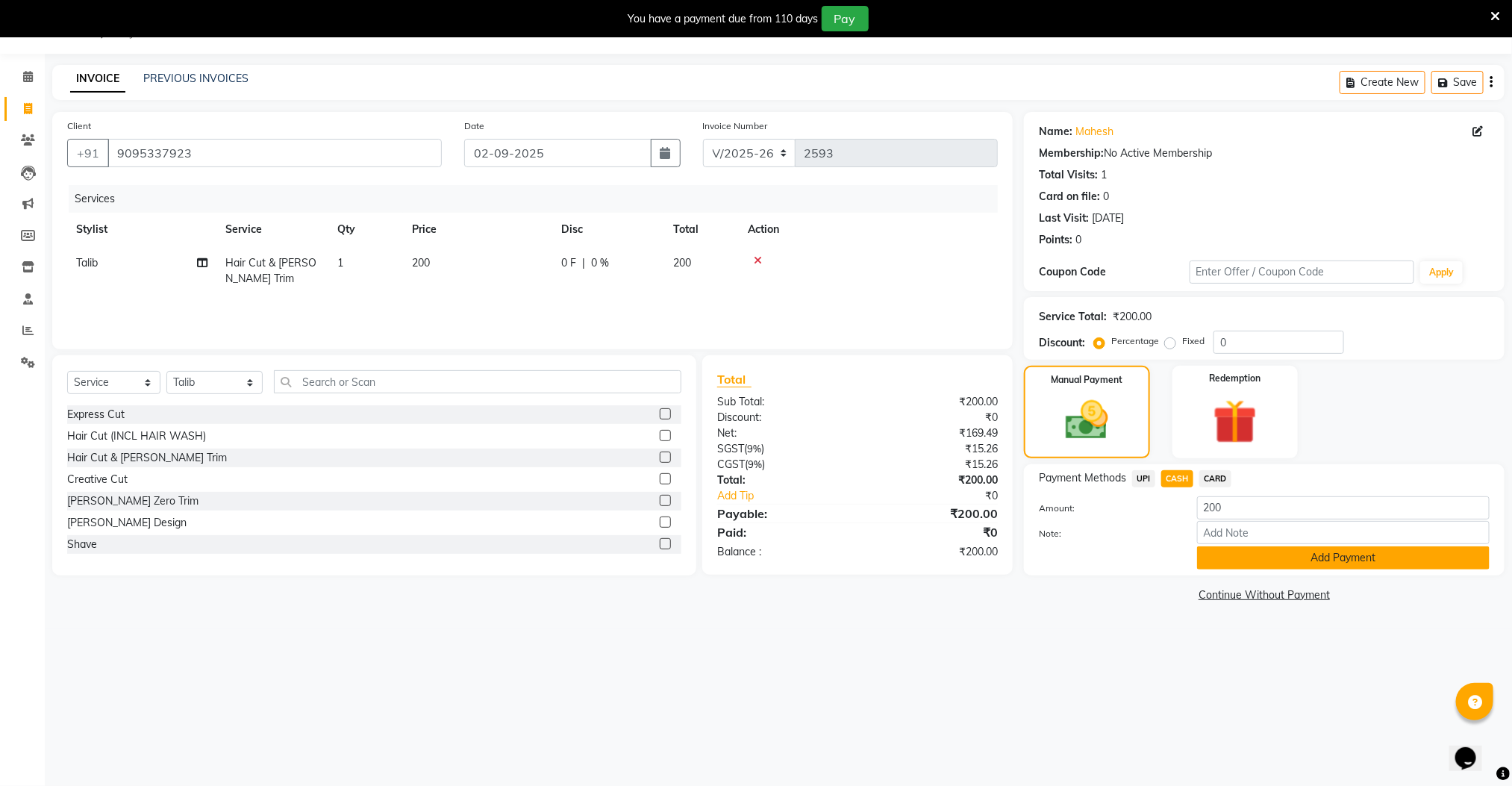
click at [1243, 559] on button "Add Payment" at bounding box center [1343, 558] width 293 height 23
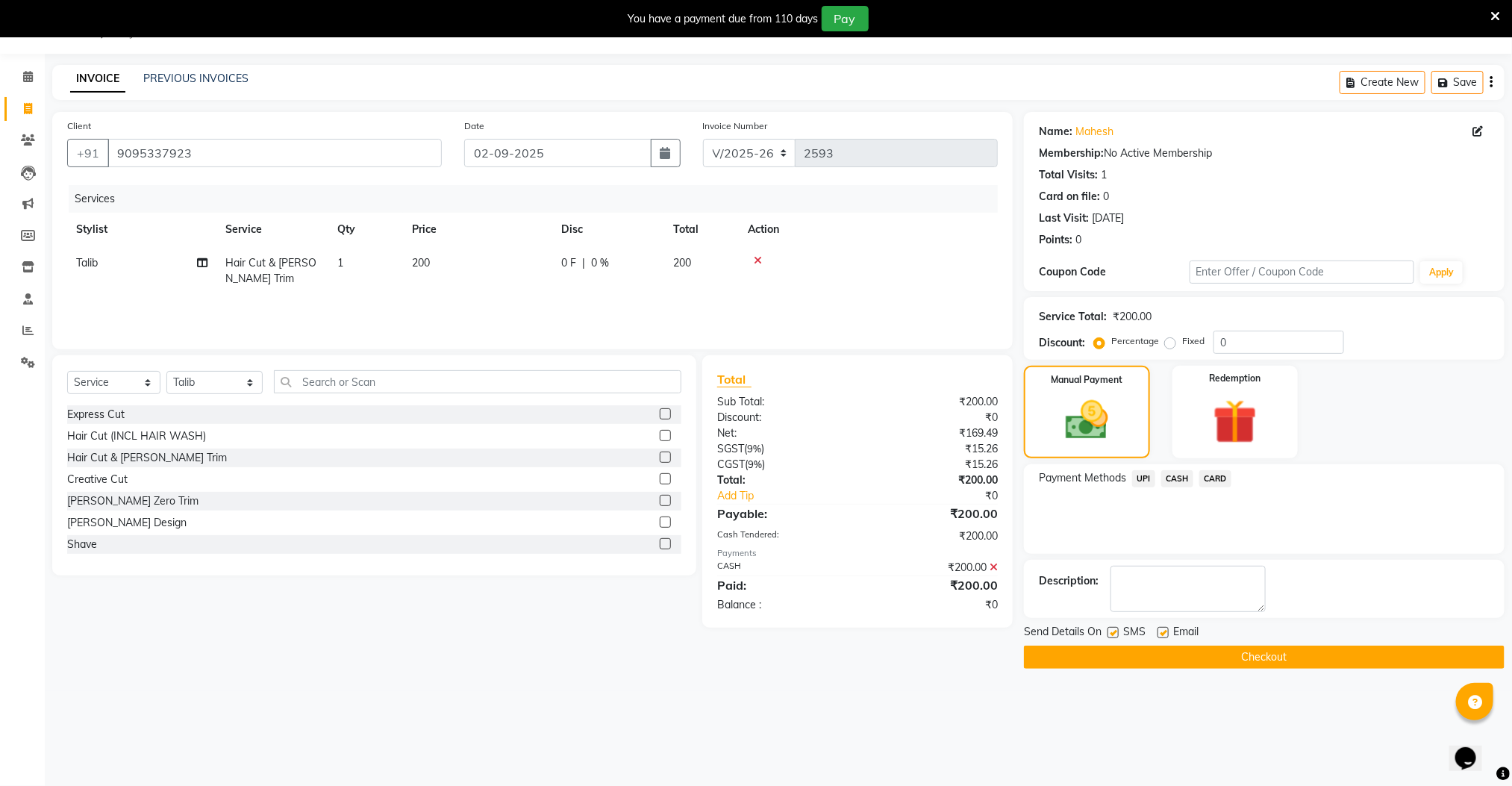
click at [1239, 661] on button "Checkout" at bounding box center [1264, 658] width 480 height 23
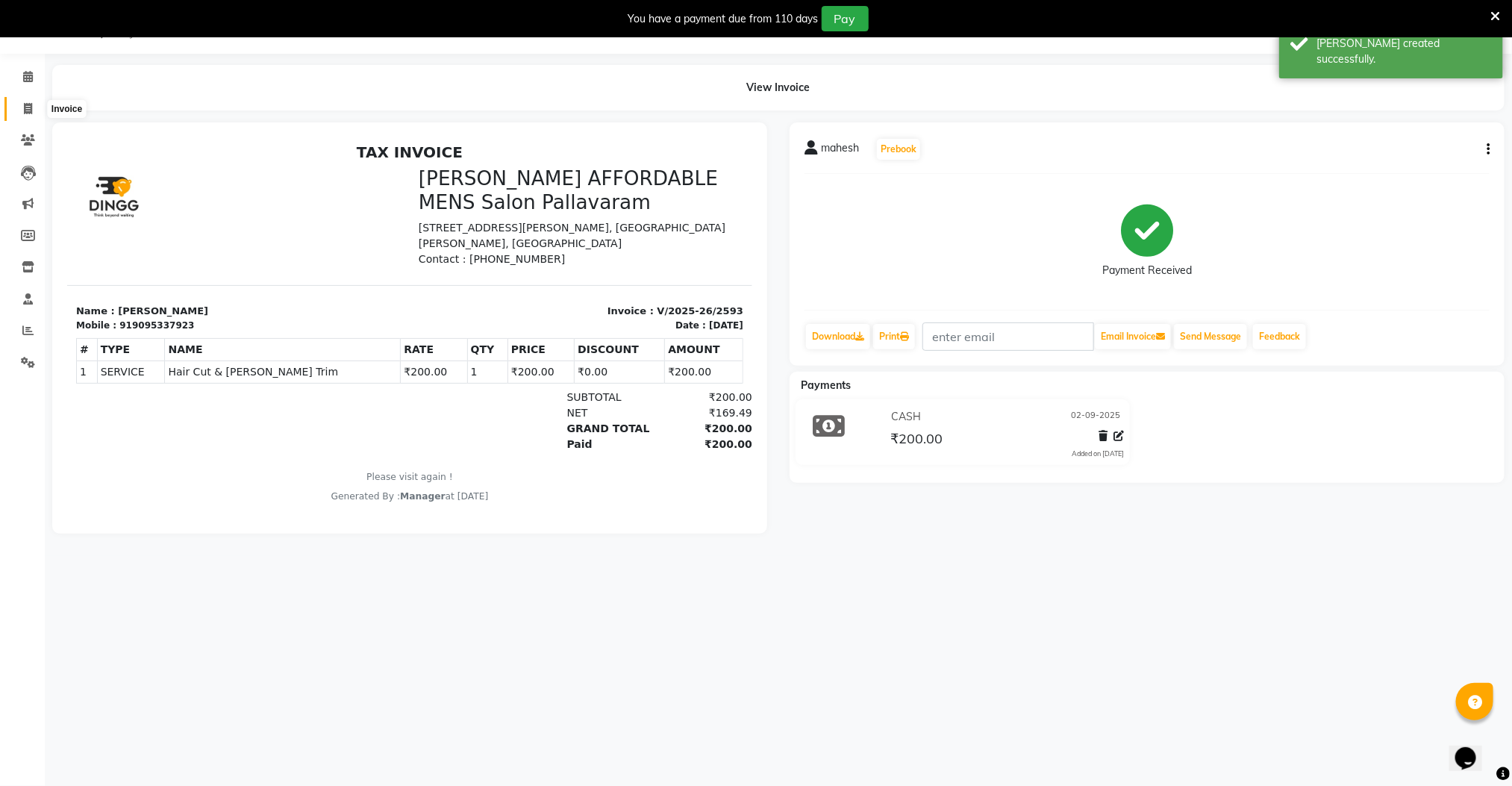
click at [24, 108] on icon at bounding box center [28, 108] width 8 height 11
select select "service"
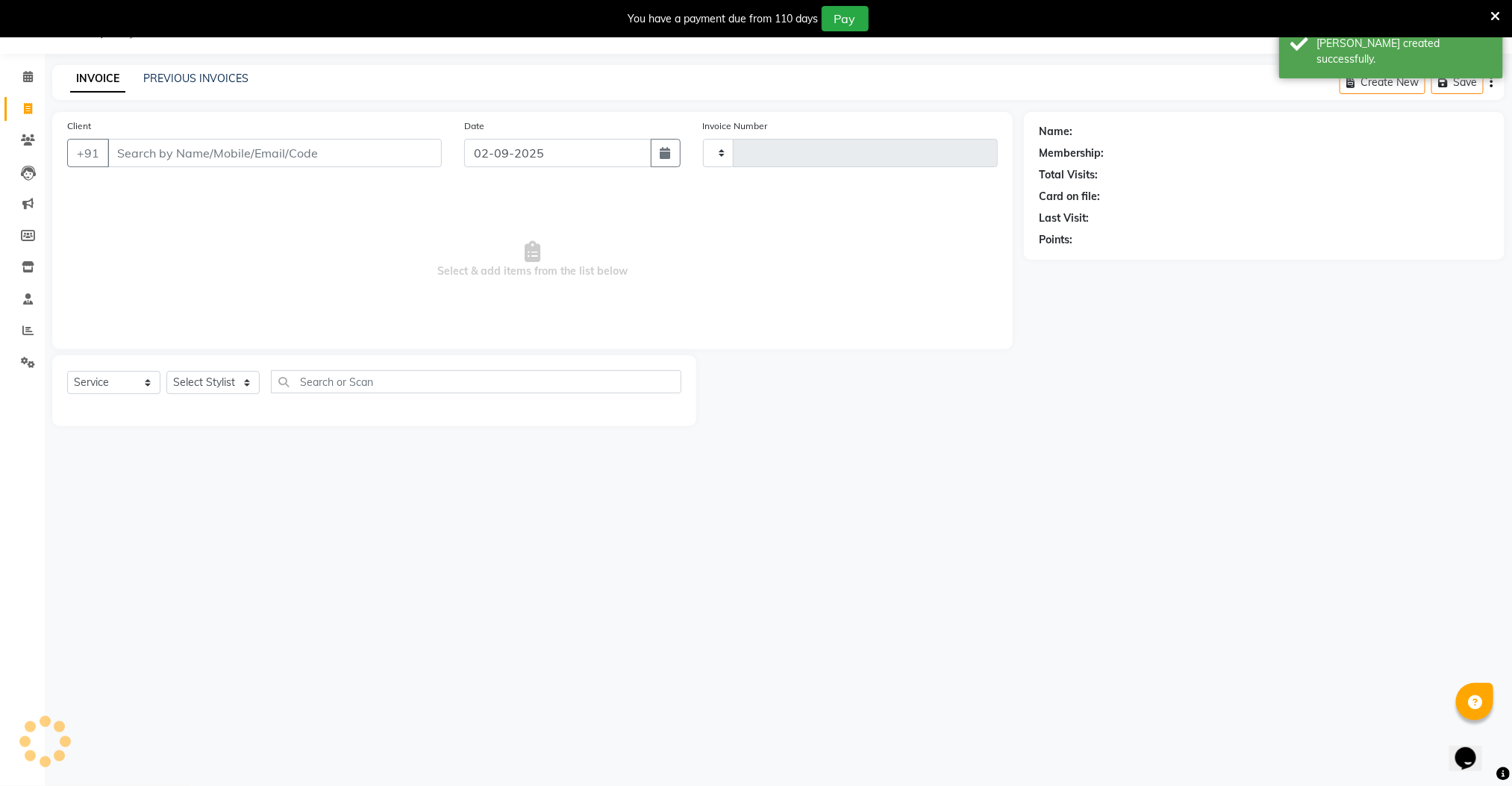
type input "2594"
select select "8211"
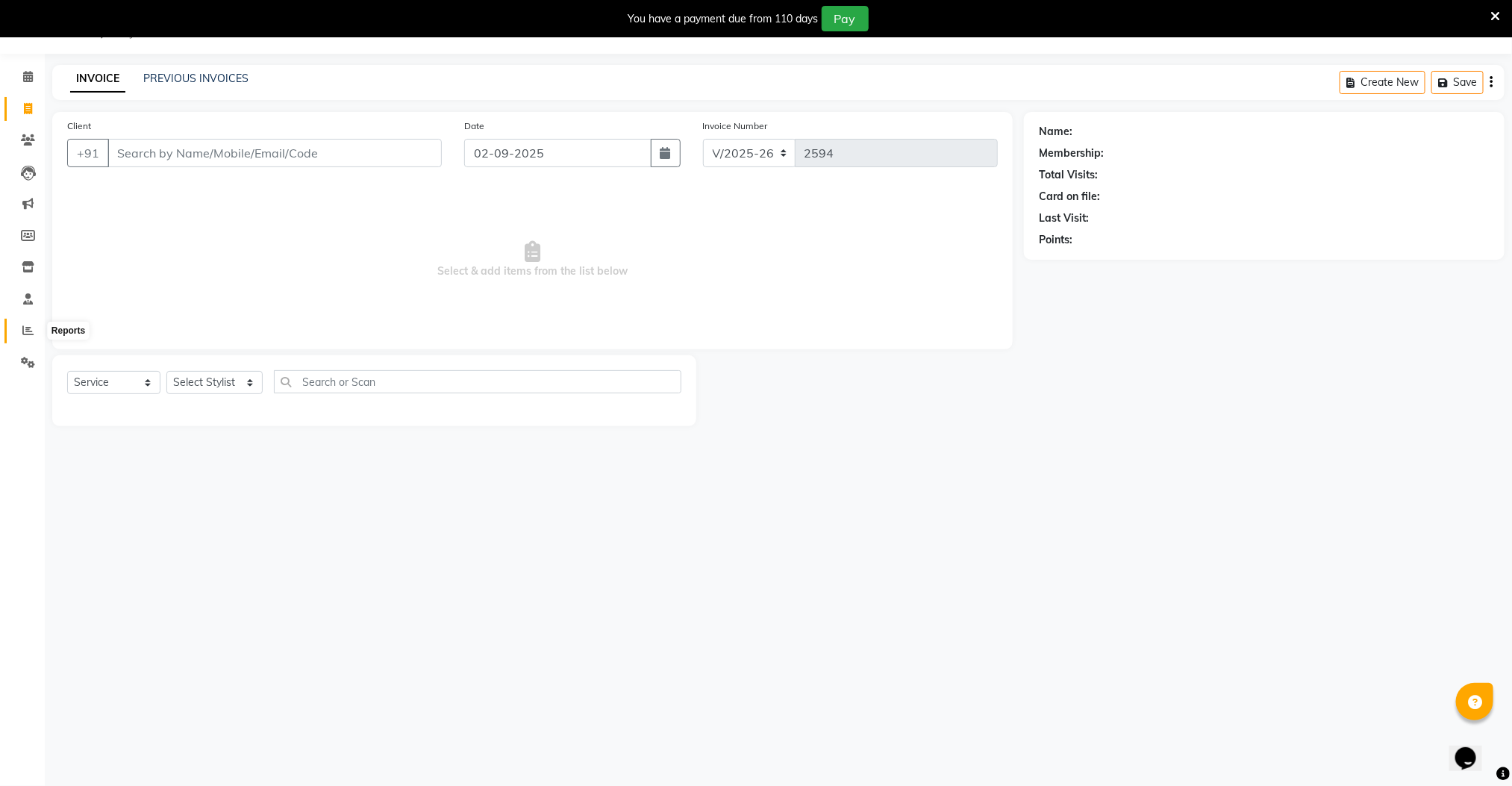
click at [22, 333] on icon at bounding box center [27, 330] width 11 height 11
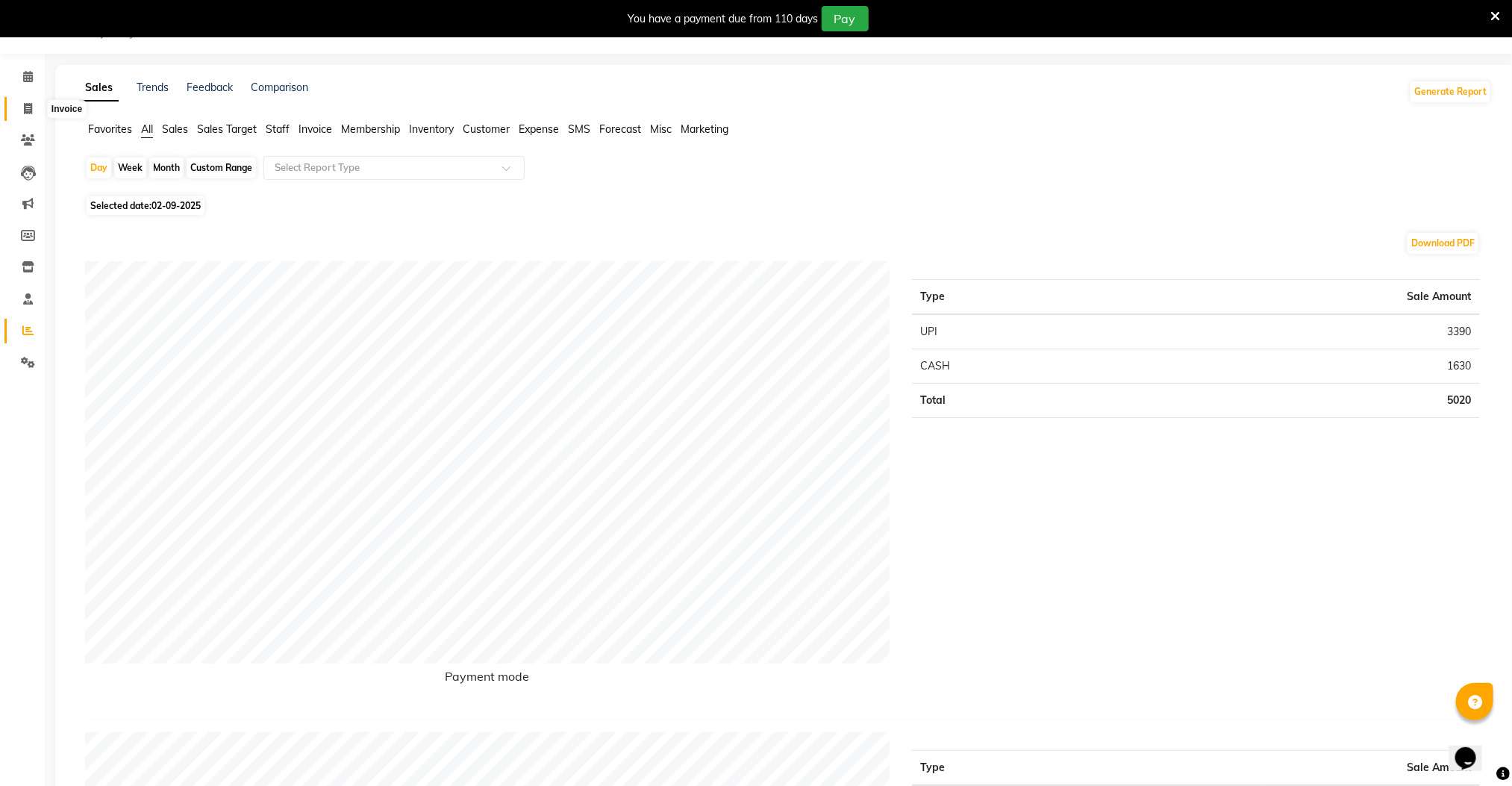
click at [27, 107] on icon at bounding box center [28, 108] width 8 height 11
select select "service"
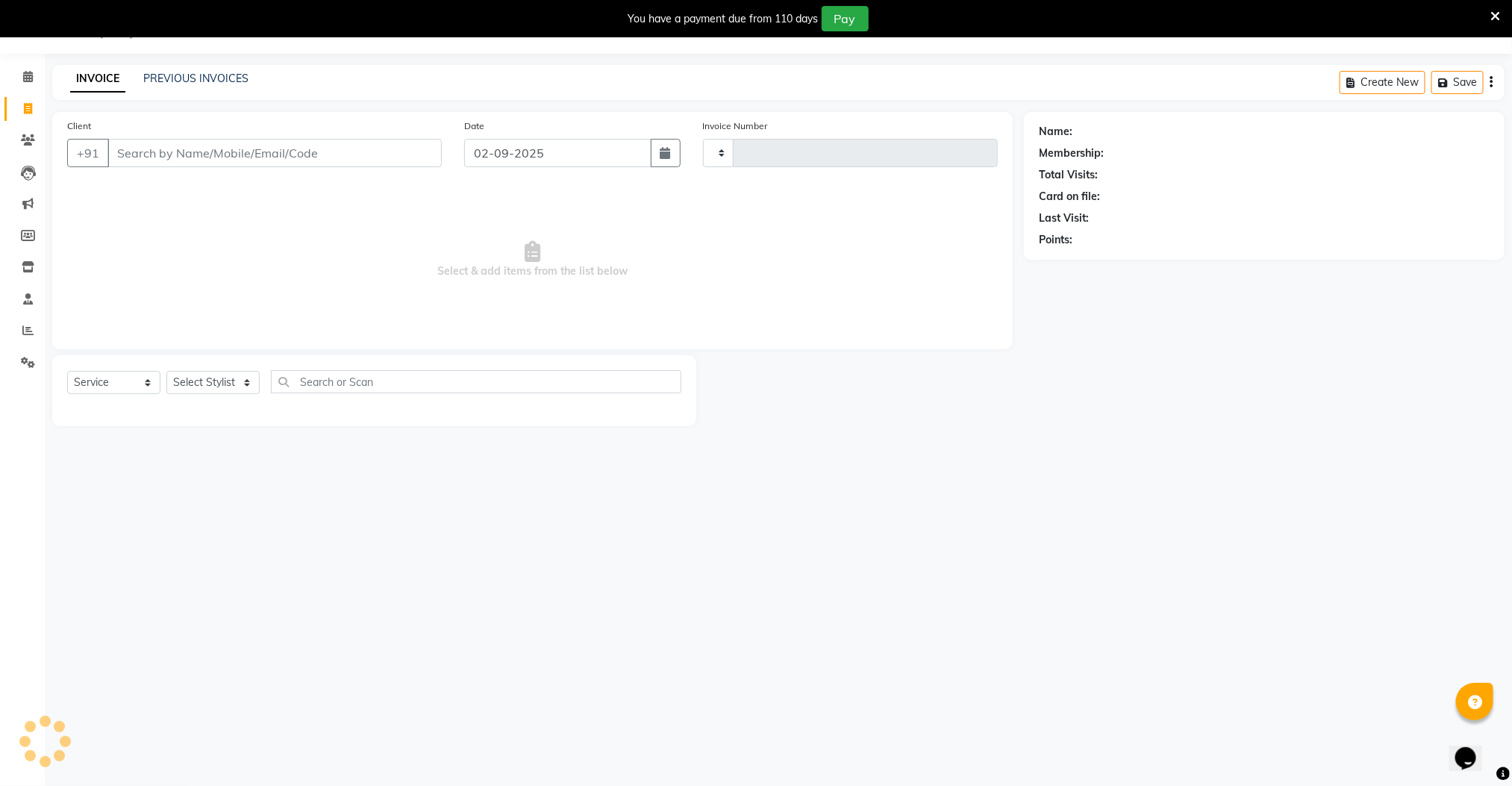
type input "2594"
select select "8211"
click at [807, 362] on div at bounding box center [860, 390] width 328 height 71
click at [27, 334] on icon at bounding box center [27, 330] width 11 height 11
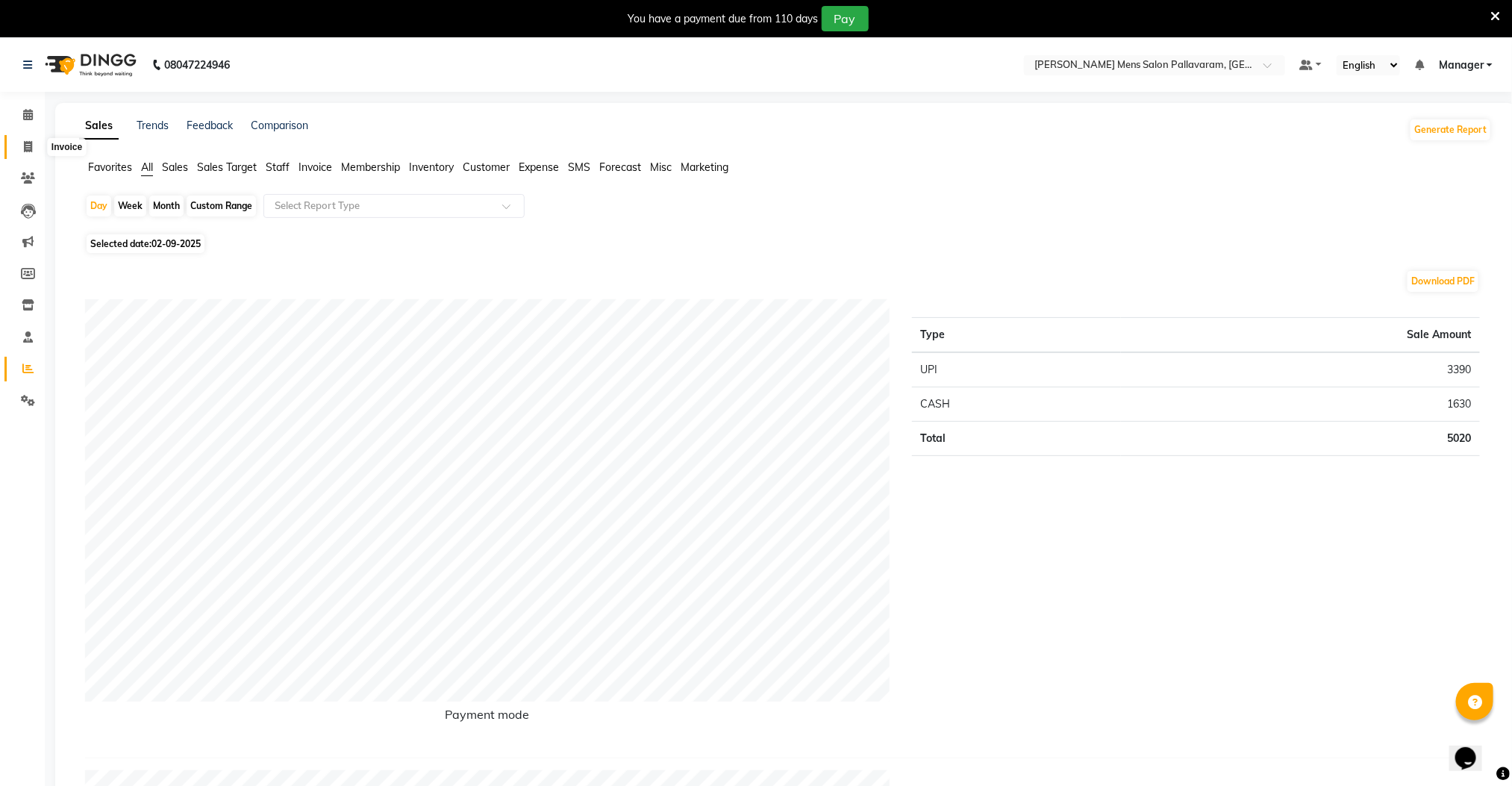
click at [27, 144] on icon at bounding box center [28, 146] width 8 height 11
select select "service"
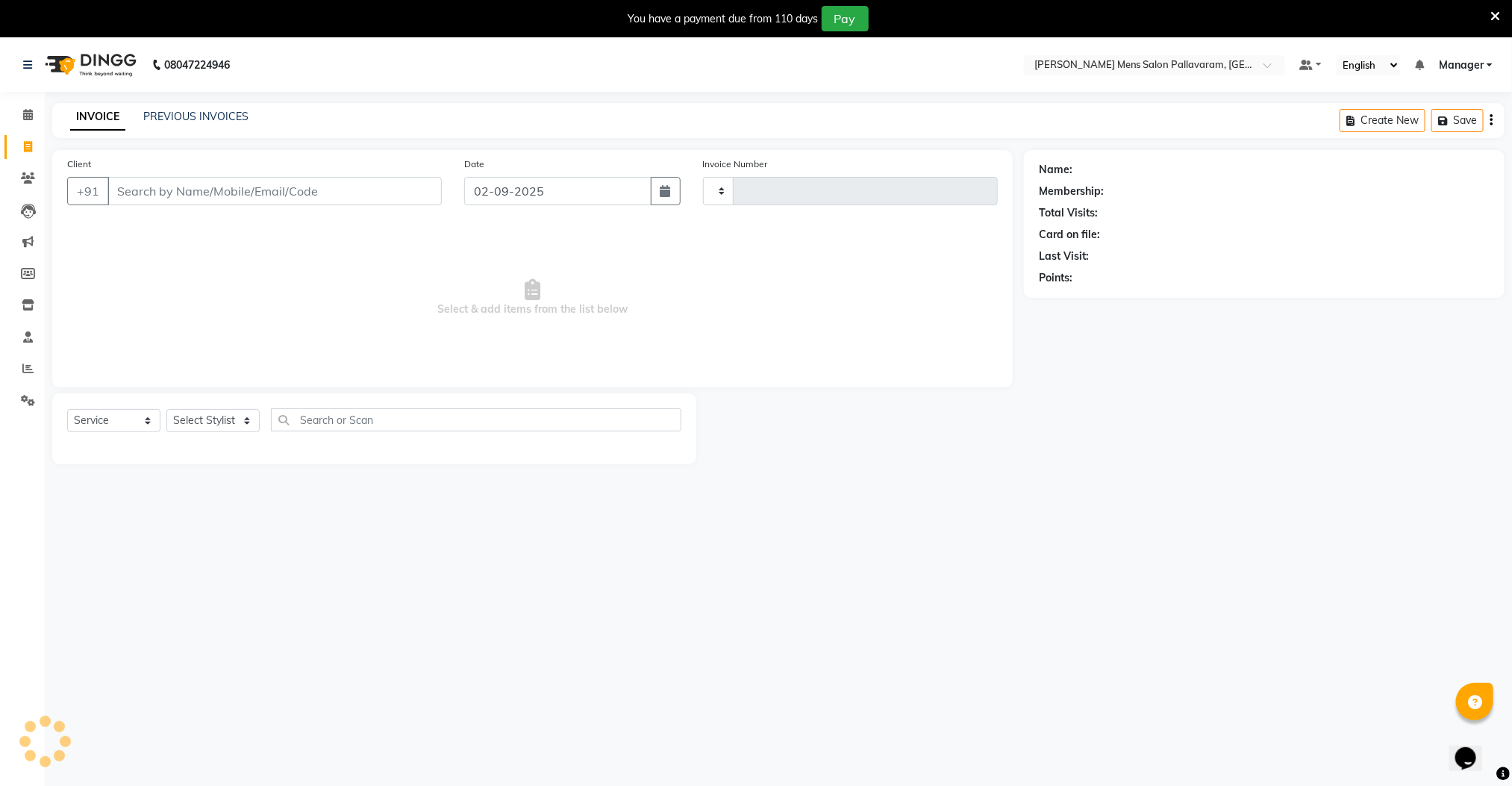
type input "2594"
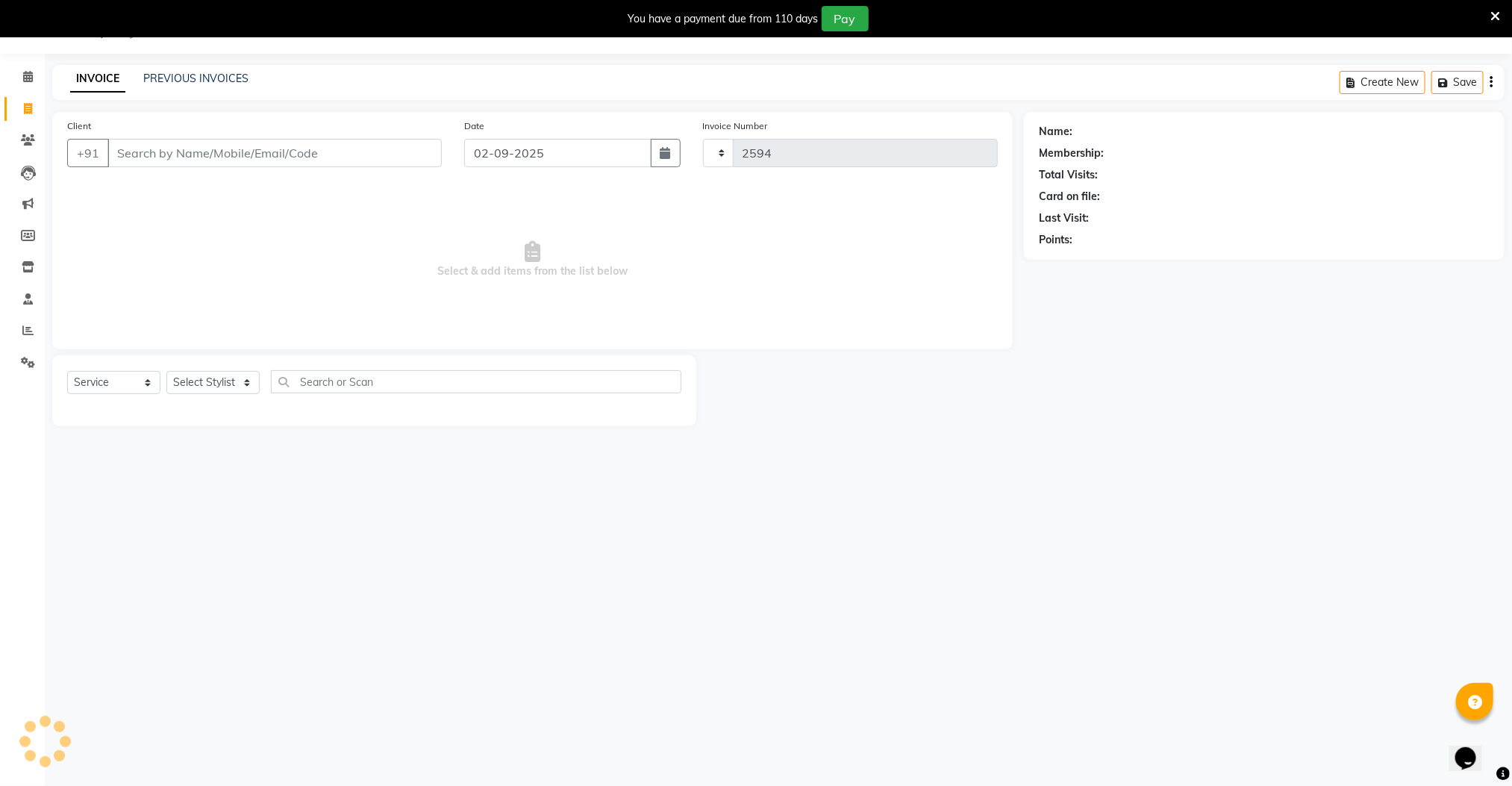
select select "8211"
click at [27, 332] on icon at bounding box center [27, 330] width 11 height 11
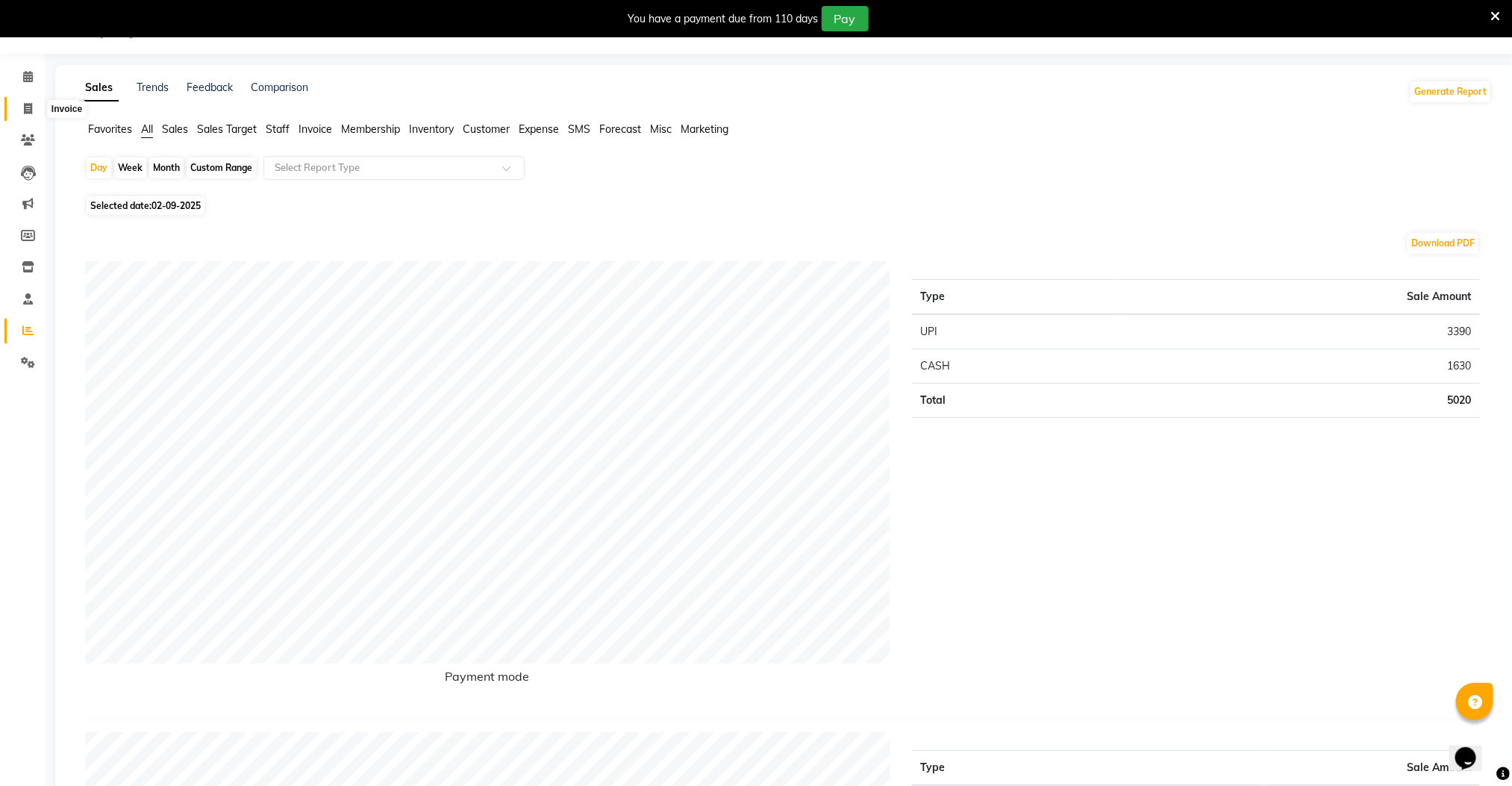
click at [25, 114] on span at bounding box center [27, 109] width 26 height 17
select select "8211"
select select "service"
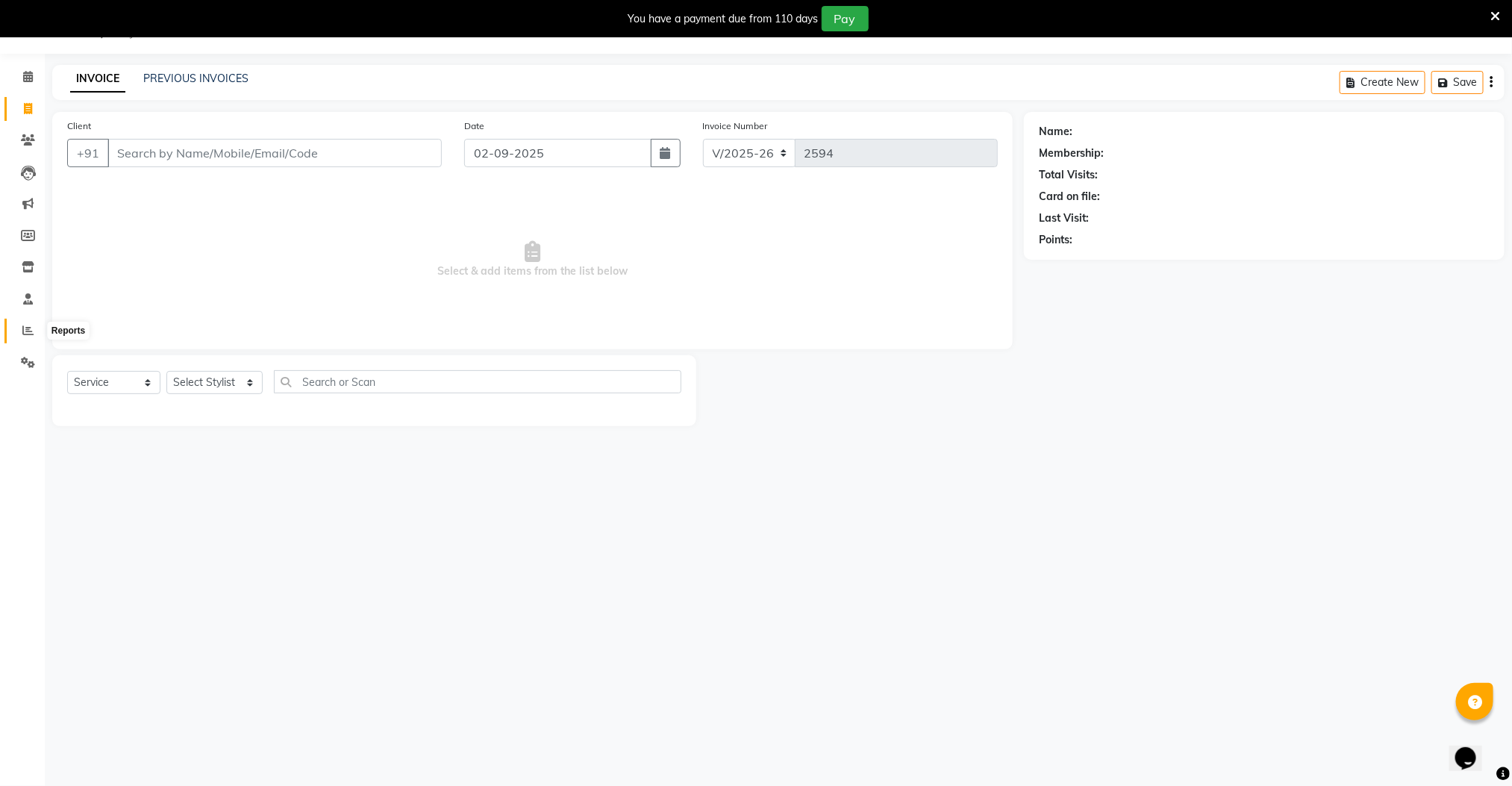
click at [32, 329] on icon at bounding box center [27, 330] width 11 height 11
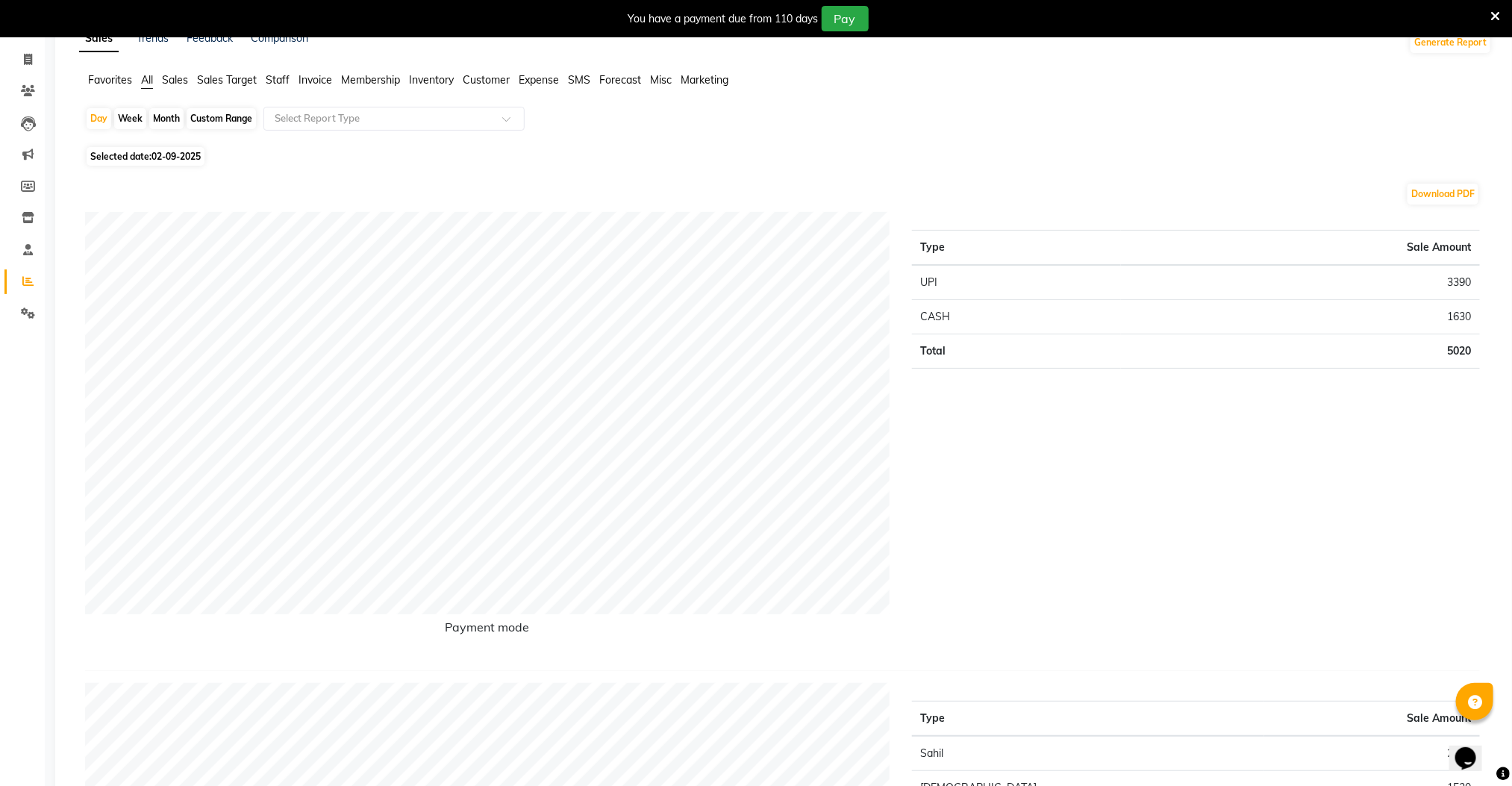
scroll to position [30, 0]
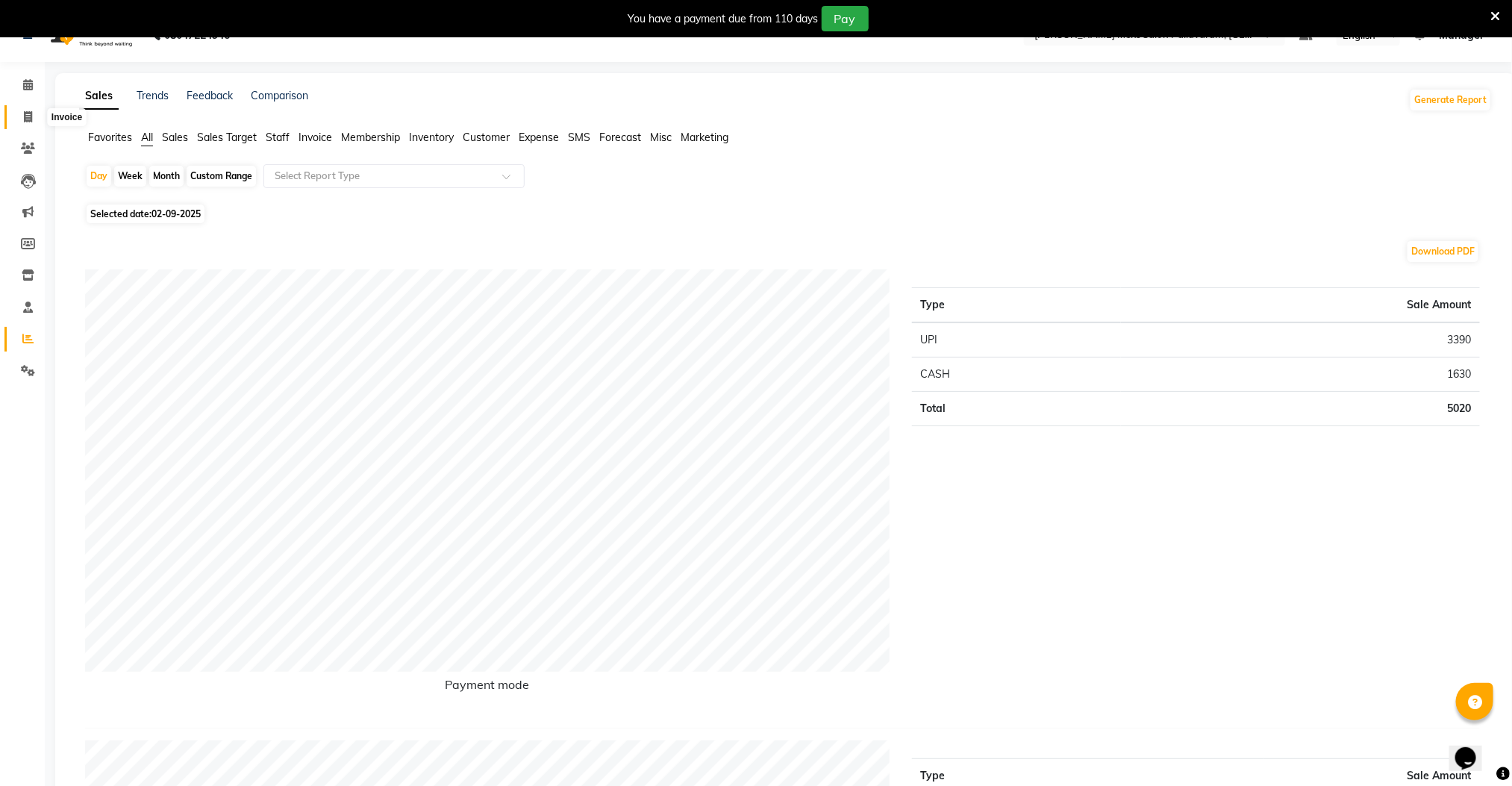
click at [25, 117] on icon at bounding box center [28, 116] width 8 height 11
select select "service"
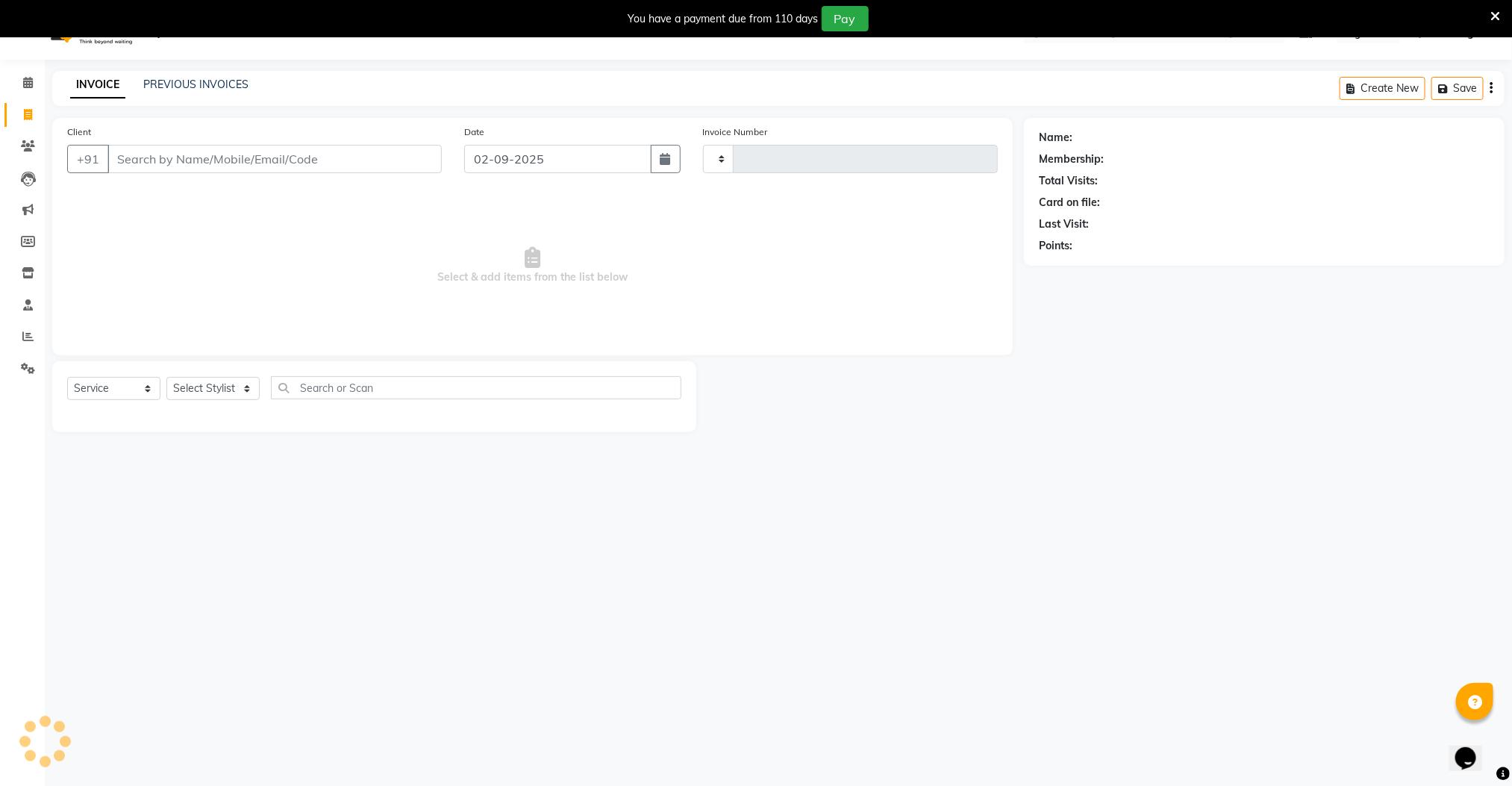
type input "2594"
select select "8211"
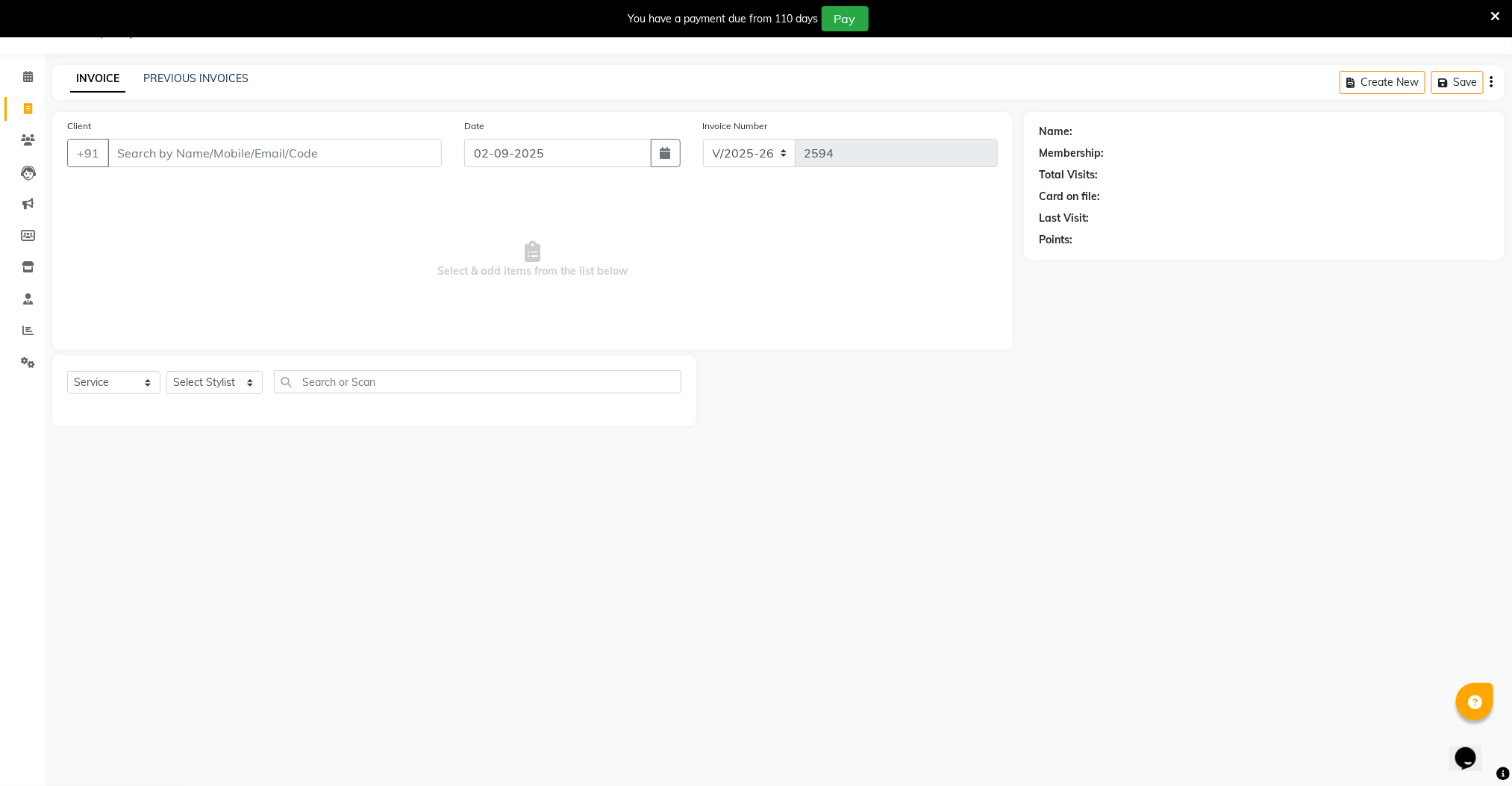
click at [233, 155] on input "Client" at bounding box center [274, 153] width 334 height 28
click at [347, 155] on input "Client" at bounding box center [274, 153] width 334 height 28
type input "8428733113"
click at [410, 151] on span "Add Client" at bounding box center [403, 153] width 59 height 15
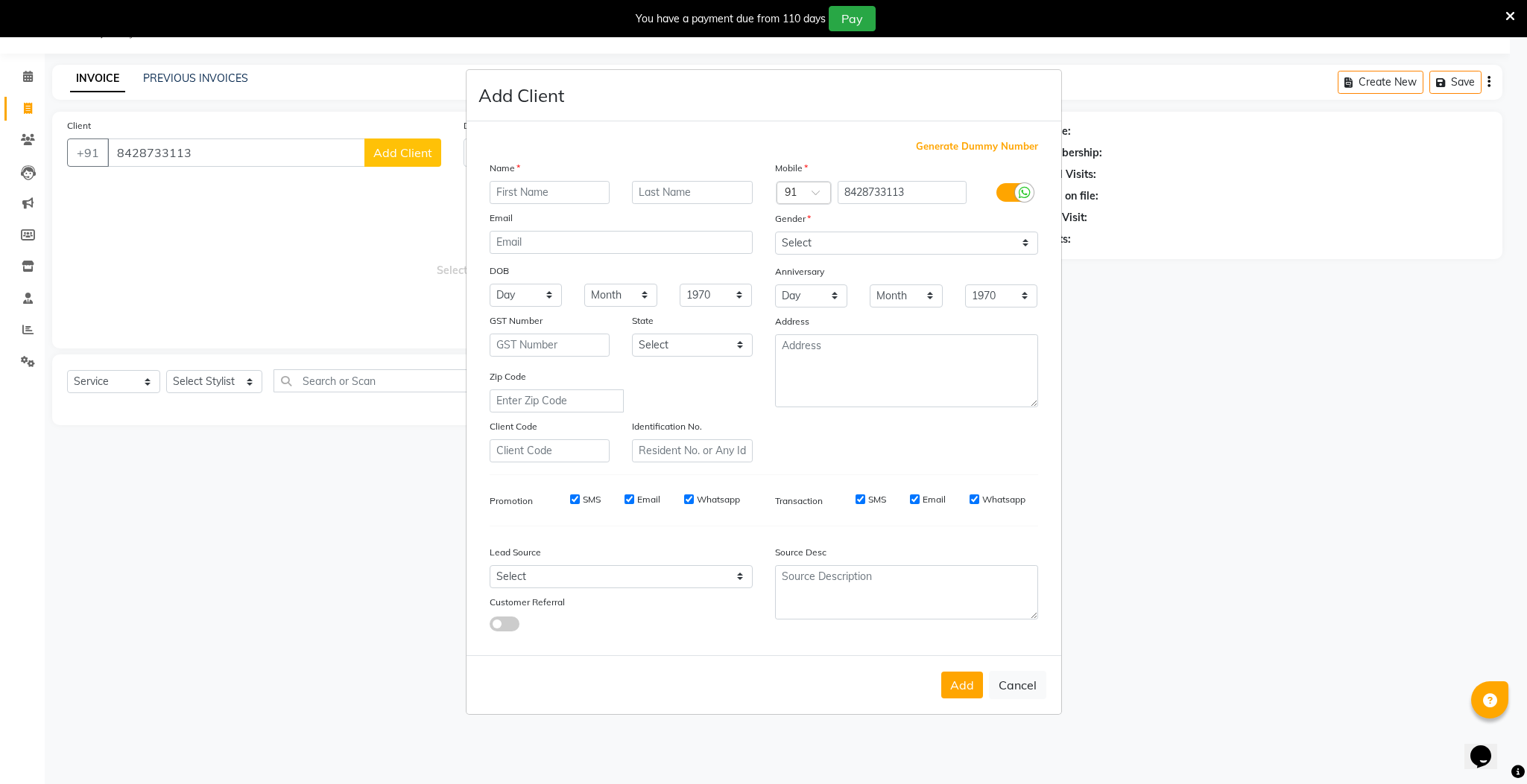
click at [539, 195] on input "text" at bounding box center [549, 192] width 120 height 23
type input "kavi"
click at [866, 237] on select "Select [DEMOGRAPHIC_DATA] [DEMOGRAPHIC_DATA] Other Prefer Not To Say" at bounding box center [906, 243] width 263 height 23
select select "[DEMOGRAPHIC_DATA]"
click at [775, 232] on select "Select [DEMOGRAPHIC_DATA] [DEMOGRAPHIC_DATA] Other Prefer Not To Say" at bounding box center [906, 243] width 263 height 23
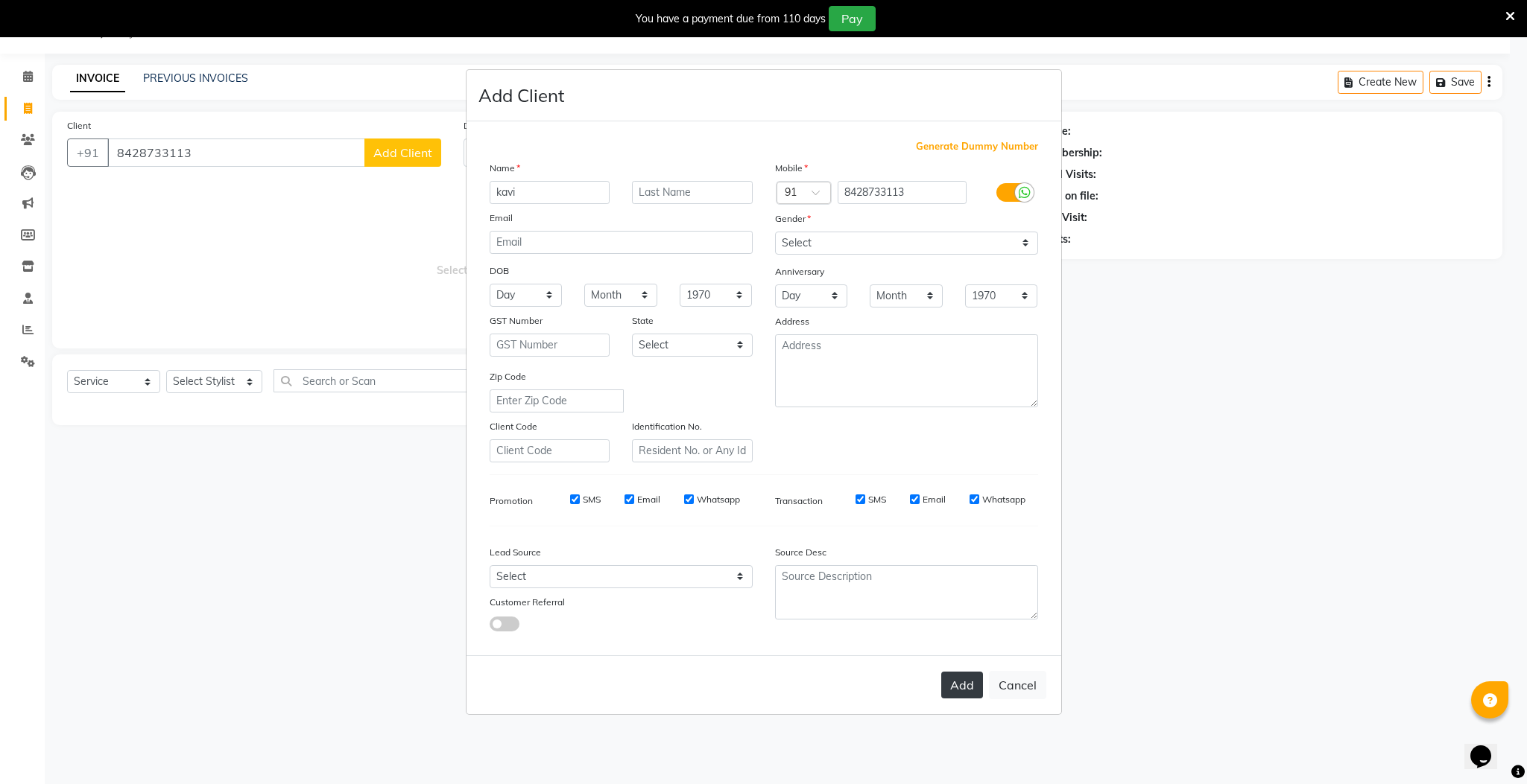
click at [953, 674] on button "Add" at bounding box center [962, 685] width 41 height 27
select select
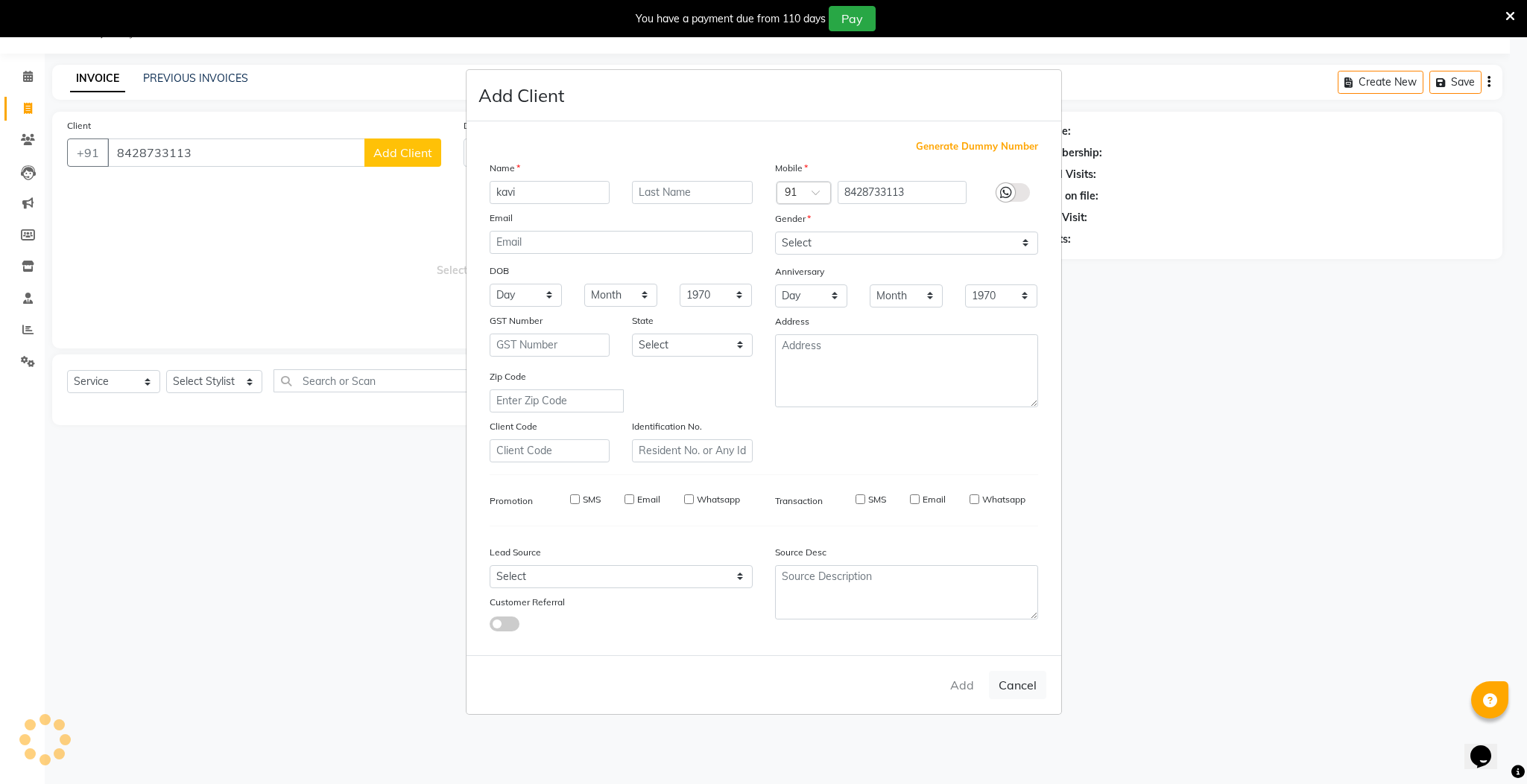
select select
checkbox input "false"
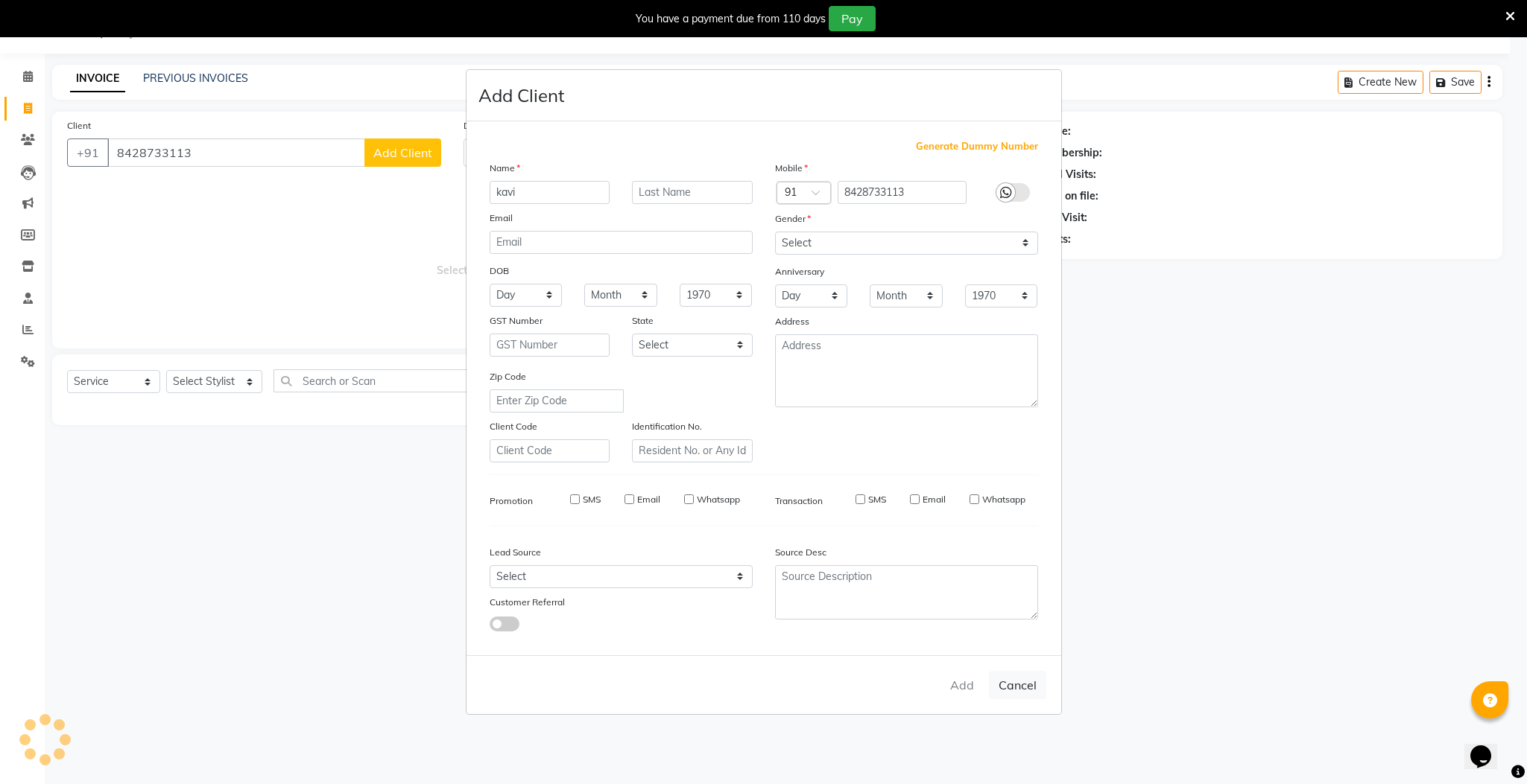
checkbox input "false"
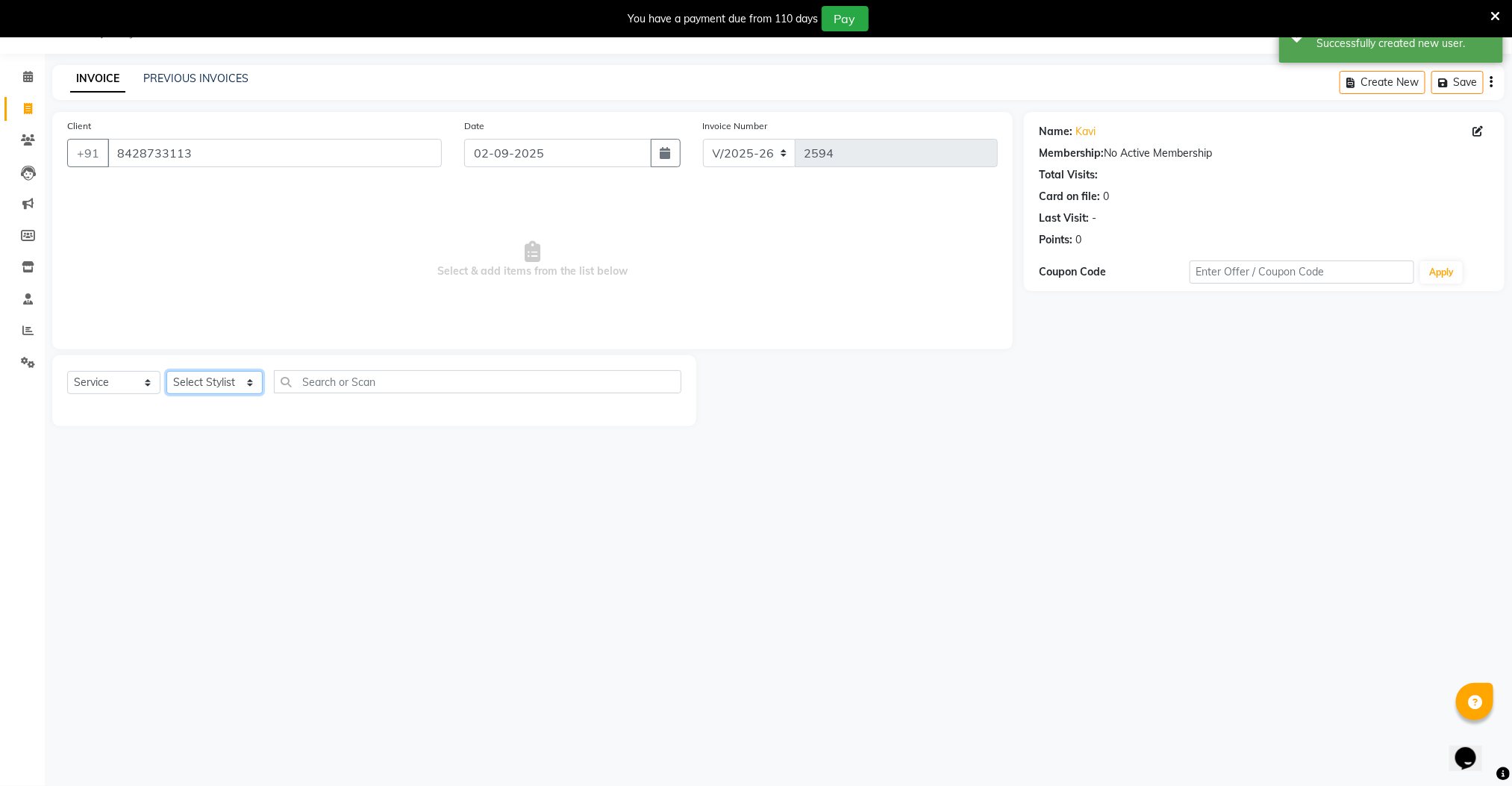
click at [235, 390] on select "Select Stylist Manager [PERSON_NAME] [PERSON_NAME] [PERSON_NAME]" at bounding box center [214, 383] width 96 height 23
select select "78843"
click at [166, 372] on select "Select Stylist Manager [PERSON_NAME] [PERSON_NAME] [PERSON_NAME]" at bounding box center [214, 383] width 96 height 23
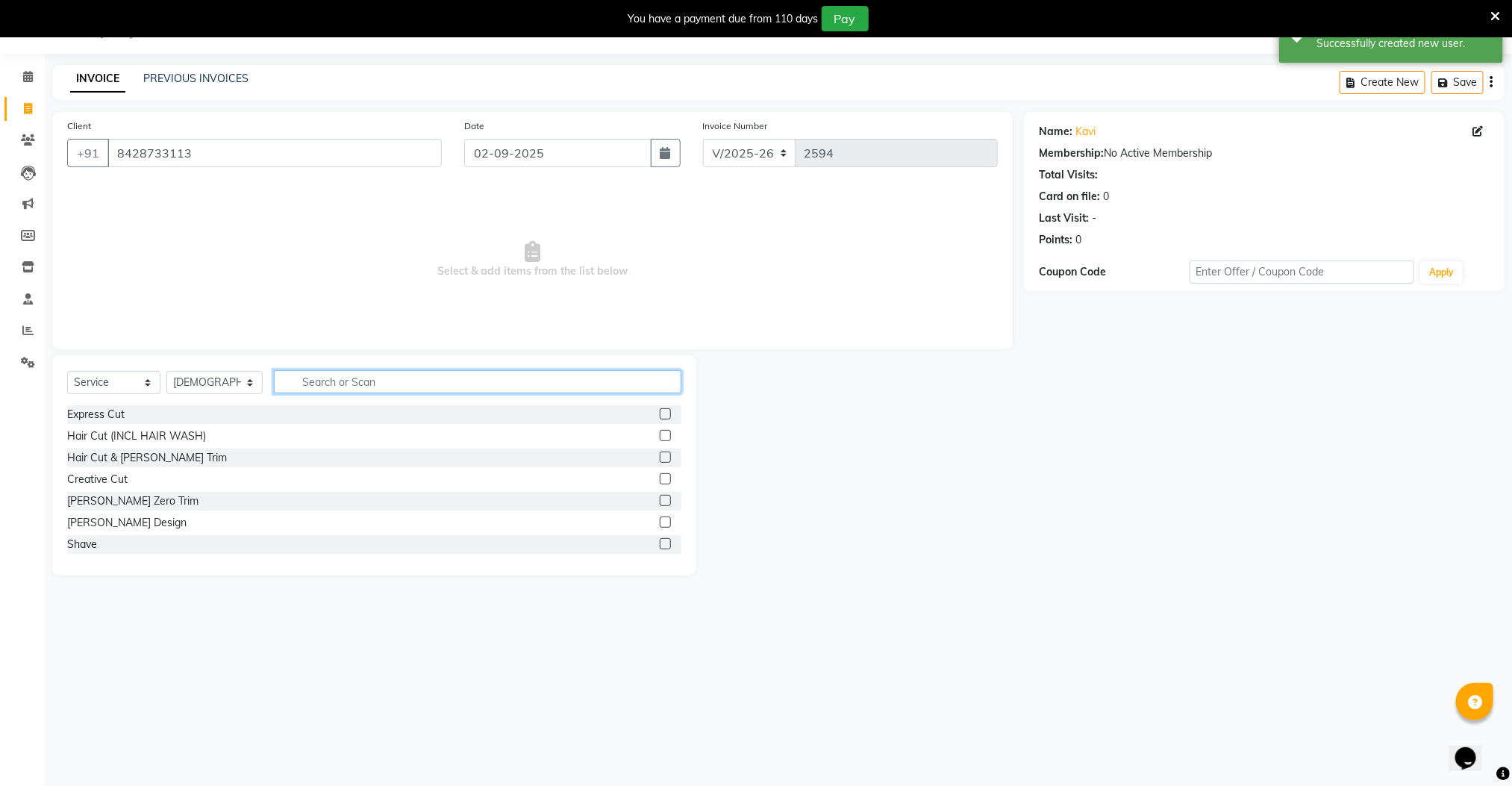
click at [554, 381] on input "text" at bounding box center [478, 382] width 408 height 23
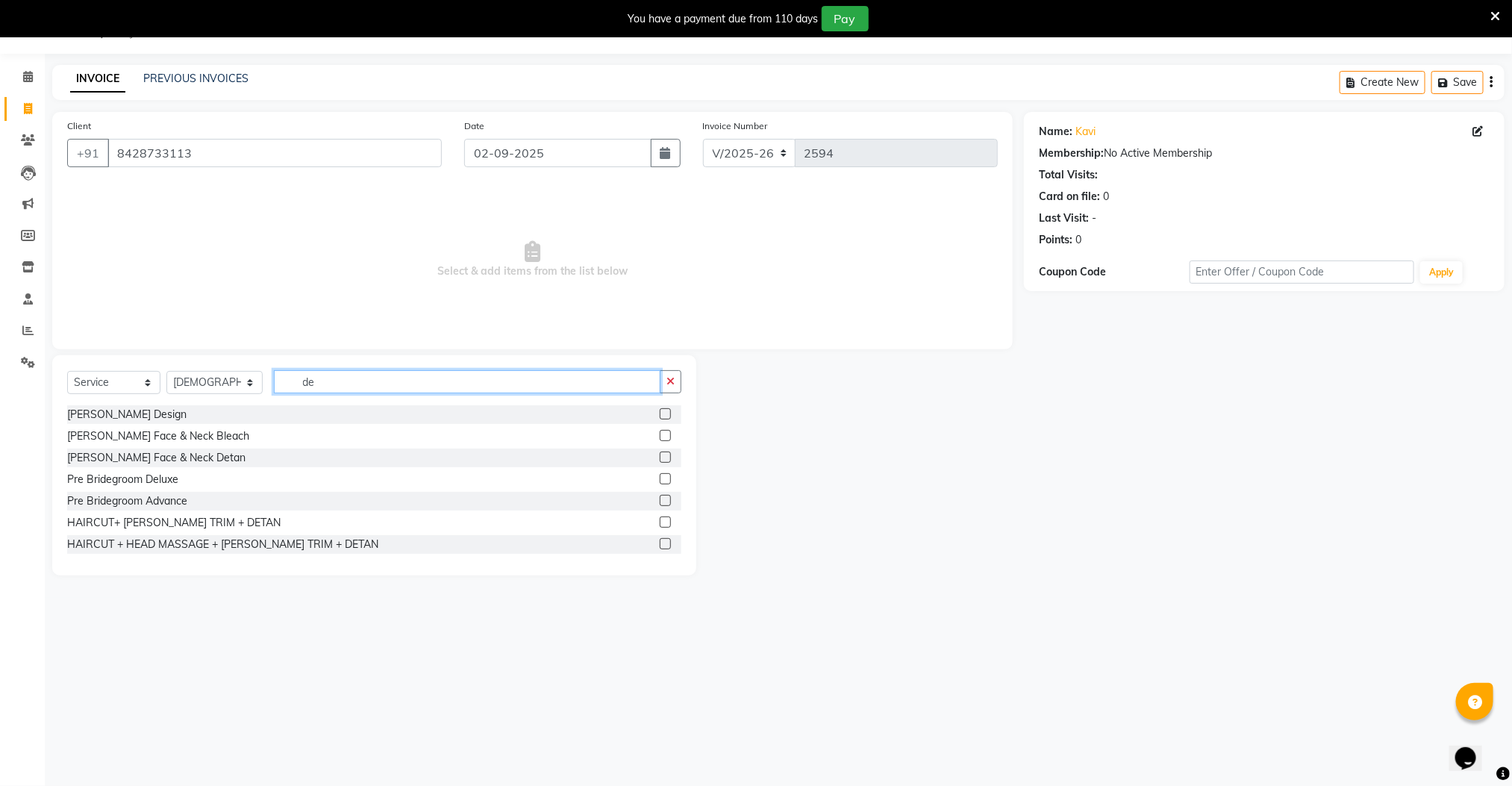
type input "de"
click at [660, 437] on label at bounding box center [665, 435] width 11 height 11
click at [660, 437] on input "checkbox" at bounding box center [665, 437] width 10 height 10
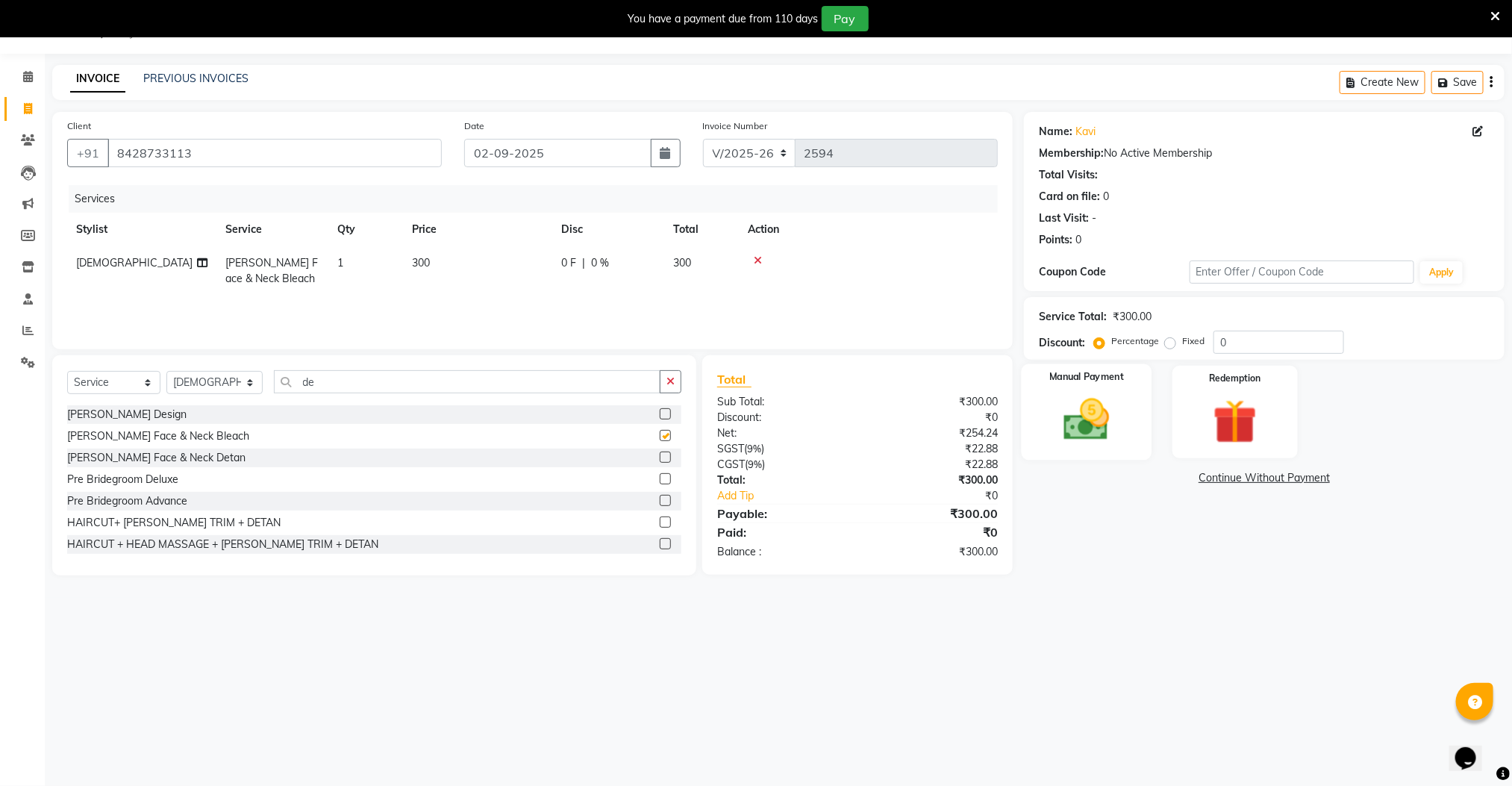
checkbox input "false"
click at [1080, 431] on img at bounding box center [1086, 420] width 75 height 53
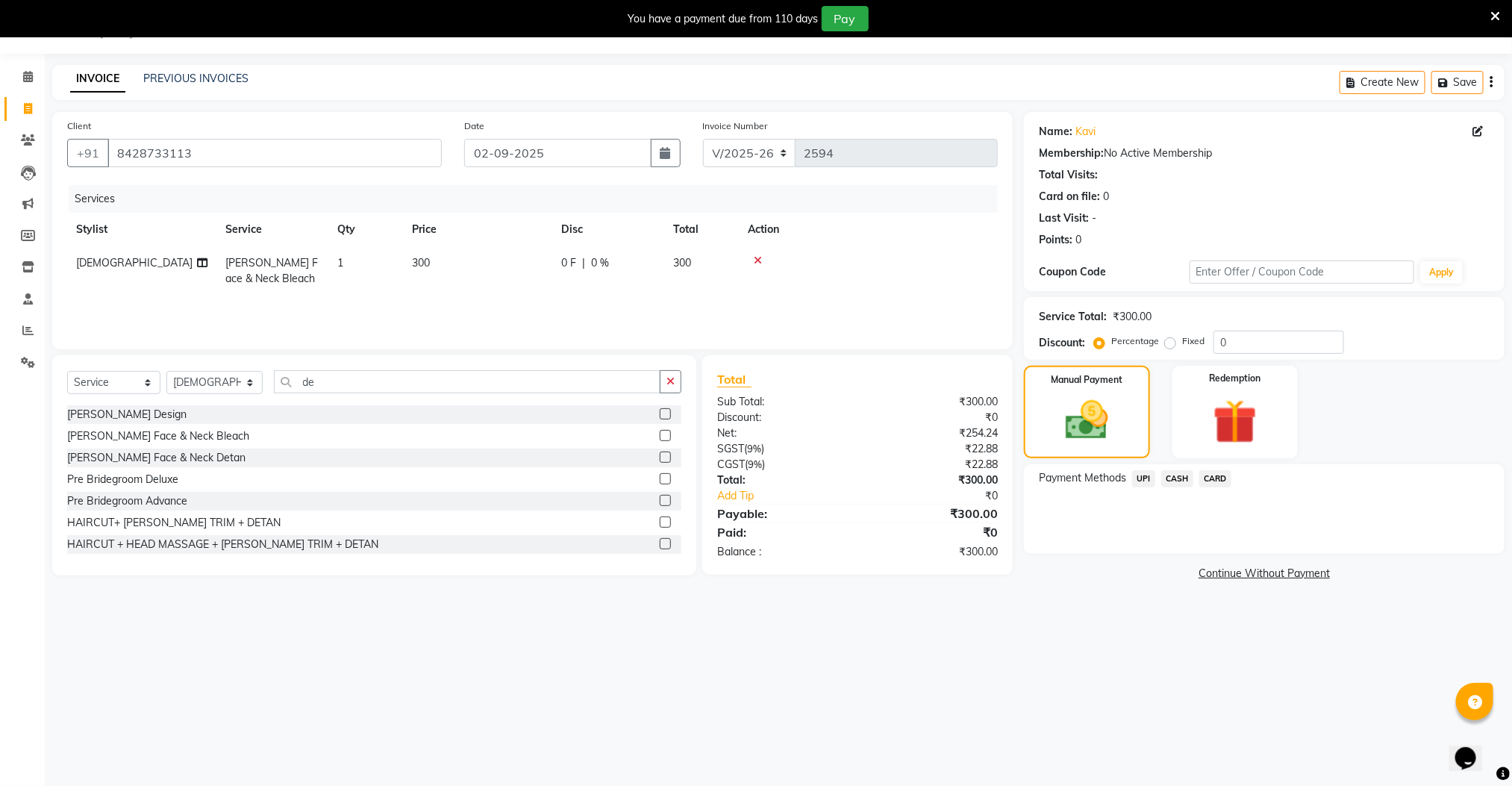
click at [1189, 482] on span "CASH" at bounding box center [1177, 479] width 32 height 17
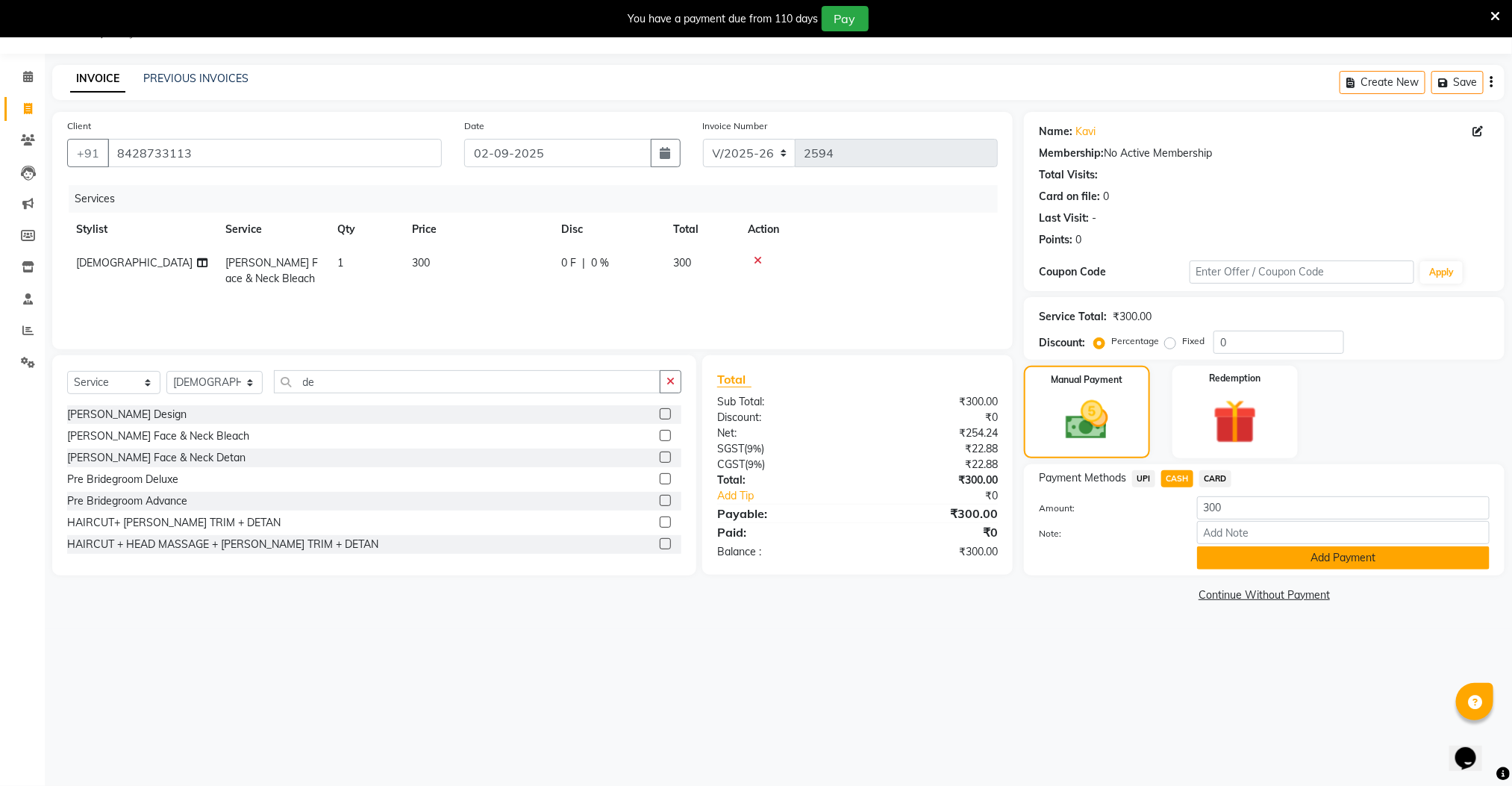
click at [1223, 561] on button "Add Payment" at bounding box center [1343, 558] width 293 height 23
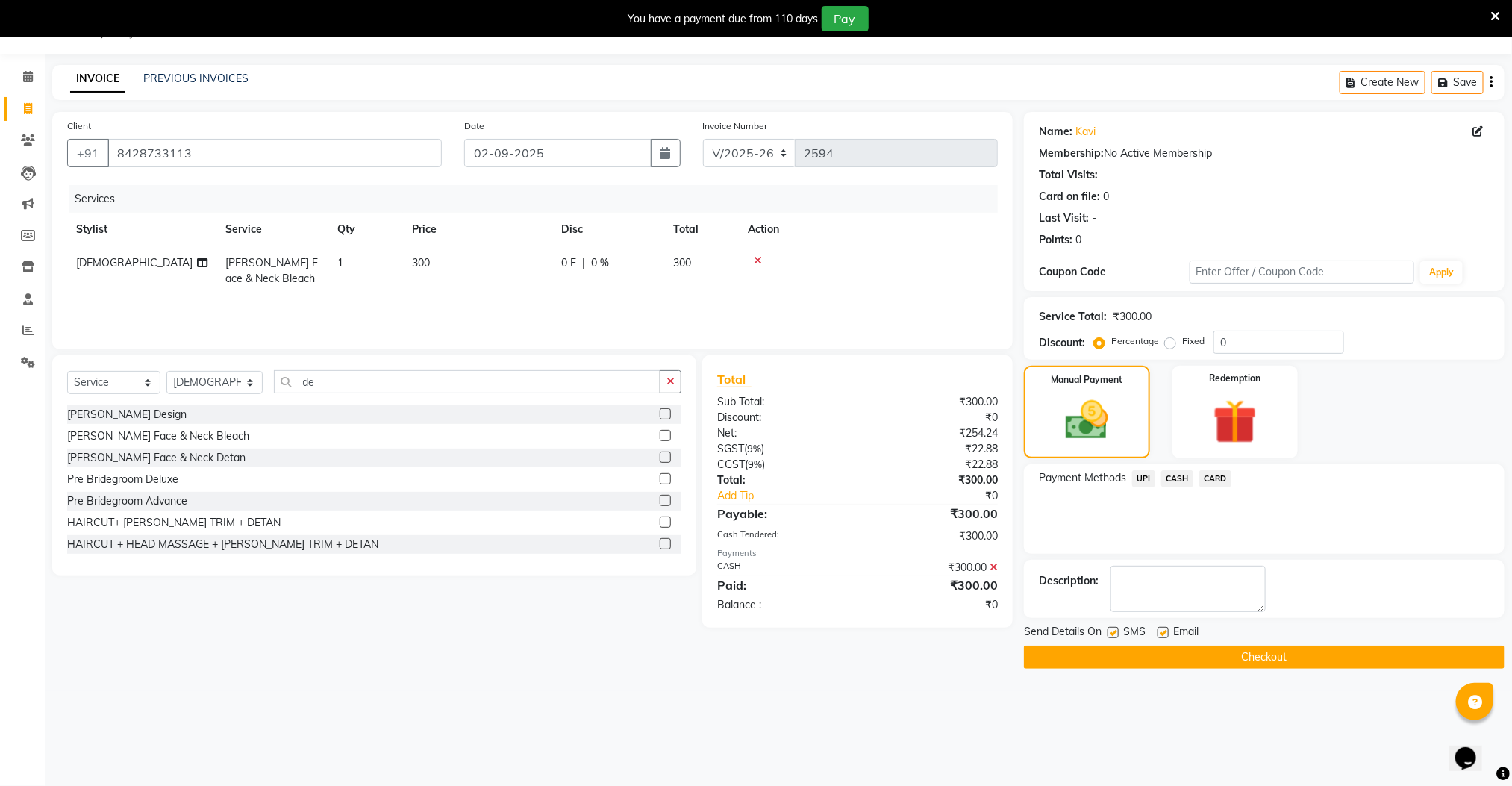
click at [1187, 655] on button "Checkout" at bounding box center [1264, 658] width 480 height 23
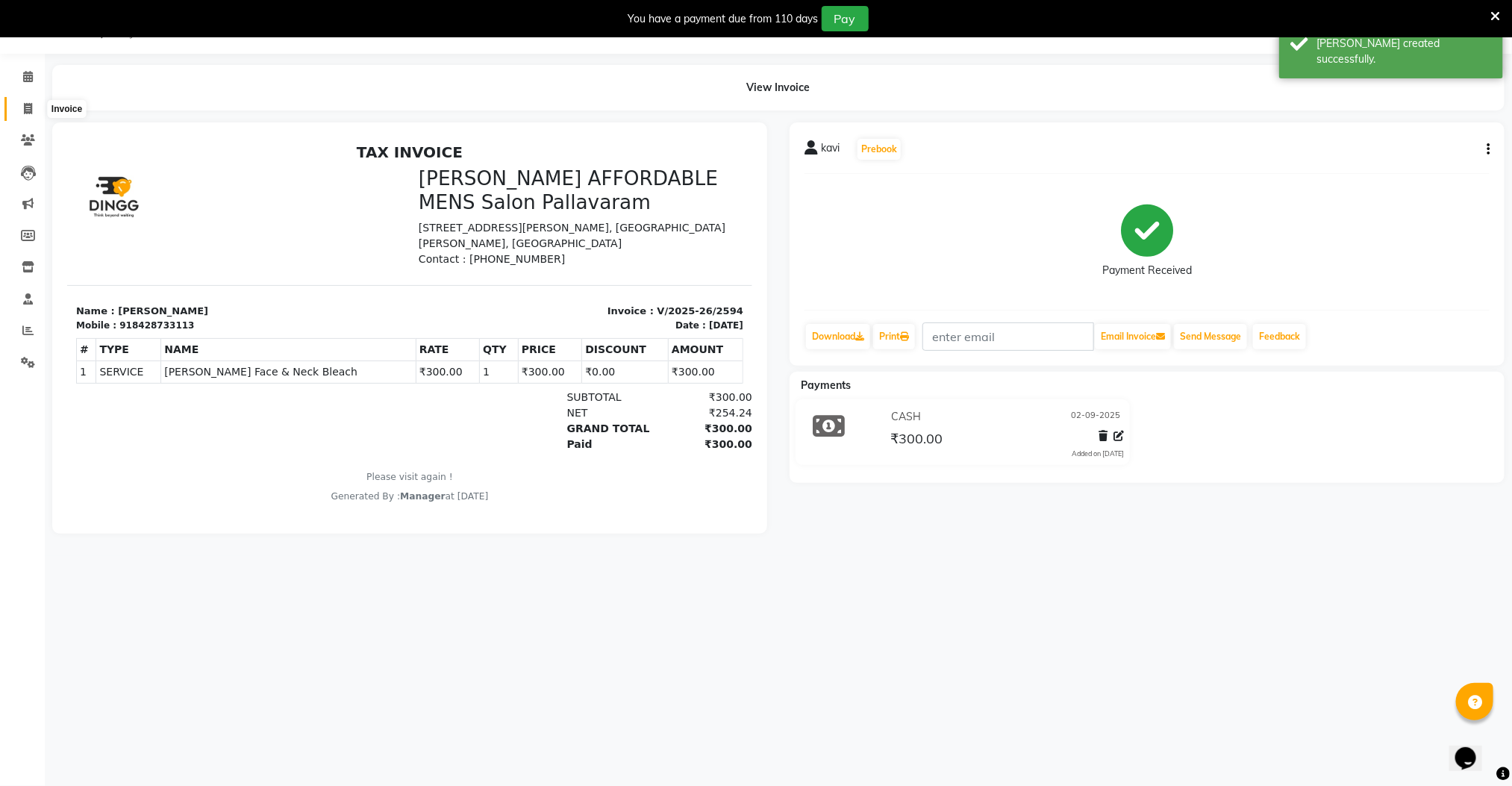
click at [26, 104] on icon at bounding box center [28, 108] width 8 height 11
select select "service"
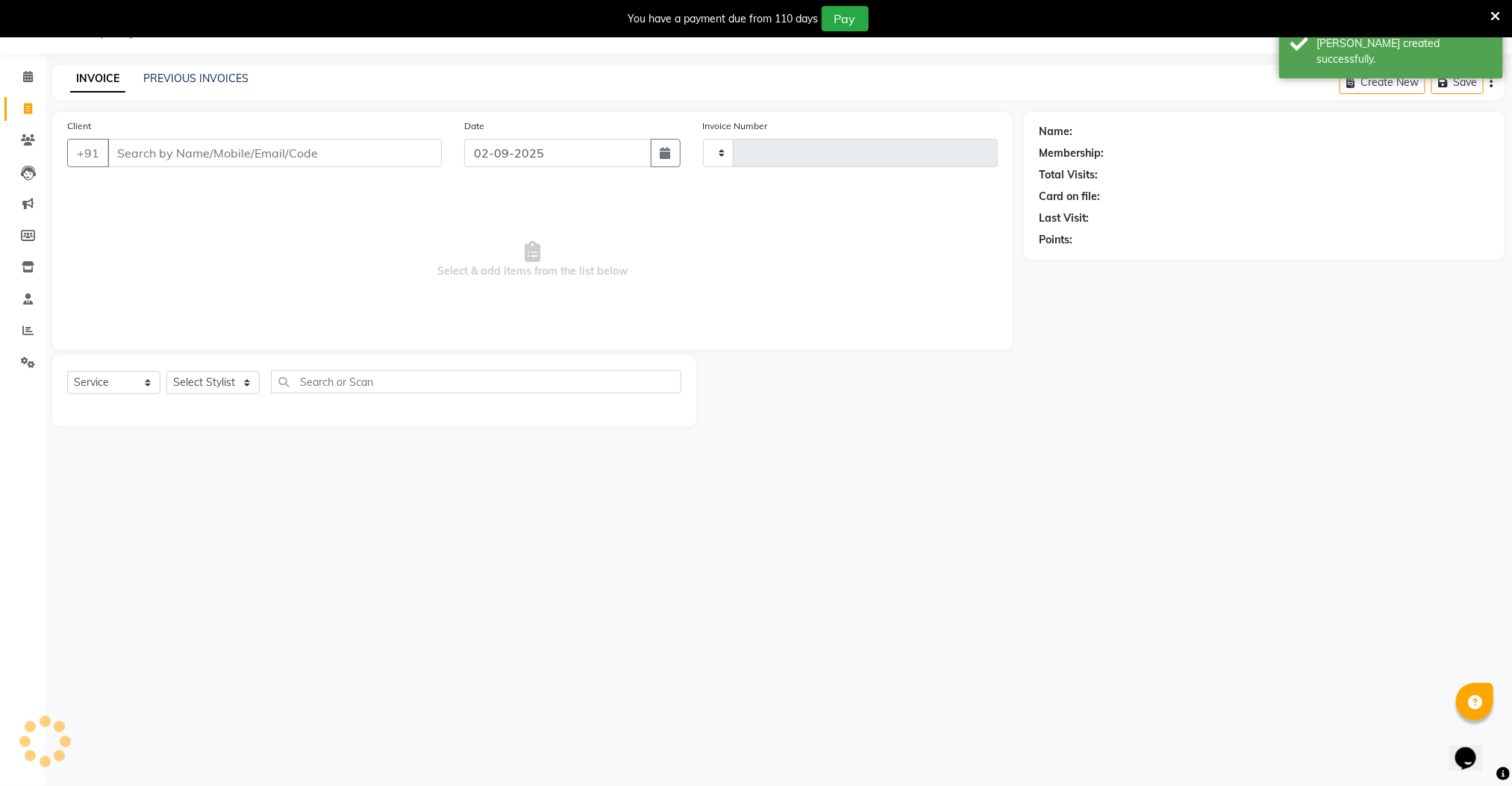
type input "2595"
select select "8211"
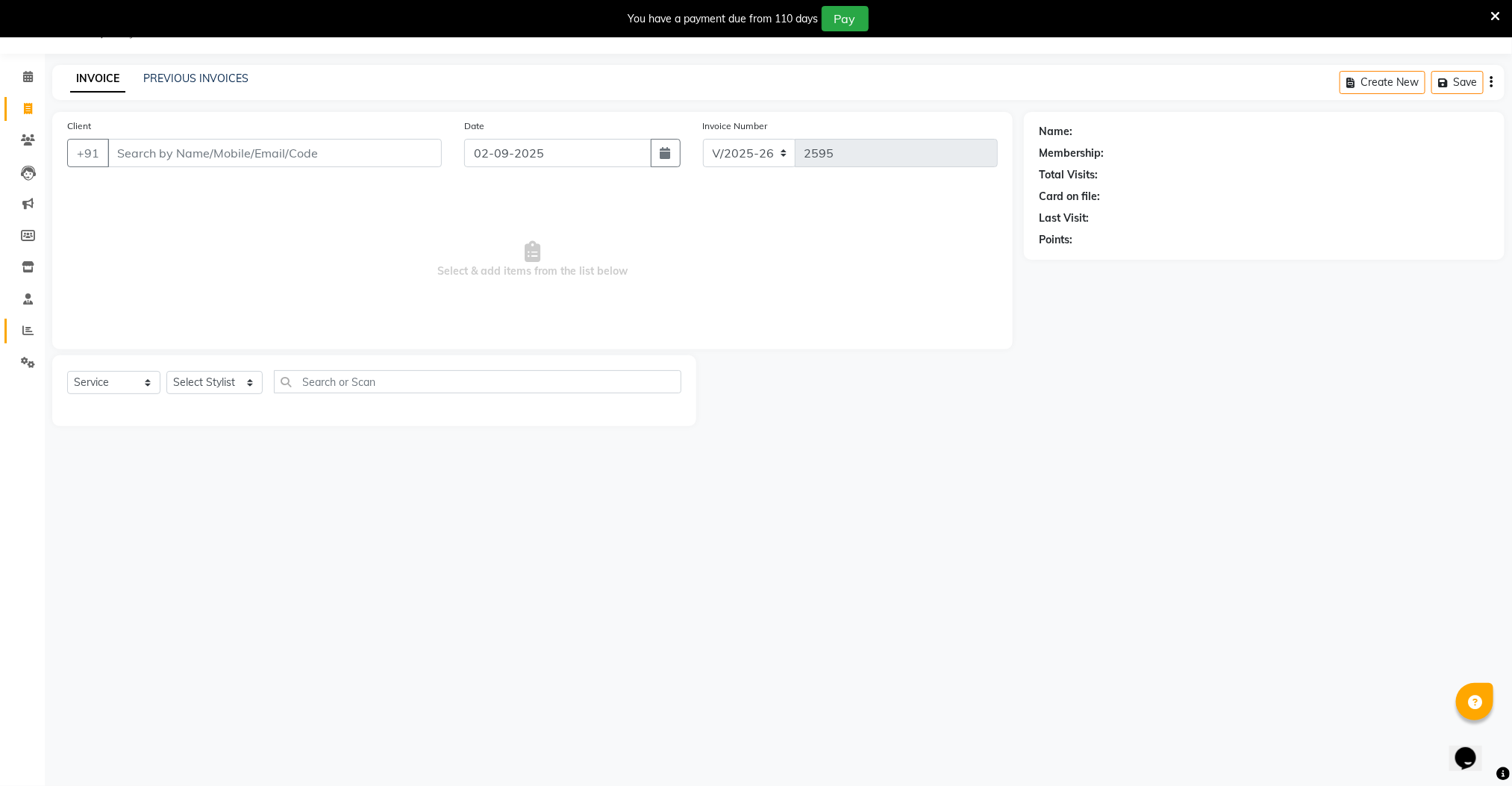
click at [13, 337] on link "Reports" at bounding box center [22, 331] width 36 height 25
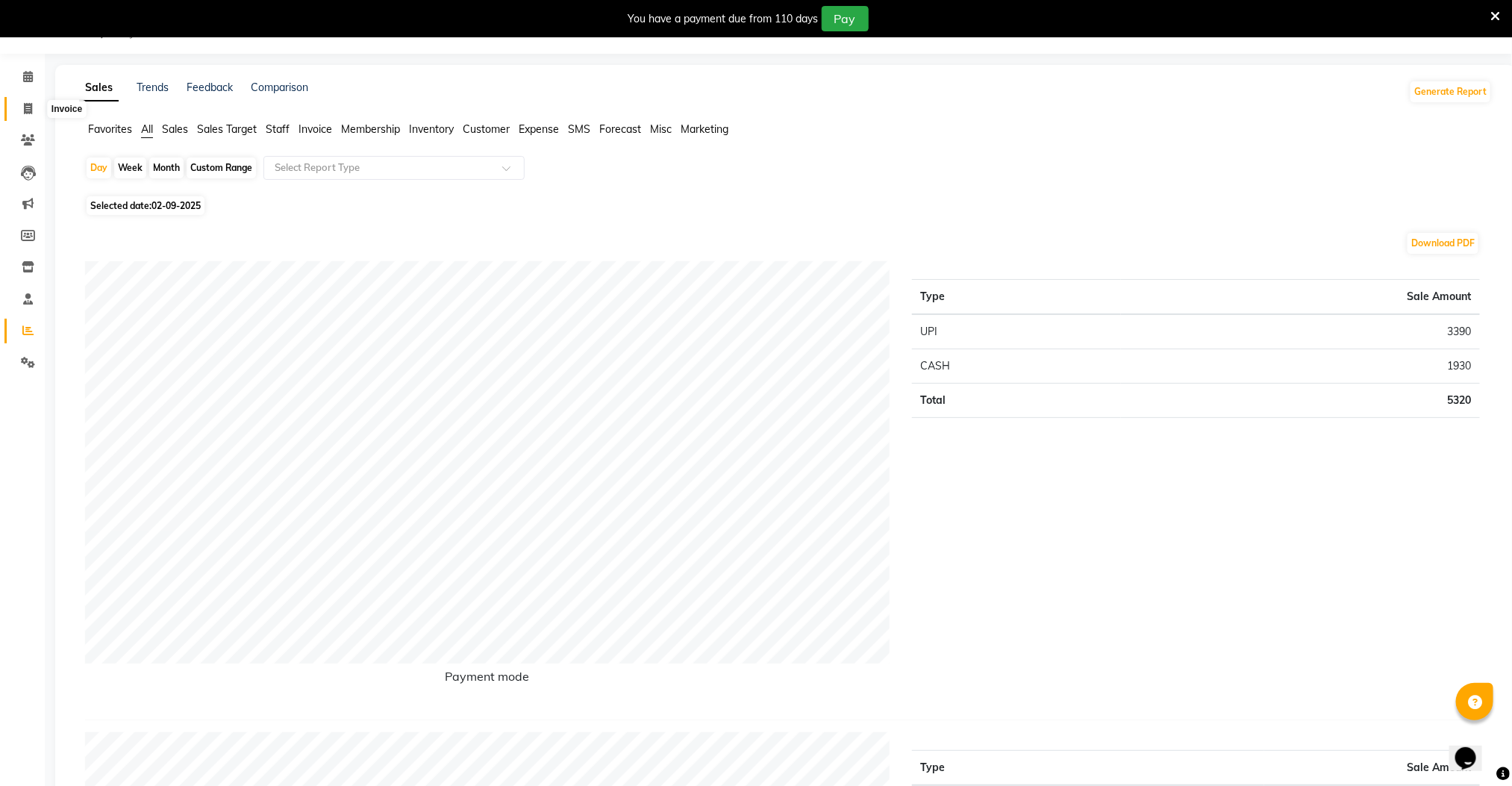
click at [27, 106] on icon at bounding box center [28, 108] width 8 height 11
select select "8211"
select select "service"
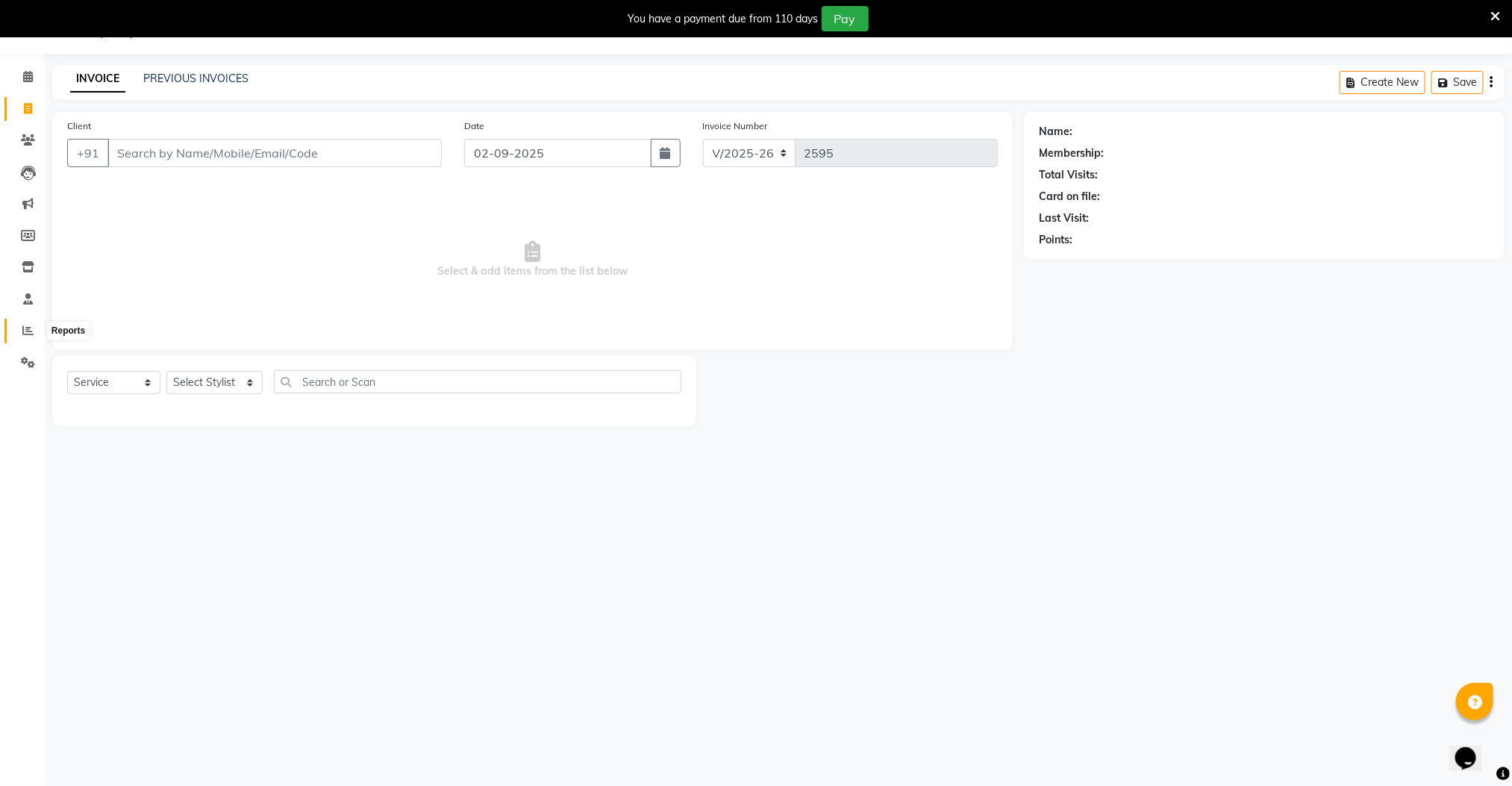
click at [26, 328] on icon at bounding box center [27, 330] width 11 height 11
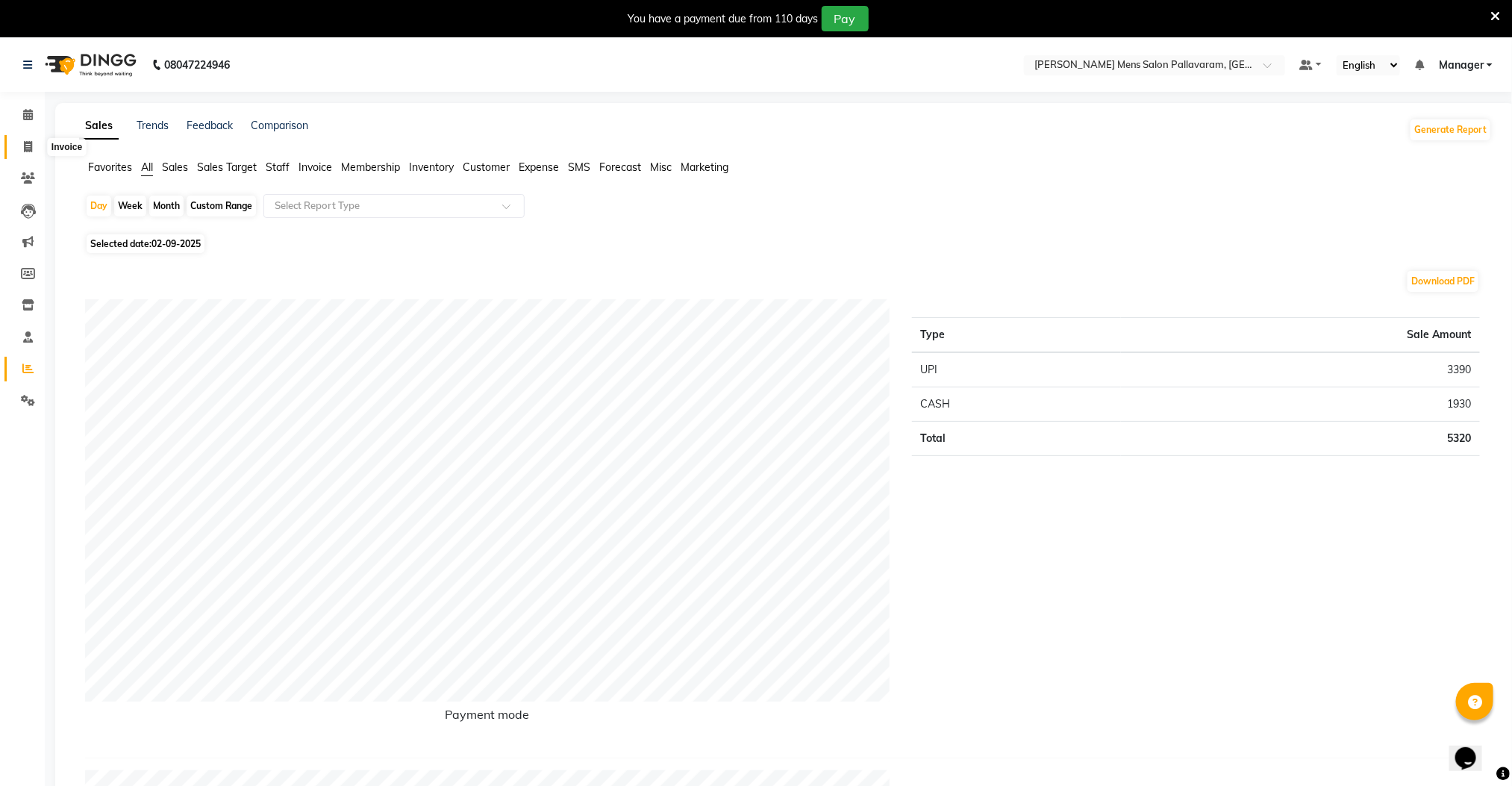
click at [36, 142] on span at bounding box center [27, 147] width 26 height 17
select select "service"
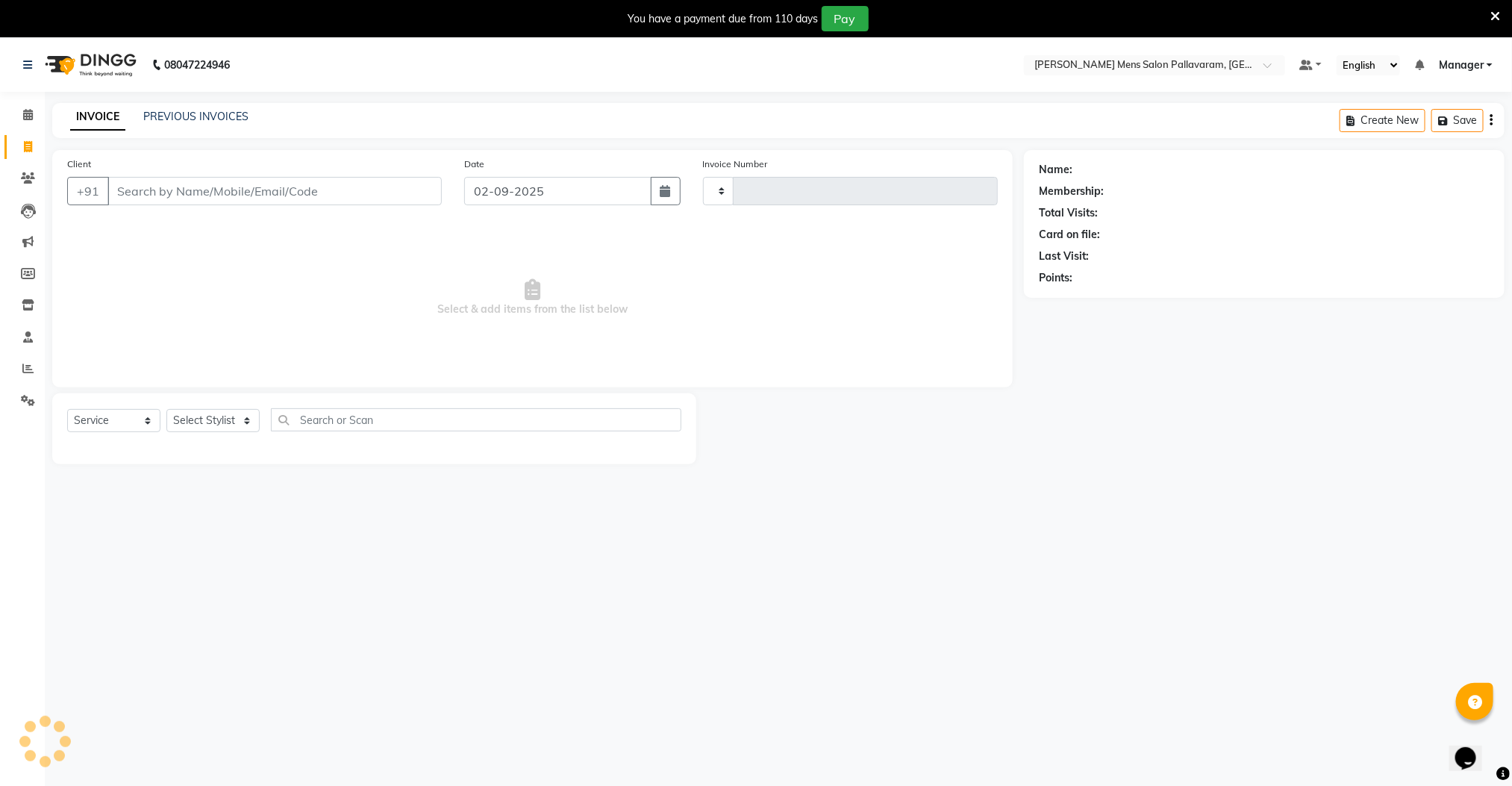
type input "2595"
select select "8211"
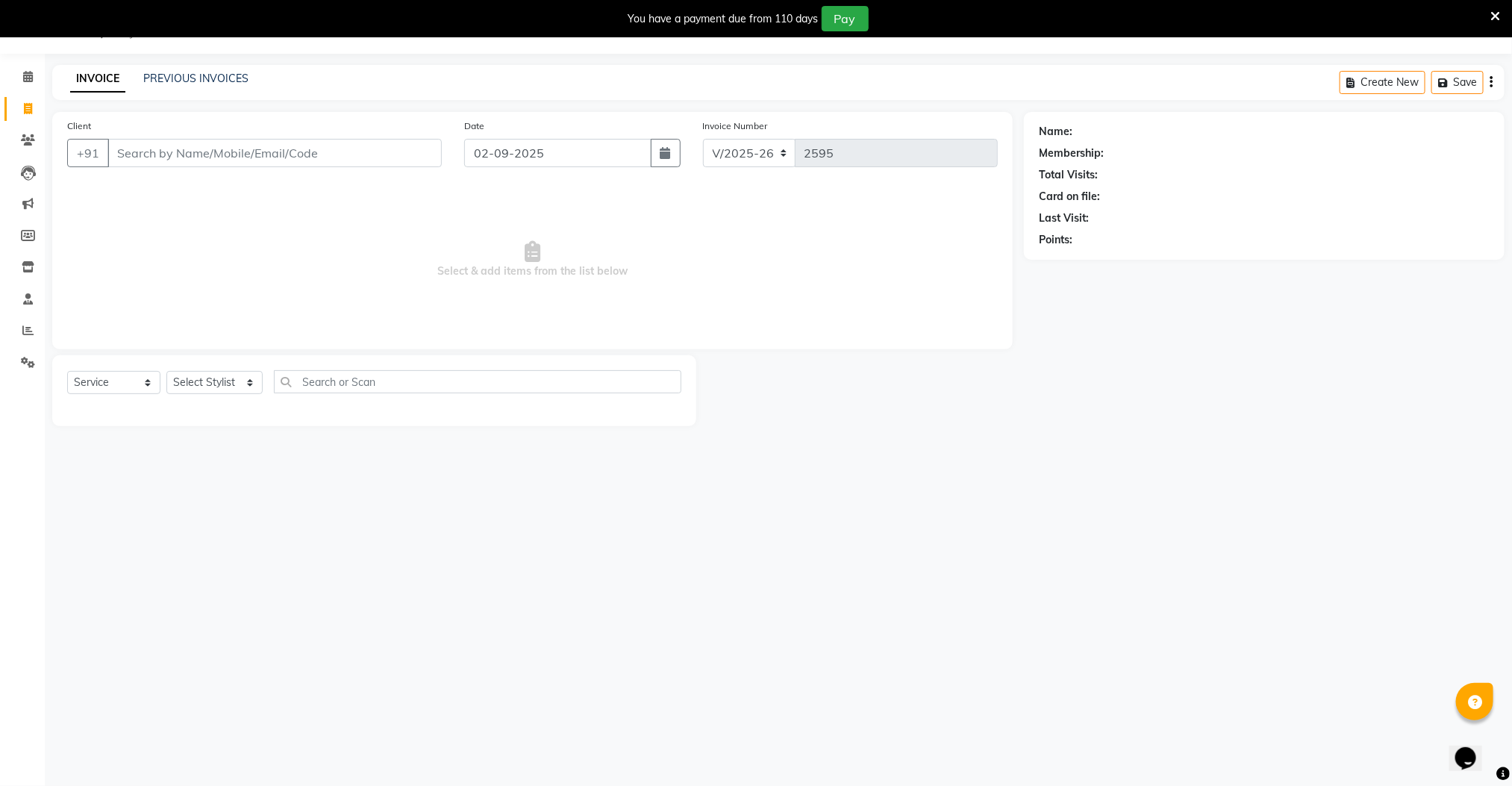
click at [230, 150] on input "Client" at bounding box center [274, 153] width 334 height 28
click at [230, 149] on input "Client" at bounding box center [274, 153] width 334 height 28
type input "9025622337"
click at [414, 156] on span "Add Client" at bounding box center [403, 153] width 59 height 15
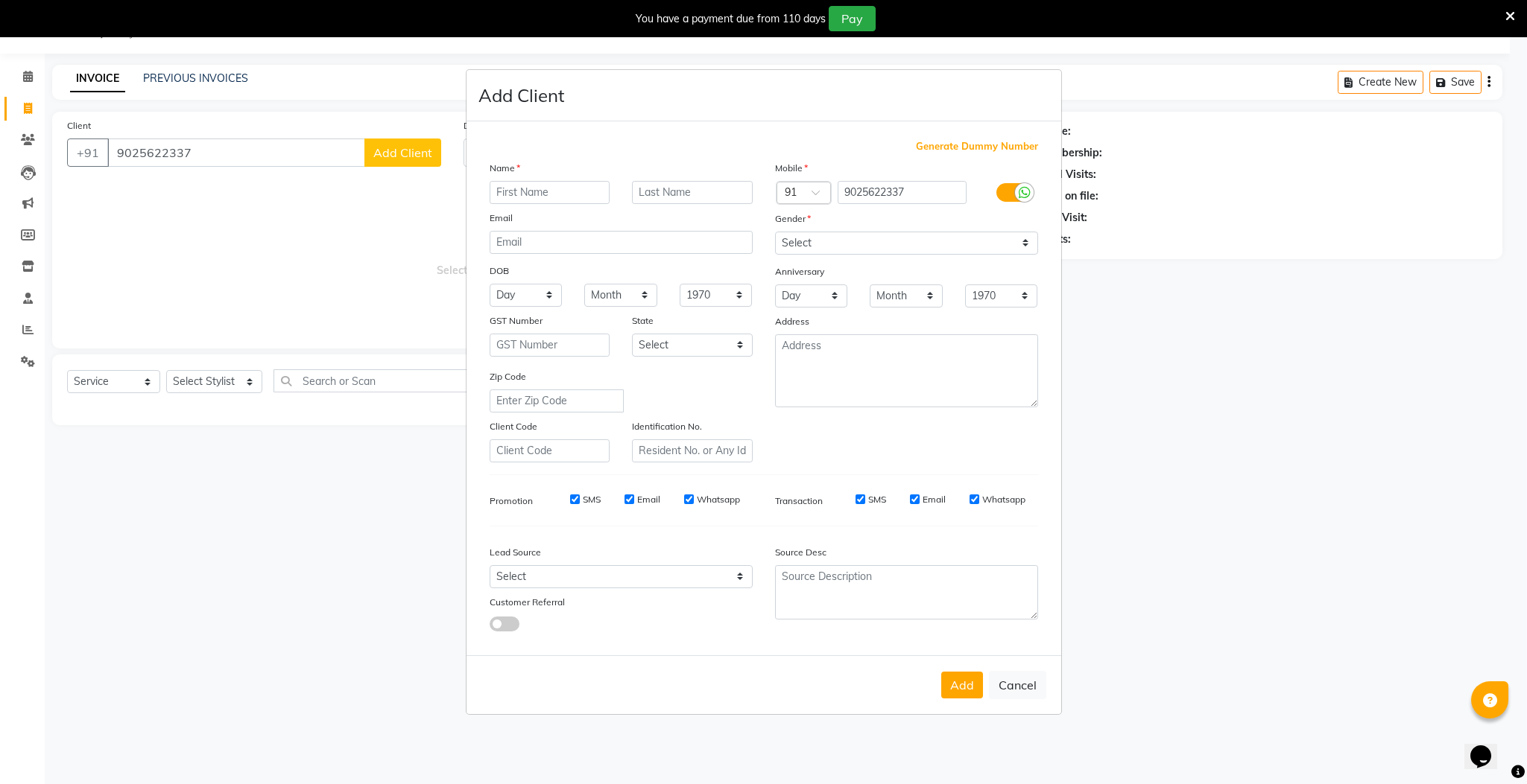
click at [537, 194] on input "text" at bounding box center [549, 192] width 120 height 23
type input "a"
type input "arya"
click at [822, 246] on select "Select [DEMOGRAPHIC_DATA] [DEMOGRAPHIC_DATA] Other Prefer Not To Say" at bounding box center [906, 243] width 263 height 23
select select "[DEMOGRAPHIC_DATA]"
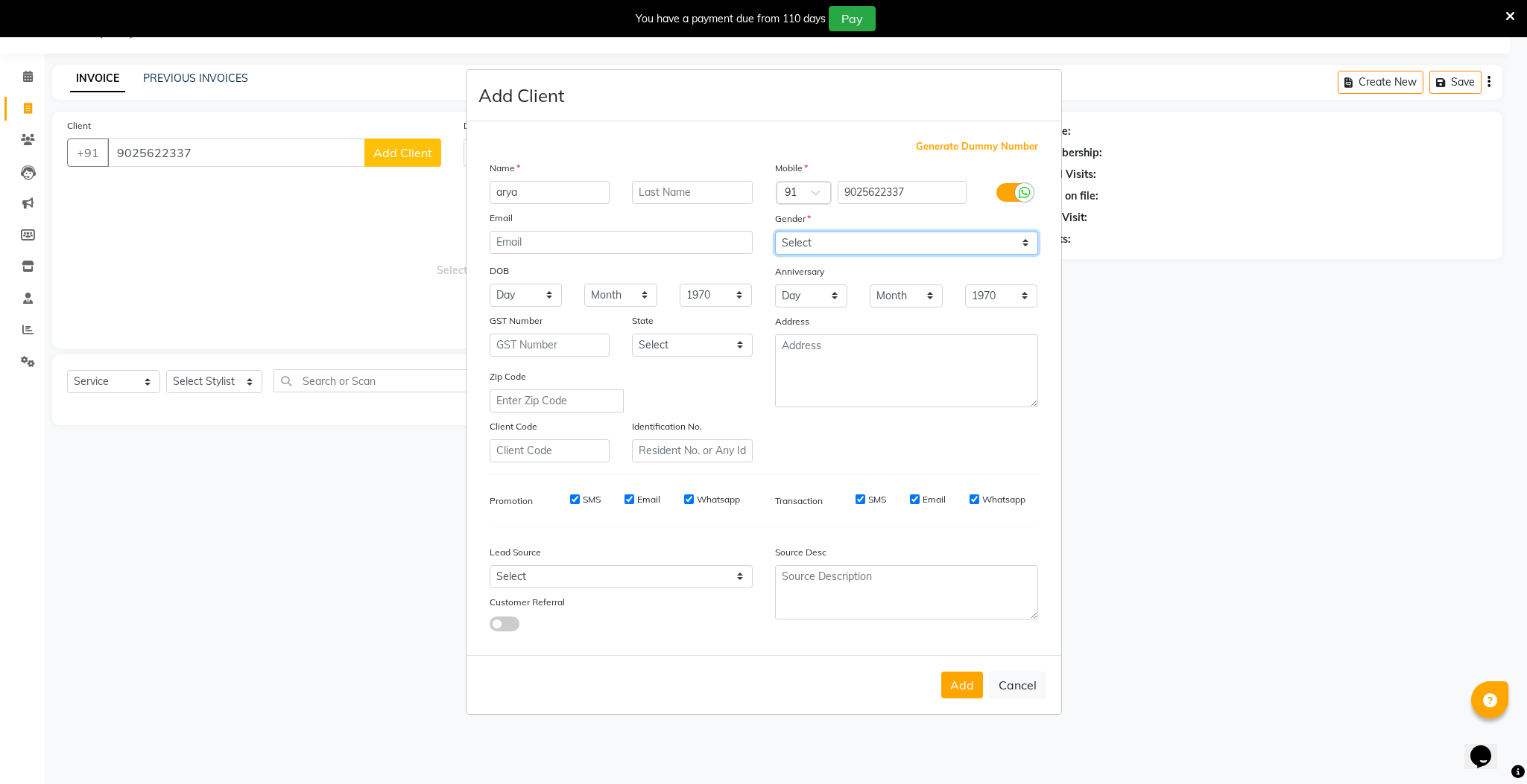
click at [775, 232] on select "Select [DEMOGRAPHIC_DATA] [DEMOGRAPHIC_DATA] Other Prefer Not To Say" at bounding box center [906, 243] width 263 height 23
drag, startPoint x: 950, startPoint y: 679, endPoint x: 930, endPoint y: 655, distance: 31.2
click at [950, 678] on button "Add" at bounding box center [962, 685] width 41 height 27
select select
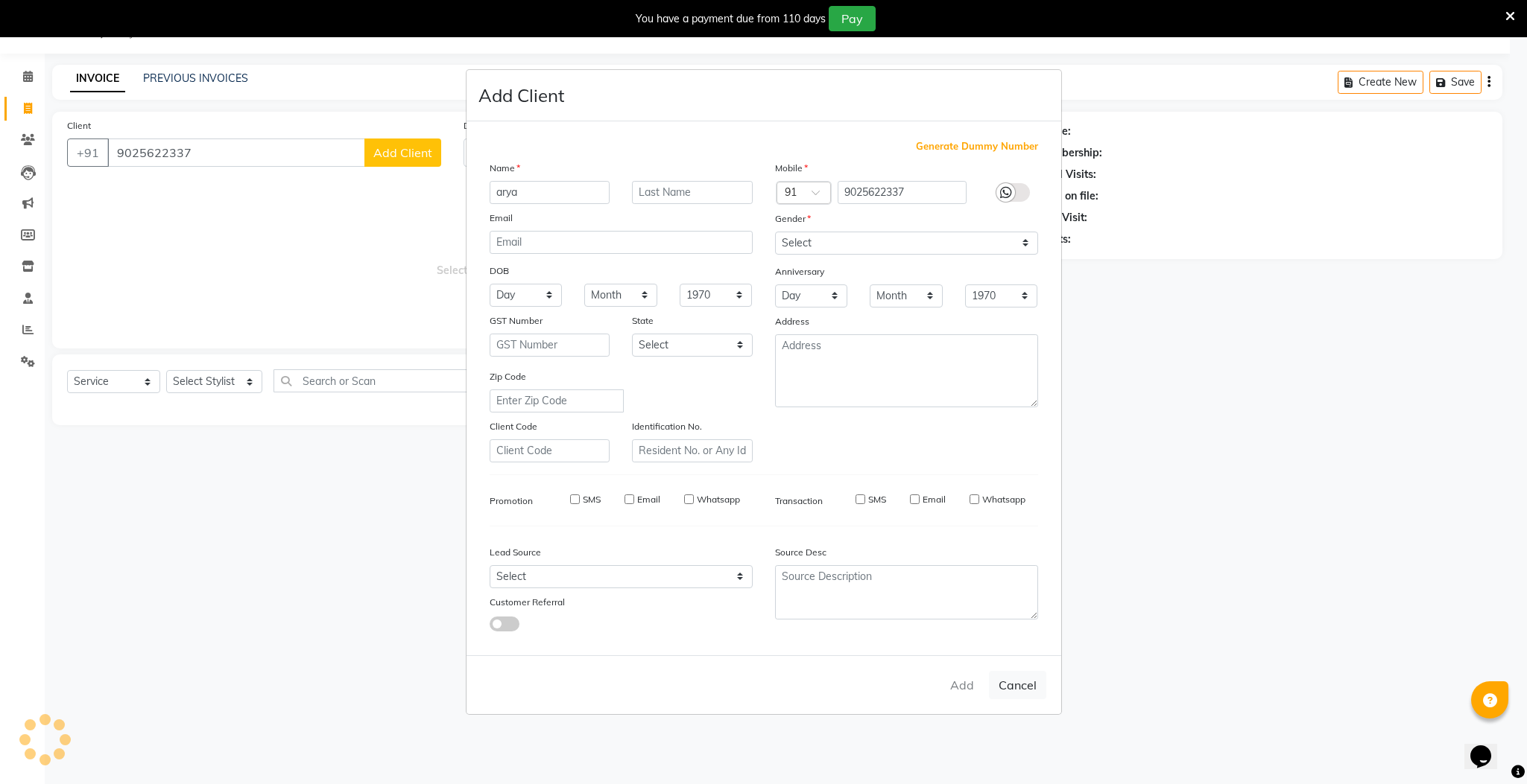
select select
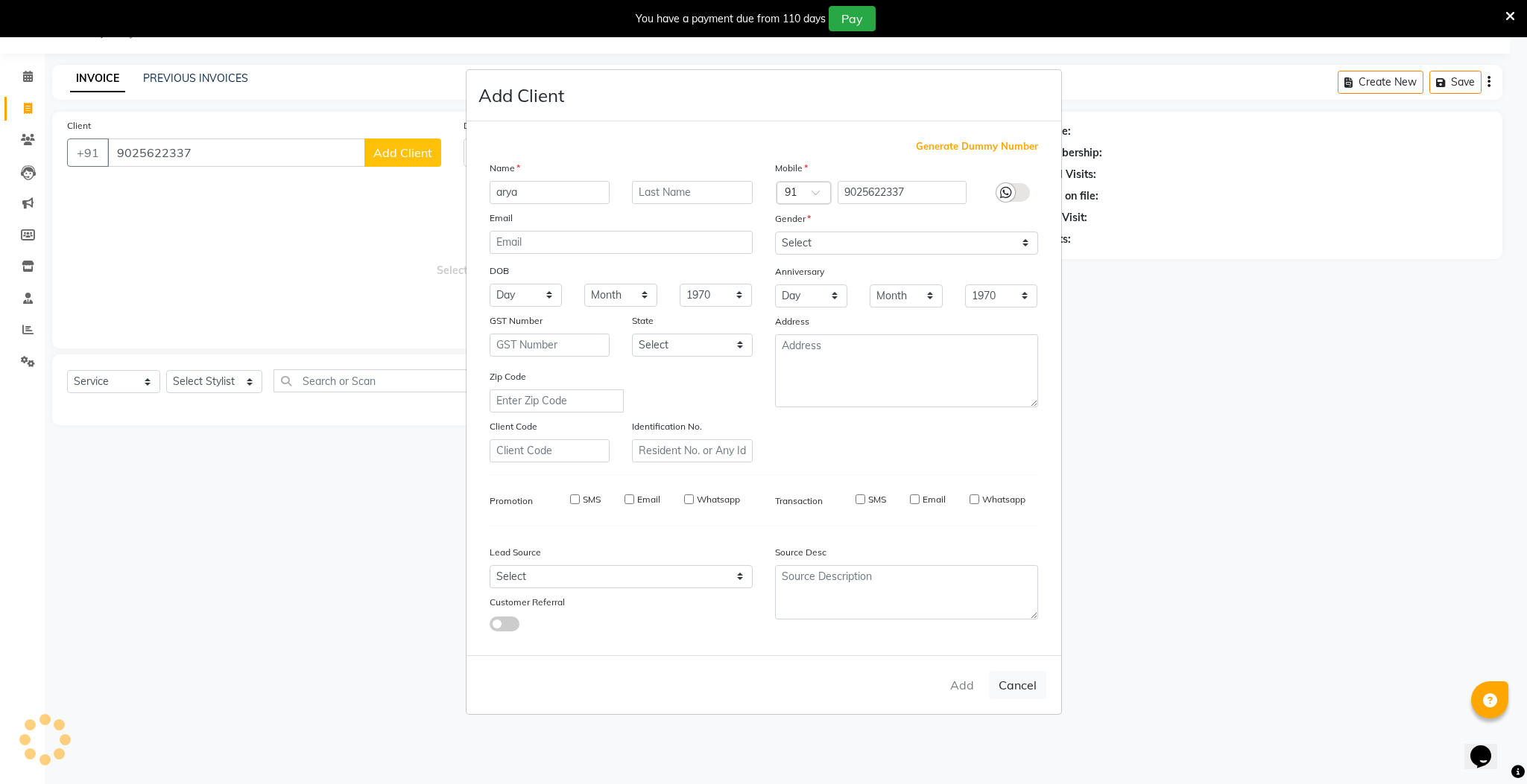
checkbox input "false"
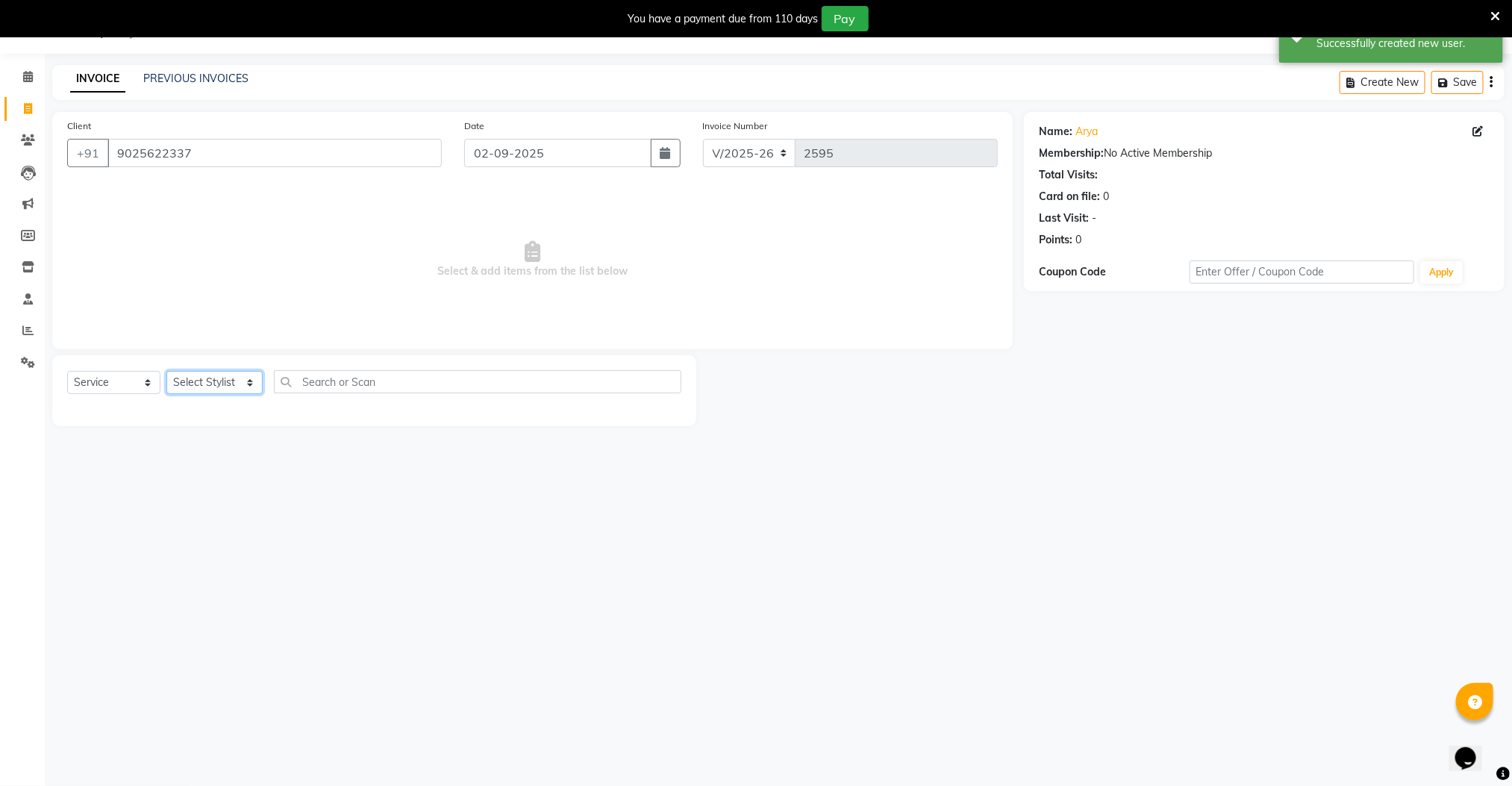
click at [209, 378] on select "Select Stylist Manager [PERSON_NAME] [PERSON_NAME] [PERSON_NAME]" at bounding box center [214, 383] width 96 height 23
select select "78843"
click at [166, 372] on select "Select Stylist Manager [PERSON_NAME] [PERSON_NAME] [PERSON_NAME]" at bounding box center [214, 383] width 96 height 23
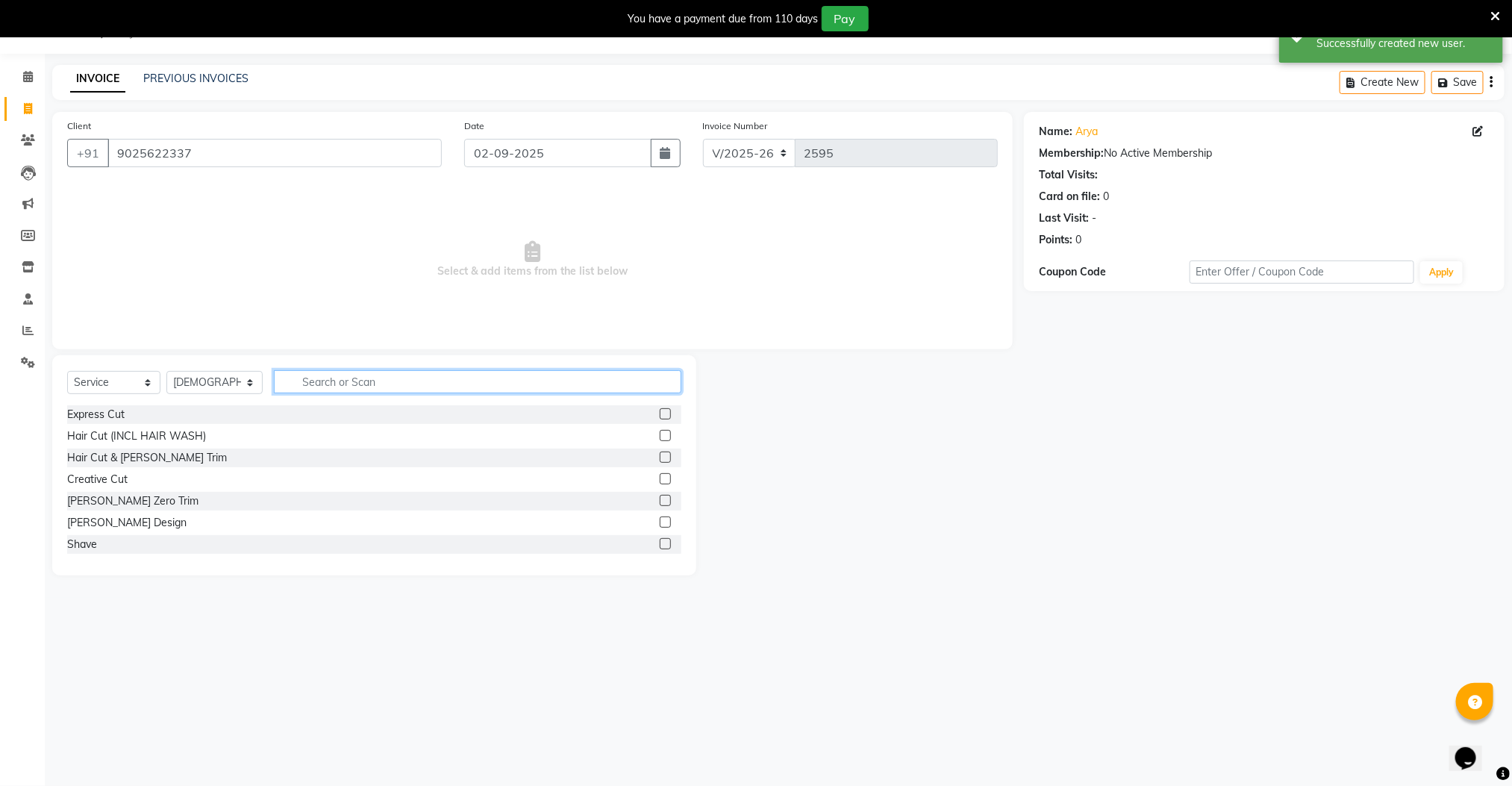
click at [345, 381] on input "text" at bounding box center [478, 382] width 408 height 23
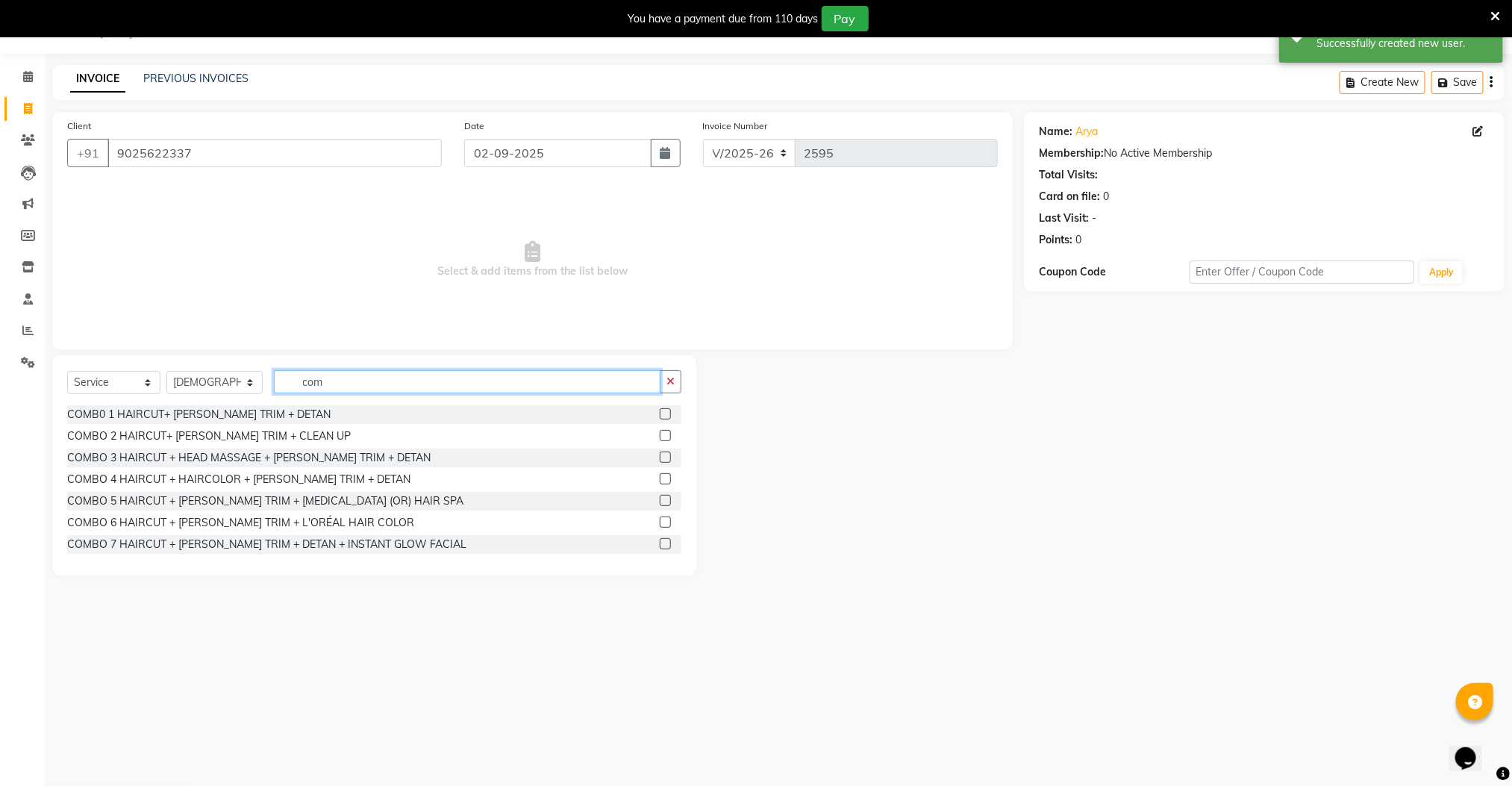
type input "com"
click at [660, 413] on label at bounding box center [665, 413] width 11 height 11
click at [660, 413] on input "checkbox" at bounding box center [665, 415] width 10 height 10
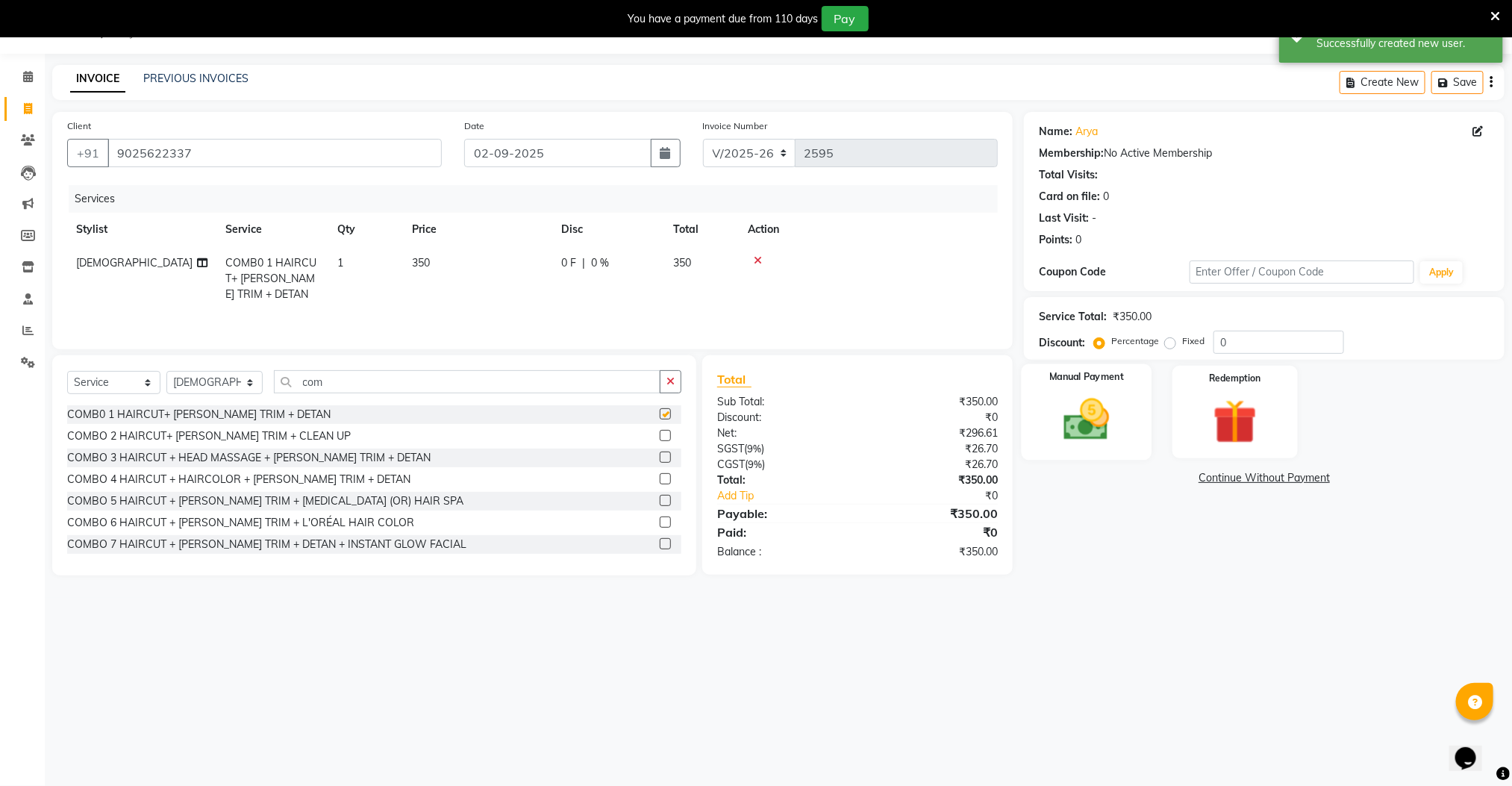
checkbox input "false"
click at [1086, 444] on img at bounding box center [1086, 420] width 75 height 53
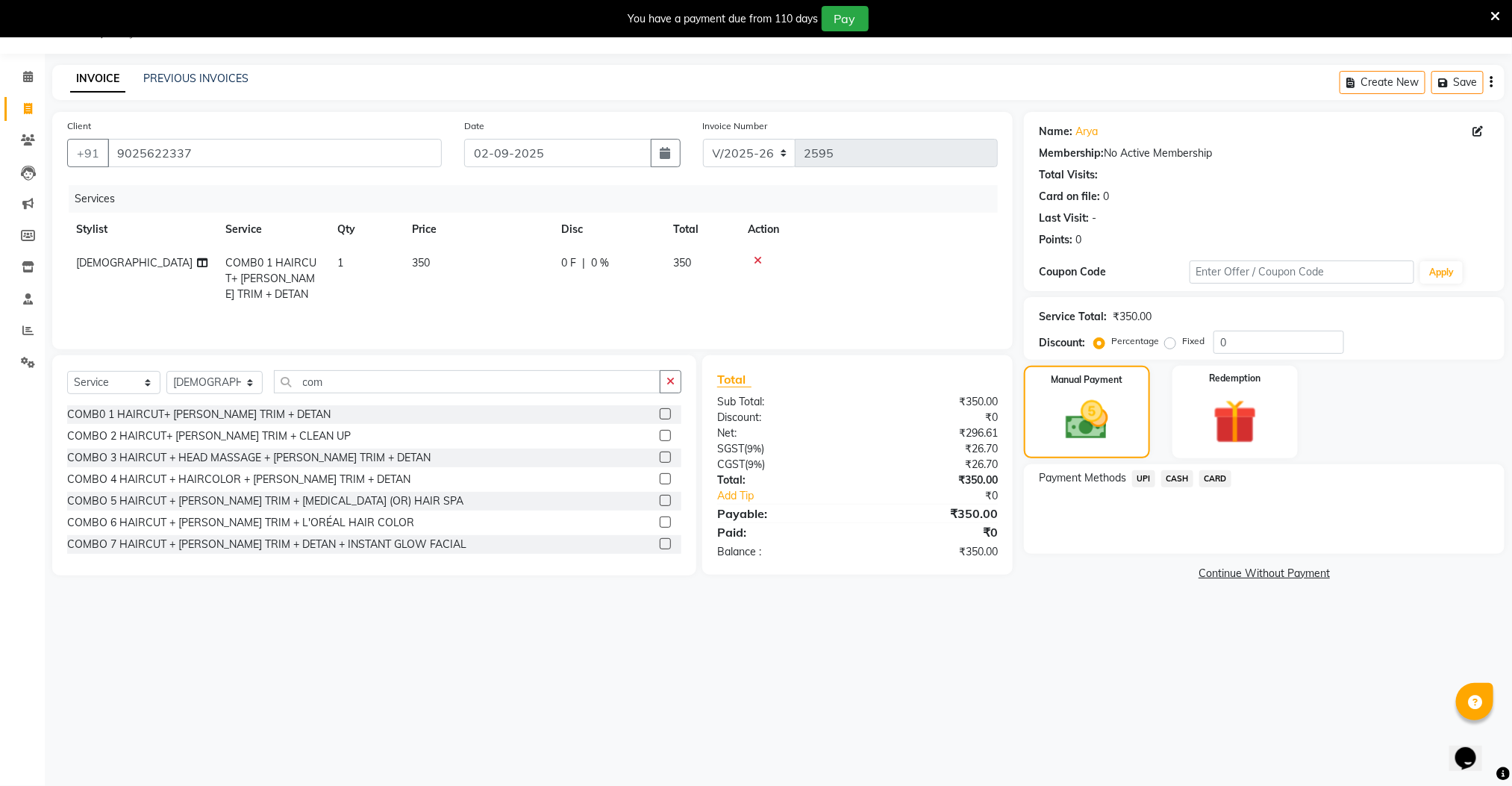
click at [1172, 479] on span "CASH" at bounding box center [1177, 479] width 32 height 17
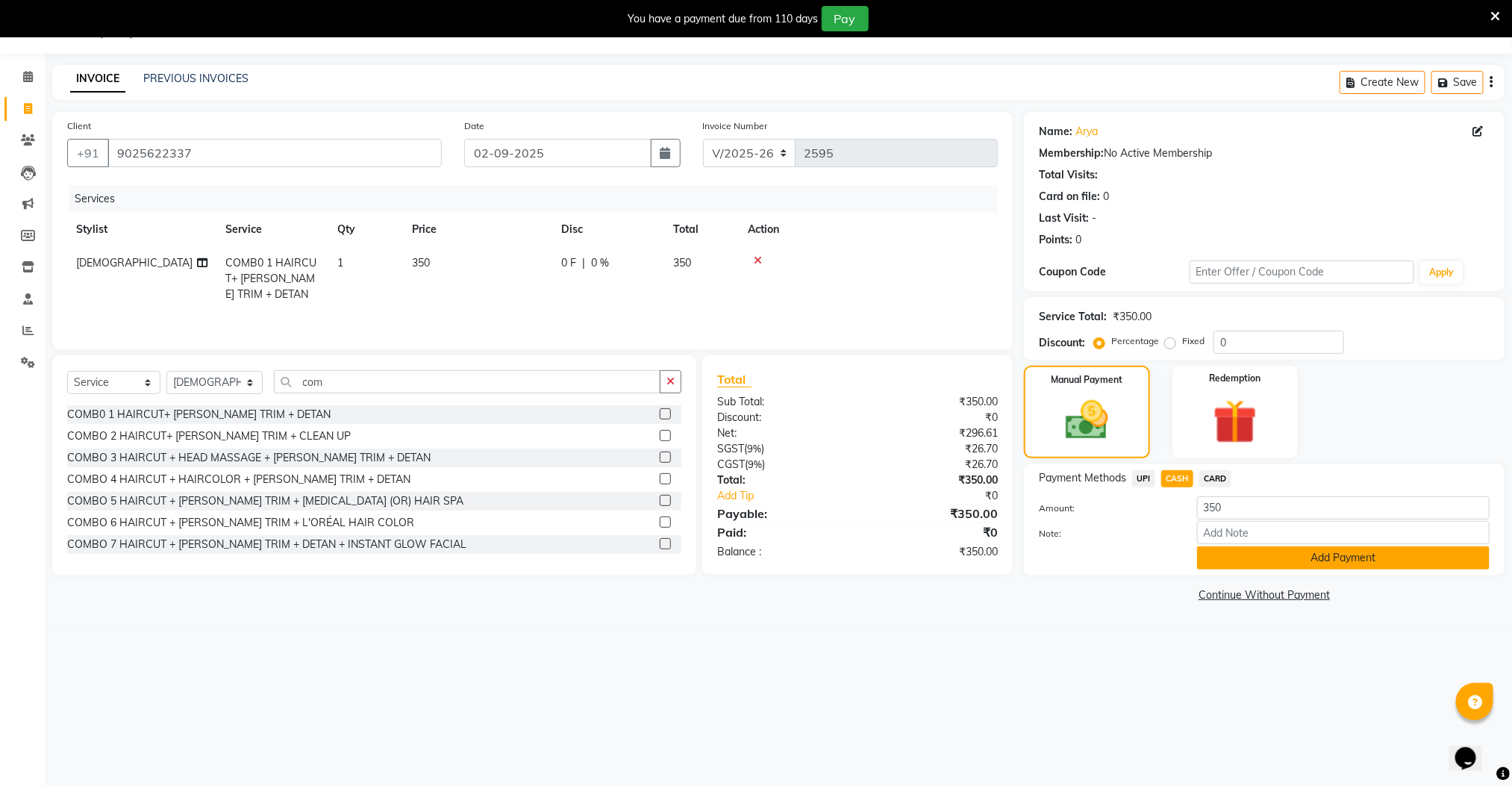
click at [1217, 561] on button "Add Payment" at bounding box center [1343, 558] width 293 height 23
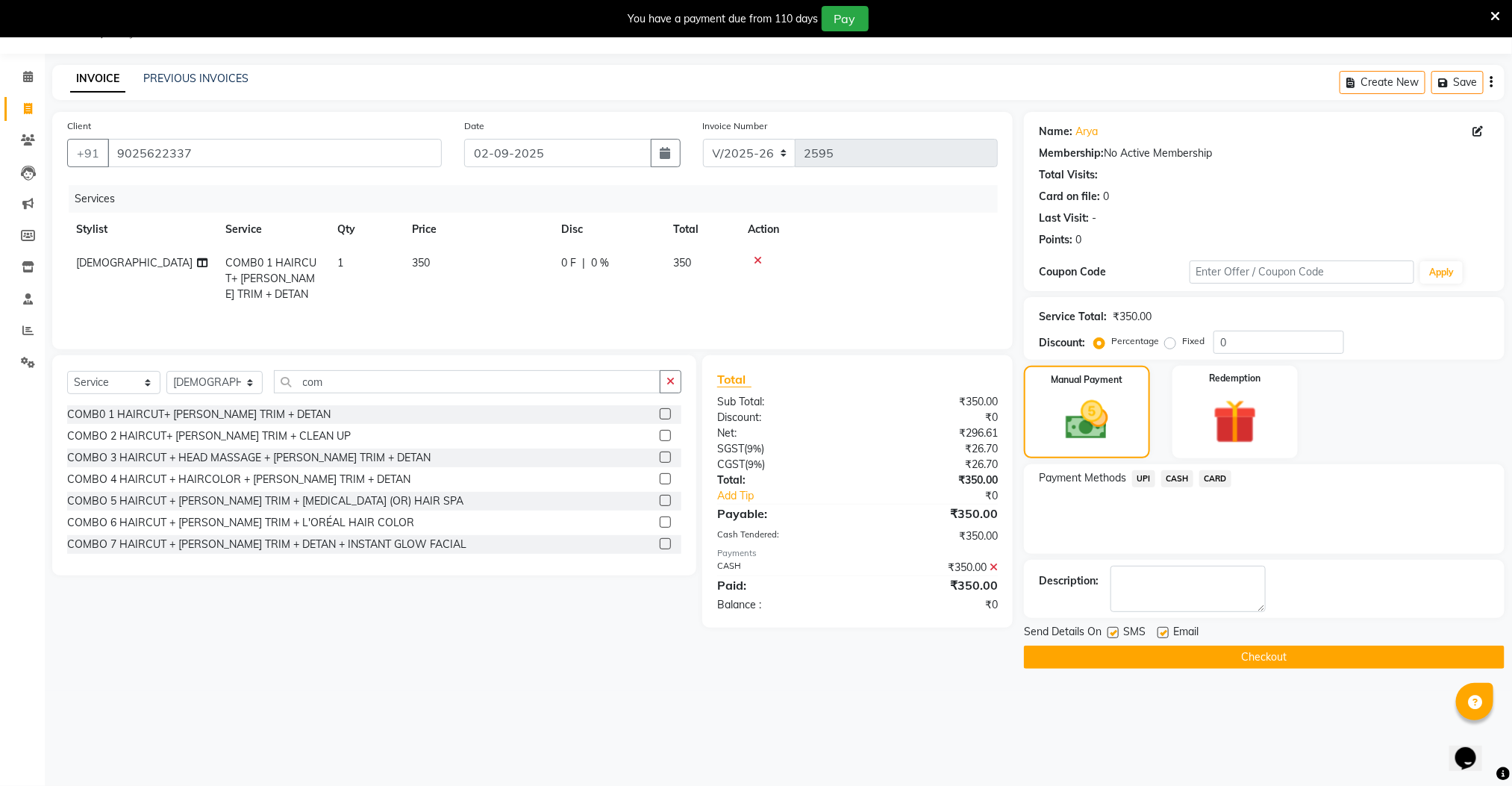
click at [1214, 657] on button "Checkout" at bounding box center [1264, 658] width 480 height 23
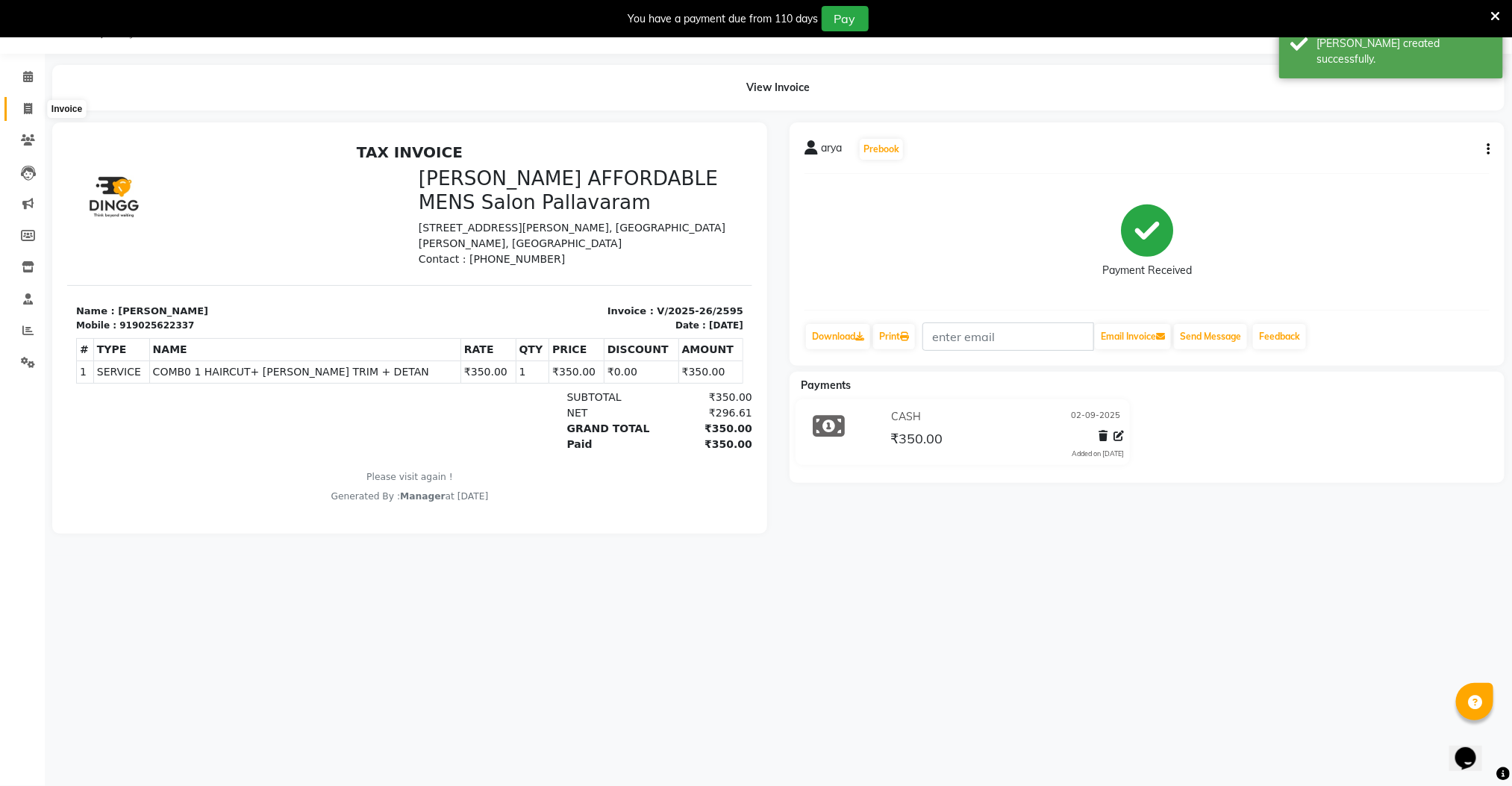
click at [26, 108] on icon at bounding box center [28, 108] width 8 height 11
select select "service"
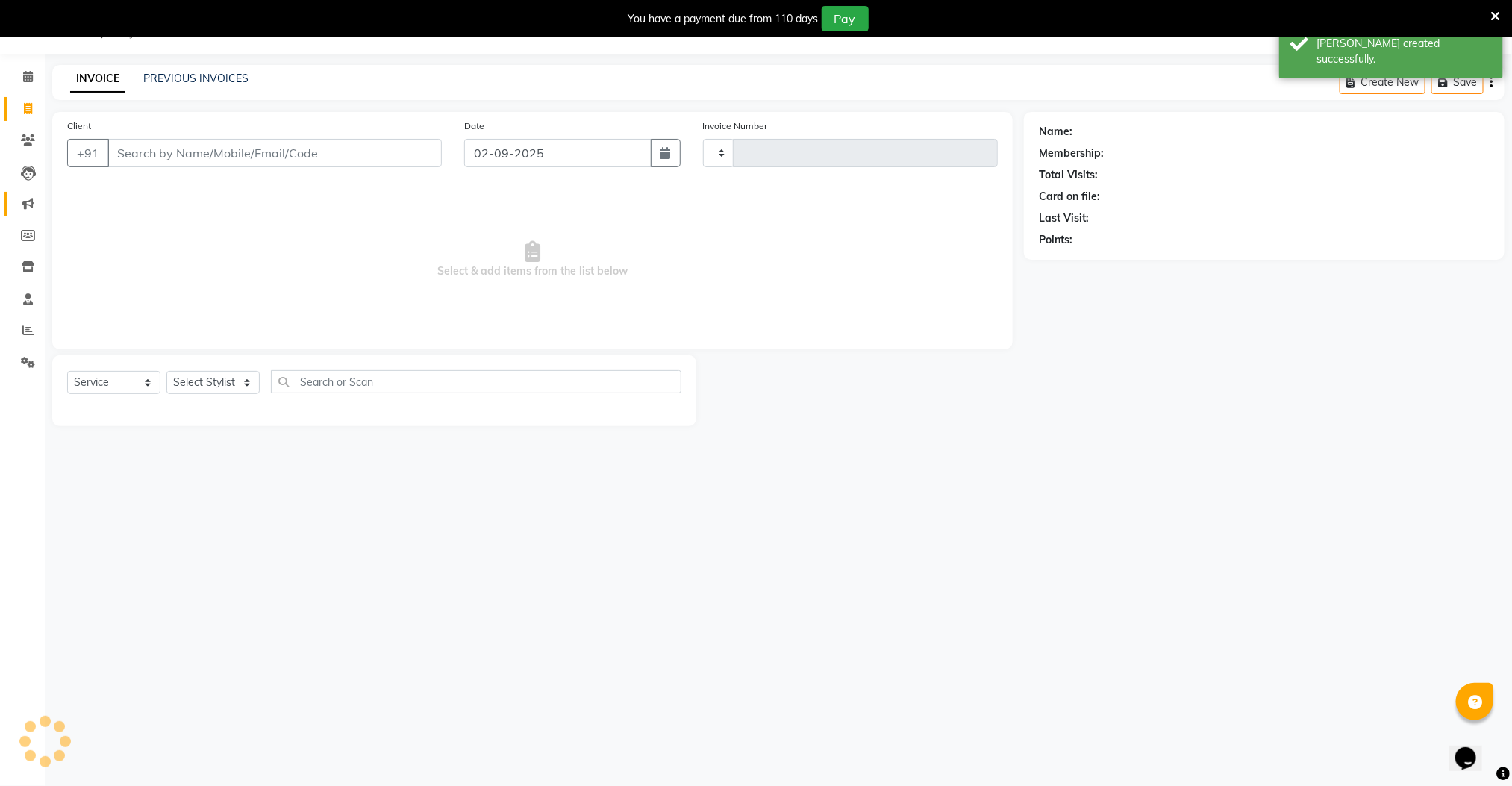
type input "2596"
select select "8211"
click at [22, 329] on icon at bounding box center [27, 330] width 11 height 11
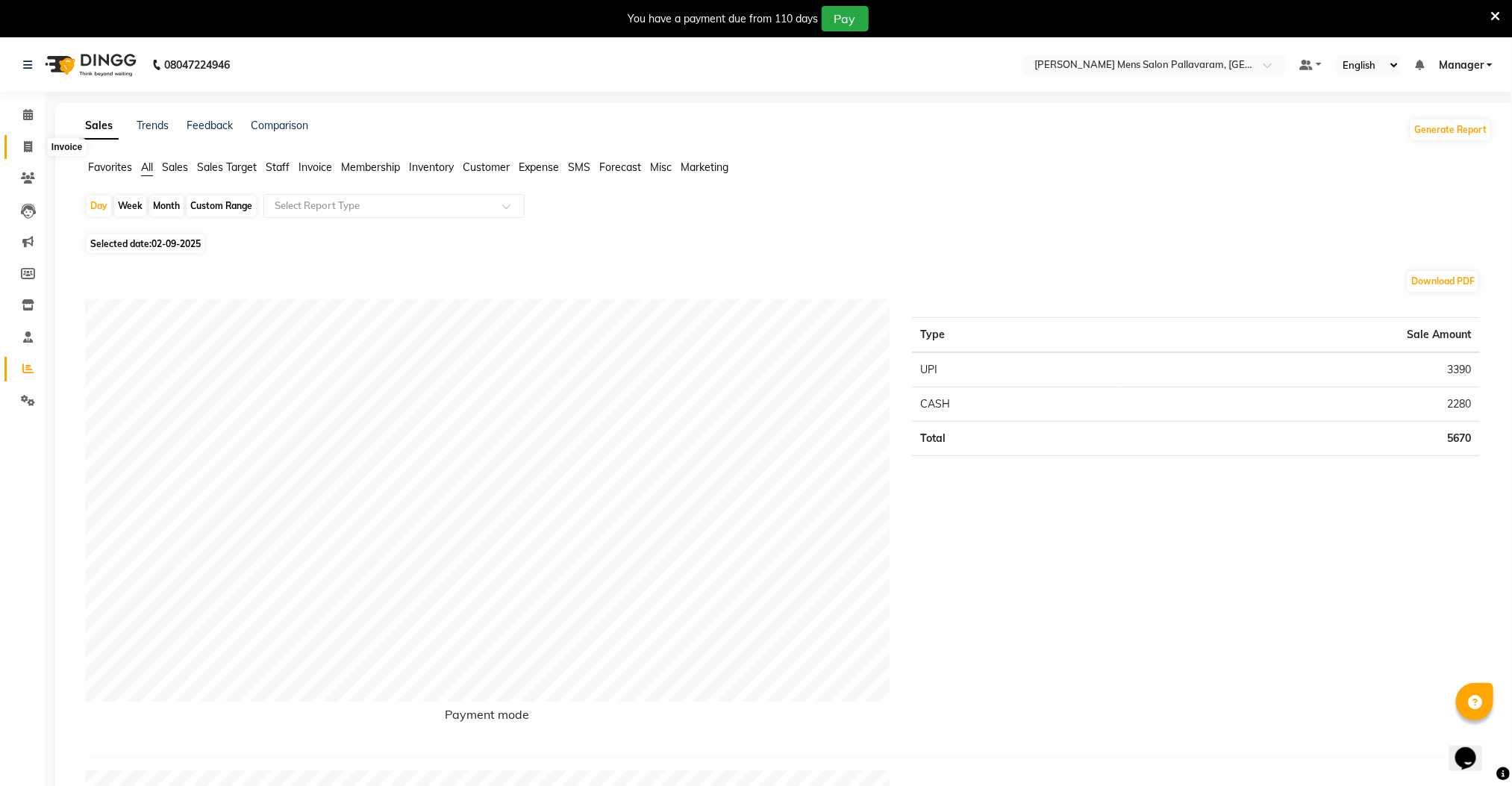
click at [22, 146] on span at bounding box center [27, 147] width 26 height 17
select select "service"
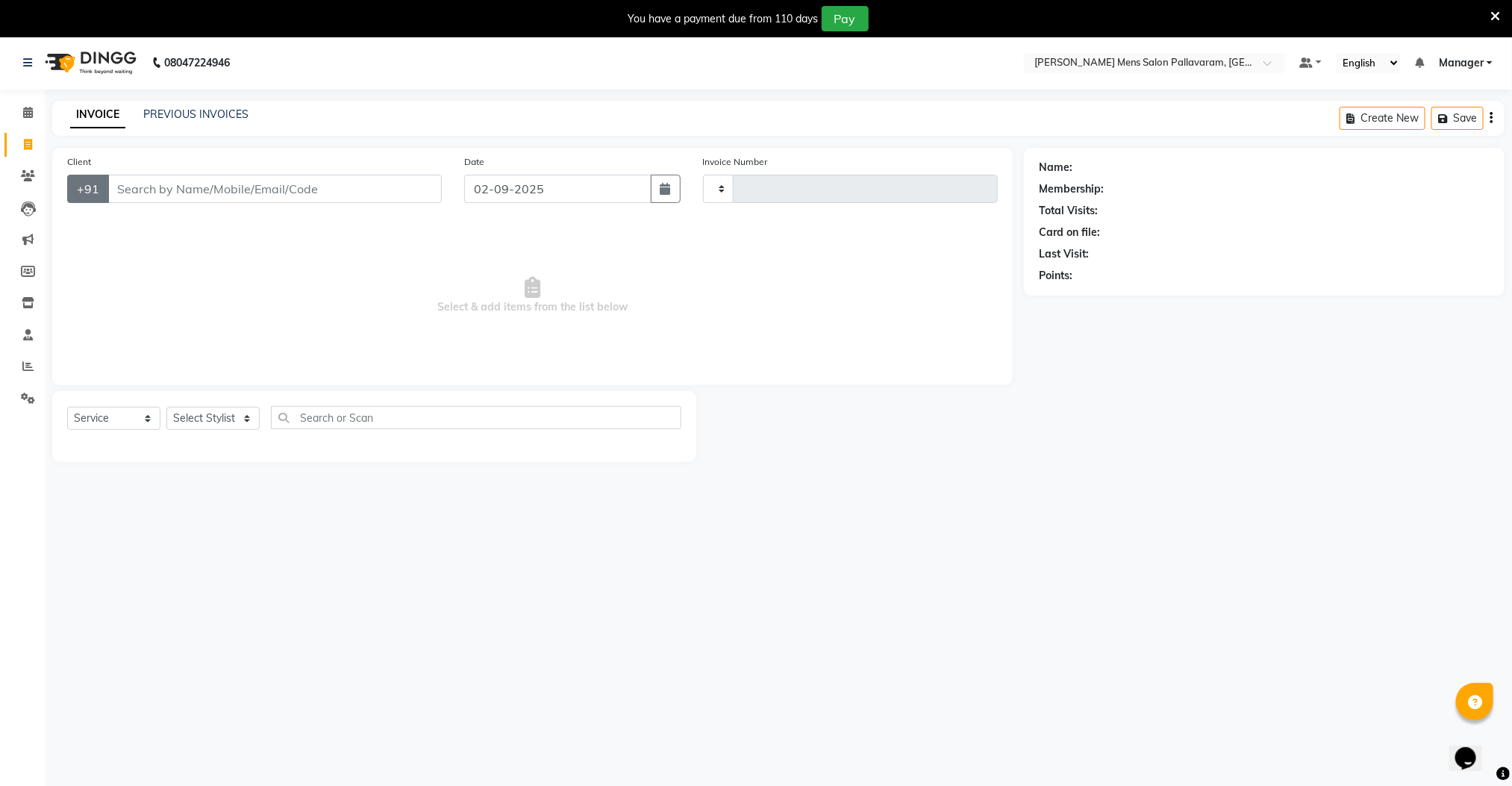
type input "2596"
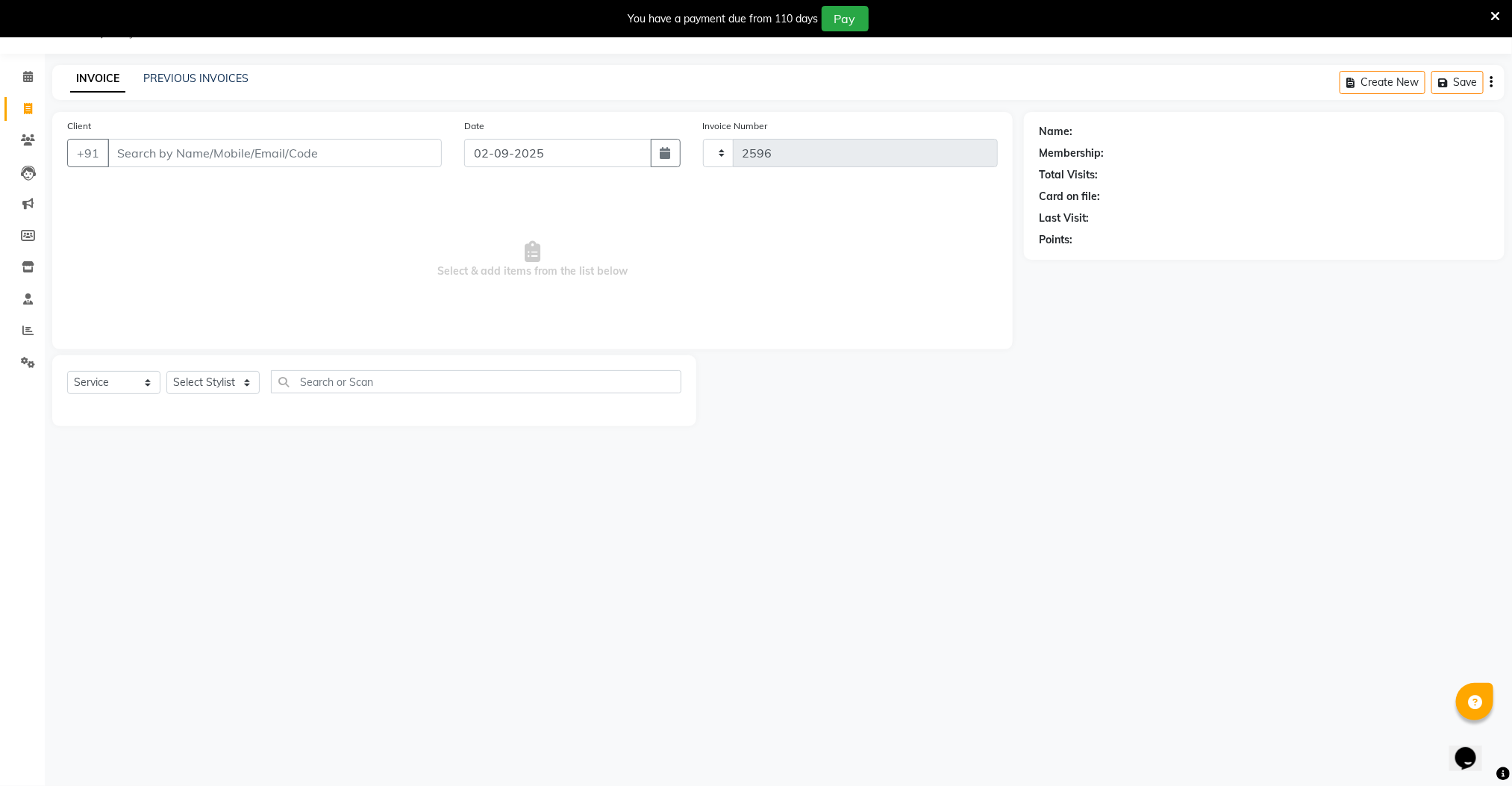
select select "8211"
click at [210, 79] on link "PREVIOUS INVOICES" at bounding box center [195, 78] width 106 height 13
